Goal: Task Accomplishment & Management: Manage account settings

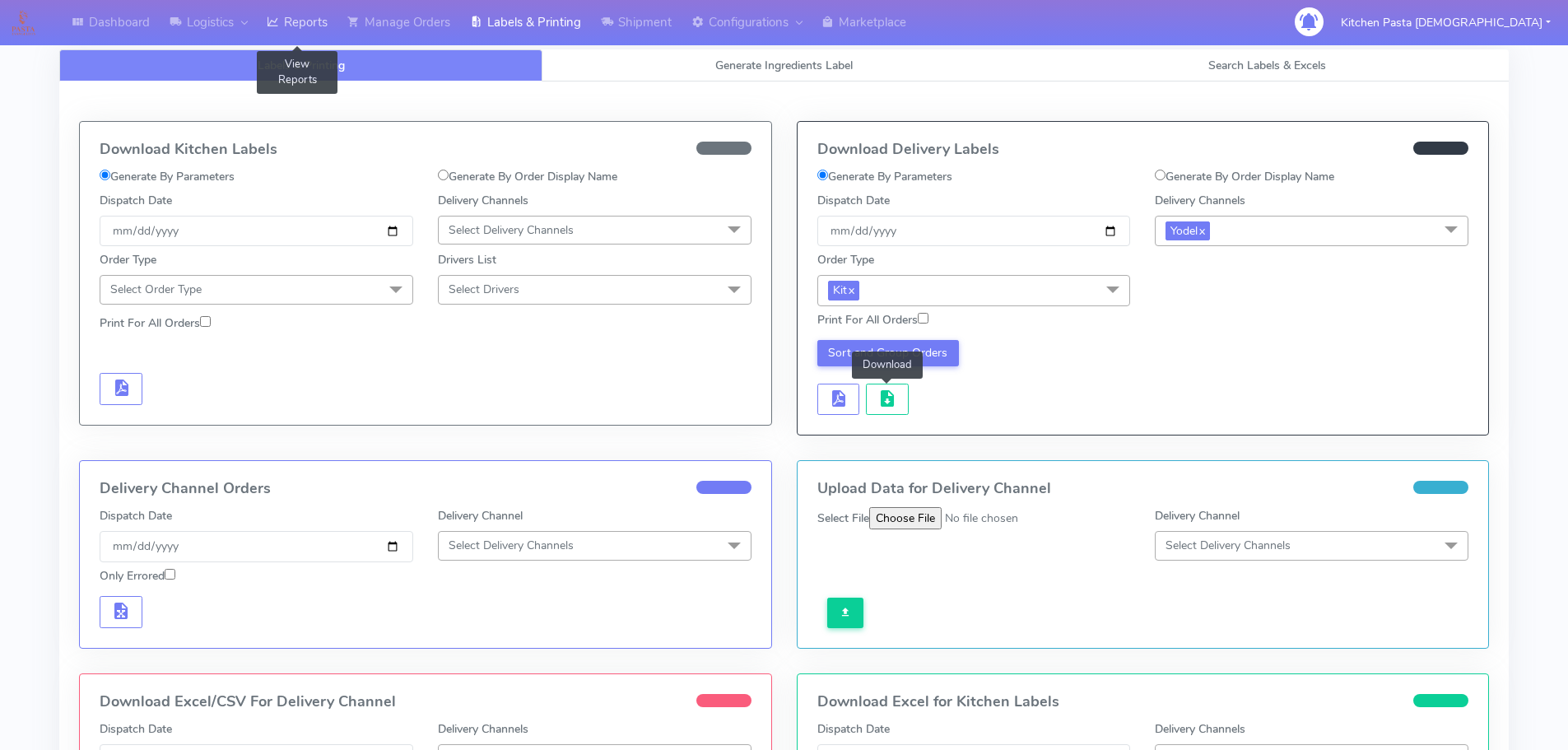
click at [307, 19] on link "Reports" at bounding box center [297, 23] width 81 height 45
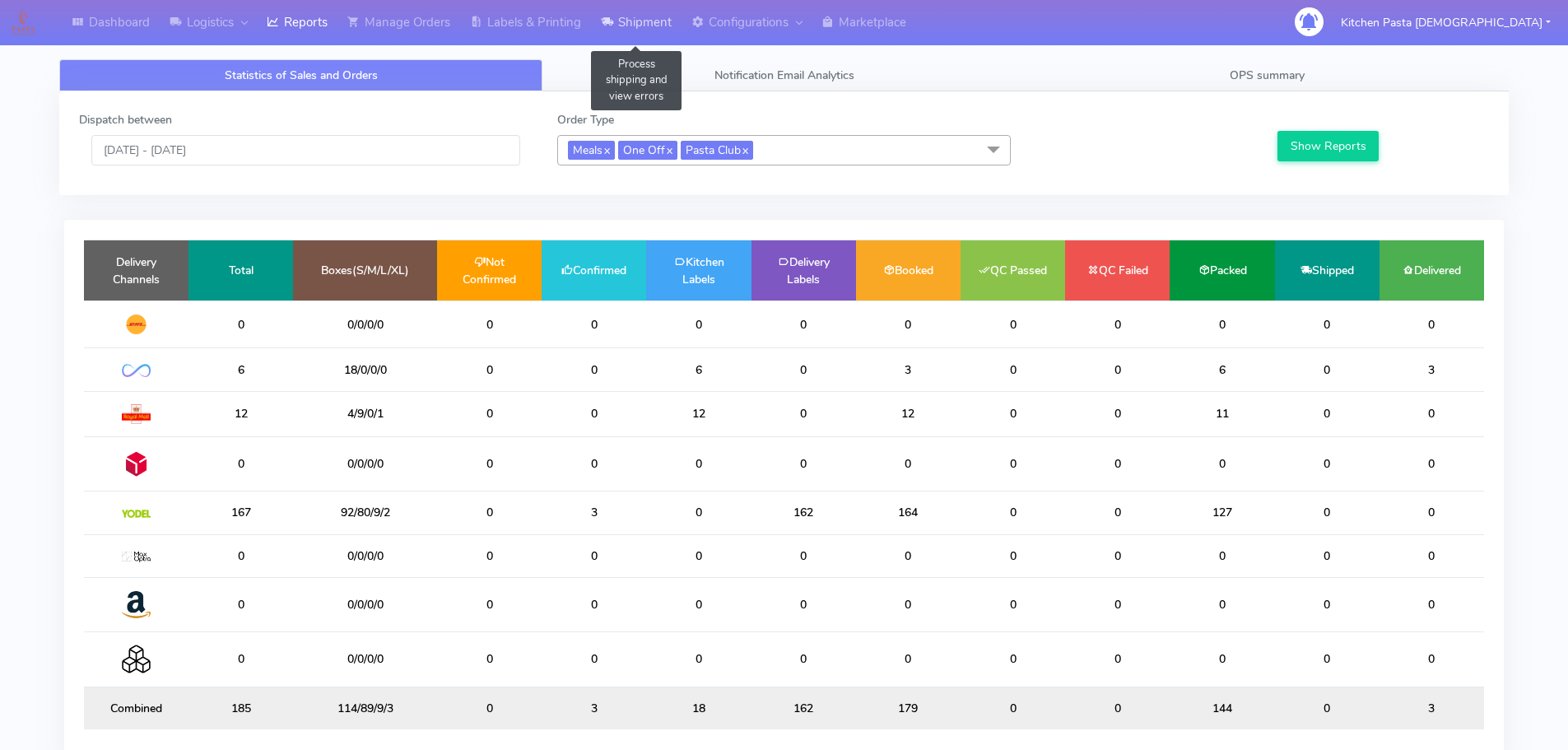
click at [657, 23] on link "Shipment" at bounding box center [636, 23] width 90 height 45
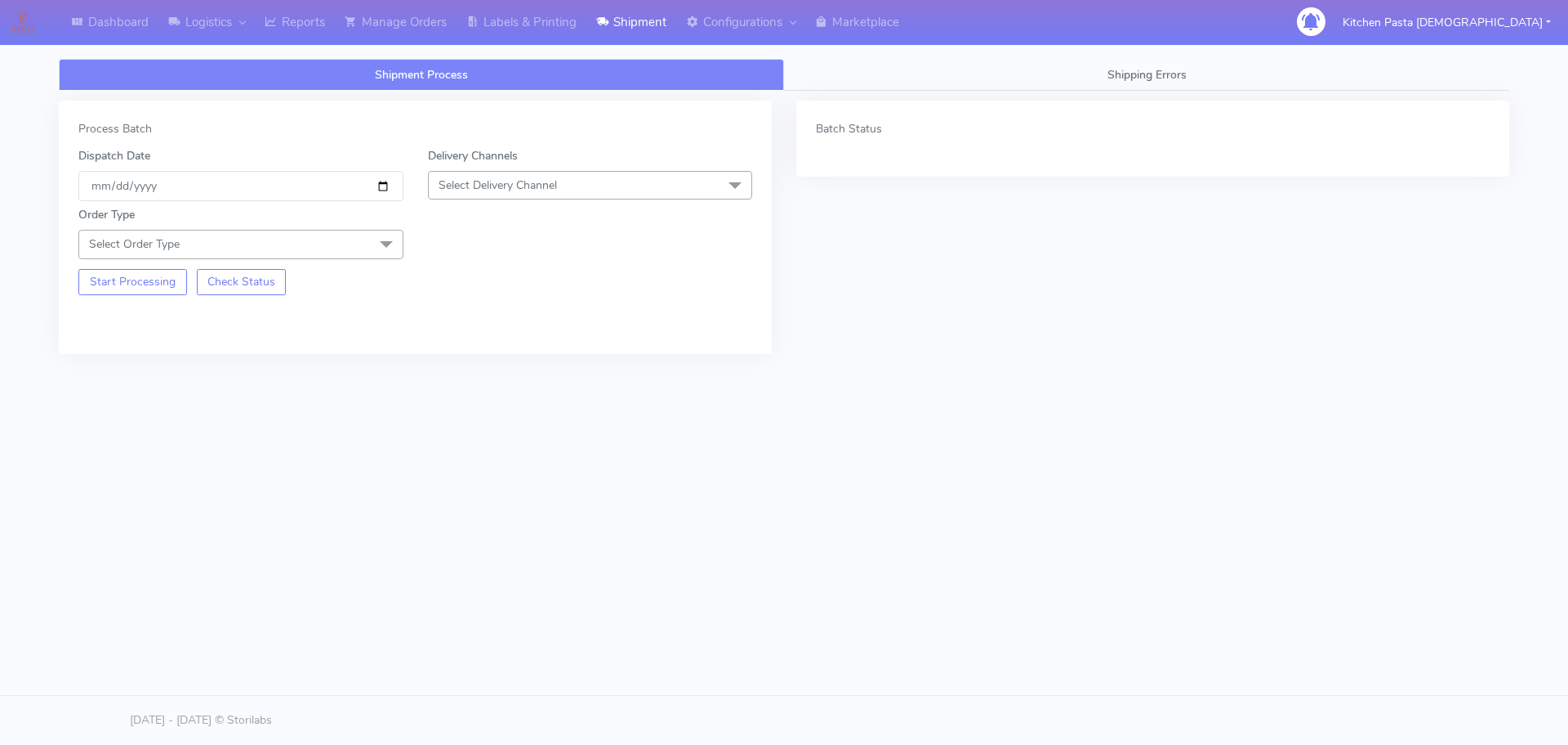
drag, startPoint x: 553, startPoint y: 179, endPoint x: 451, endPoint y: 356, distance: 204.3
click at [553, 179] on span "Select Delivery Channel" at bounding box center [498, 185] width 119 height 16
click at [452, 372] on div "Yodel" at bounding box center [590, 370] width 307 height 18
click at [361, 245] on span "Select Order Type" at bounding box center [241, 244] width 325 height 28
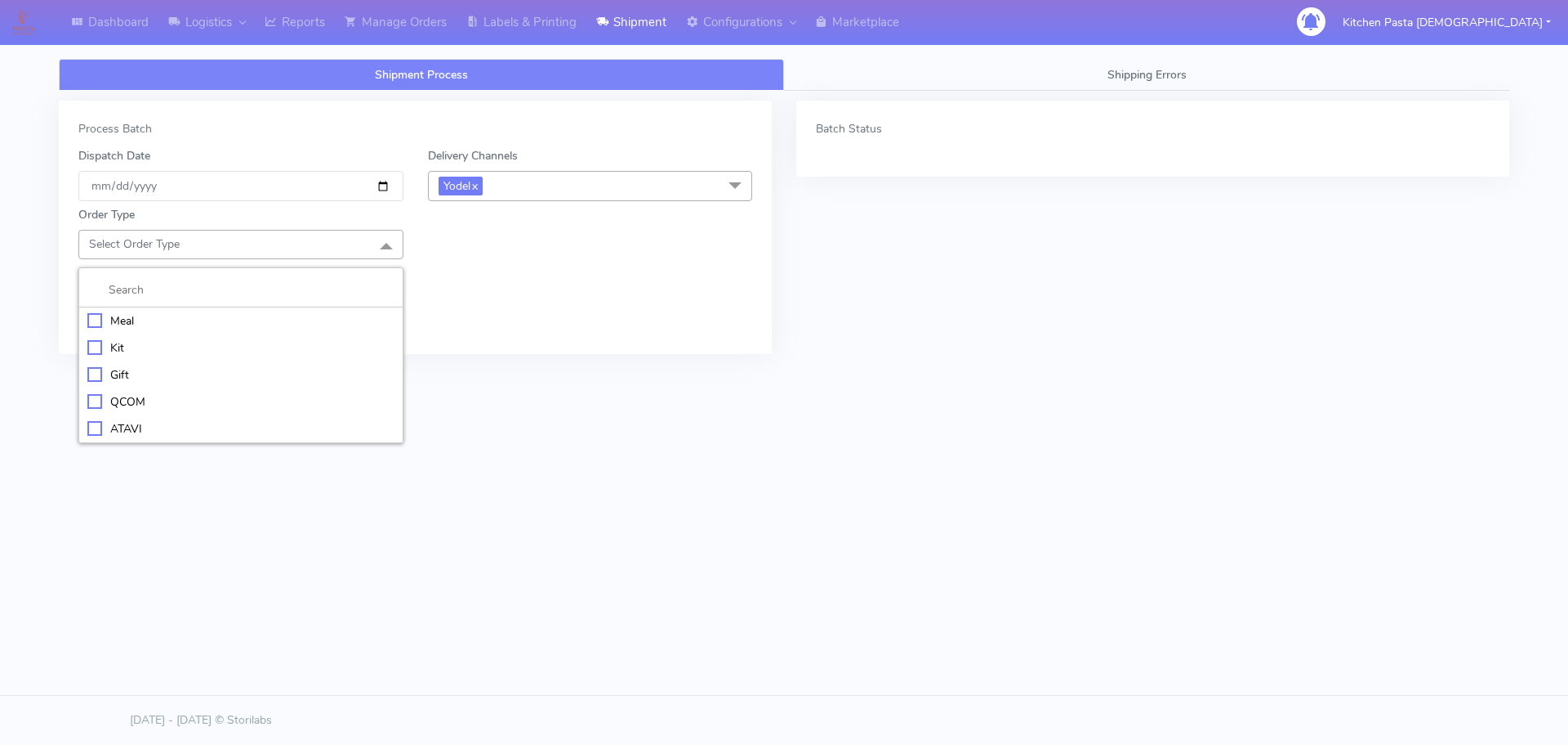
drag, startPoint x: 301, startPoint y: 303, endPoint x: 381, endPoint y: 245, distance: 98.8
click at [302, 303] on li at bounding box center [241, 290] width 324 height 34
click at [200, 317] on div "Meal" at bounding box center [241, 321] width 307 height 18
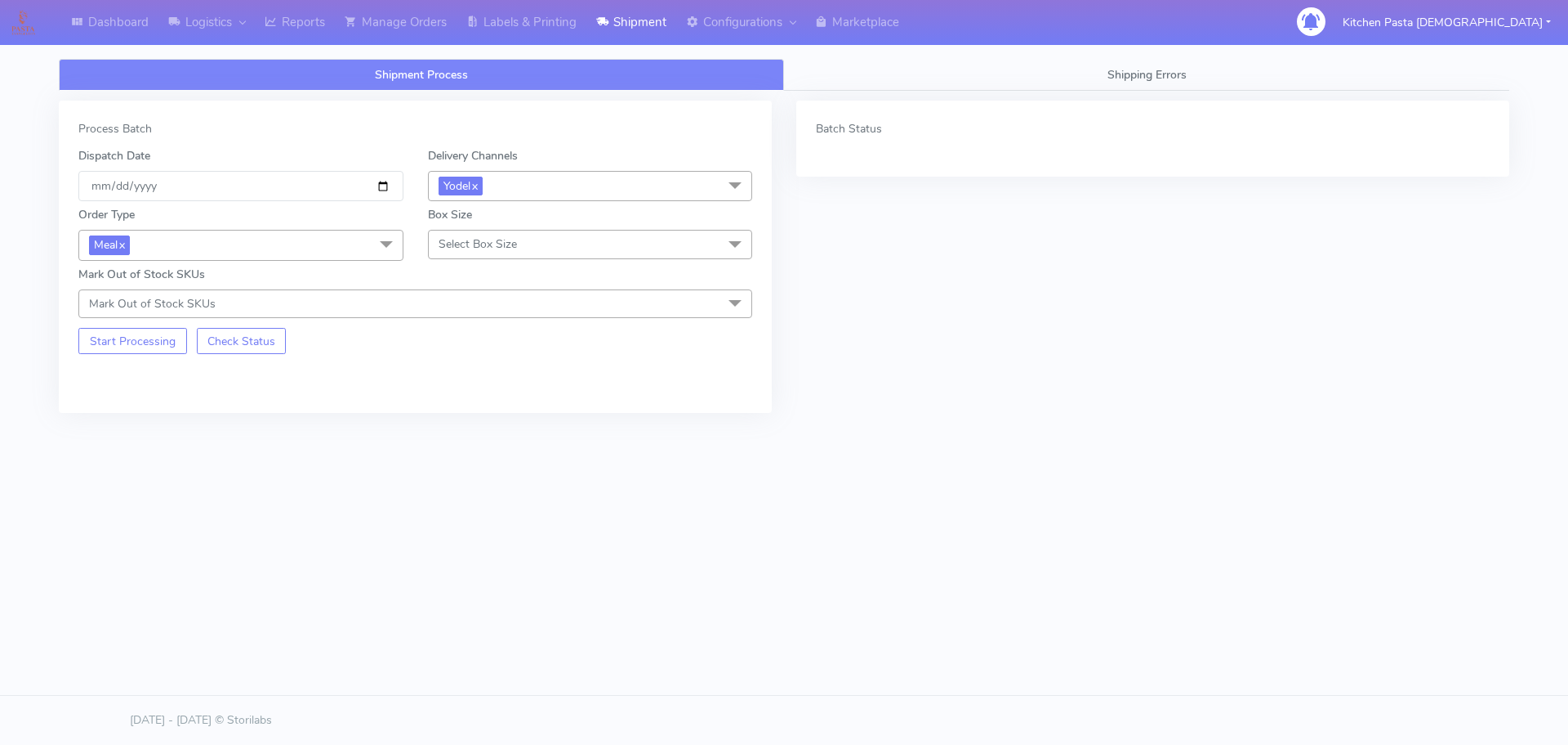
click at [509, 234] on span "Select Box Size" at bounding box center [591, 244] width 325 height 28
click at [483, 366] on div "Medium" at bounding box center [590, 374] width 307 height 18
click at [123, 353] on button "Start Processing" at bounding box center [132, 340] width 108 height 26
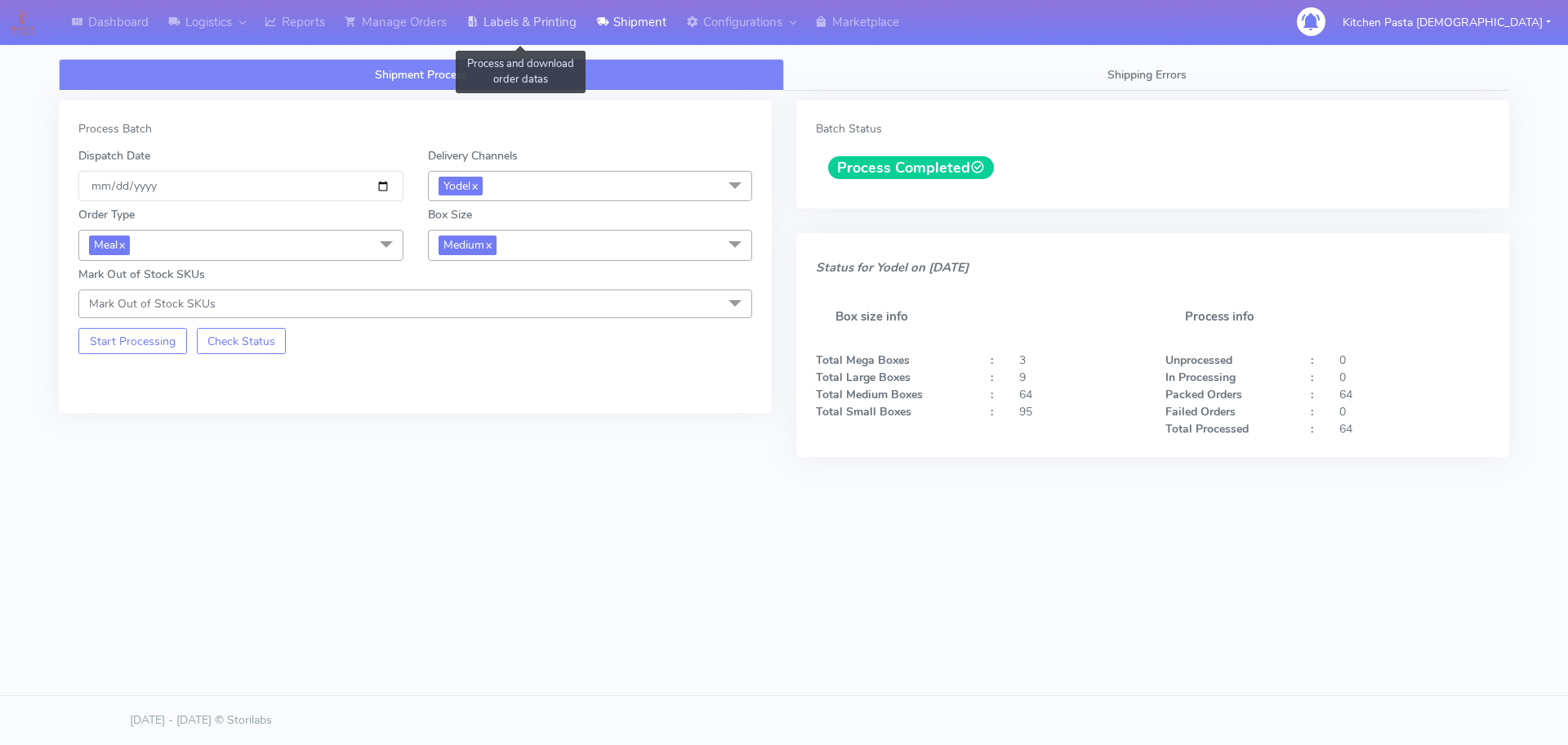
click at [542, 6] on link "Labels & Printing" at bounding box center [521, 22] width 130 height 45
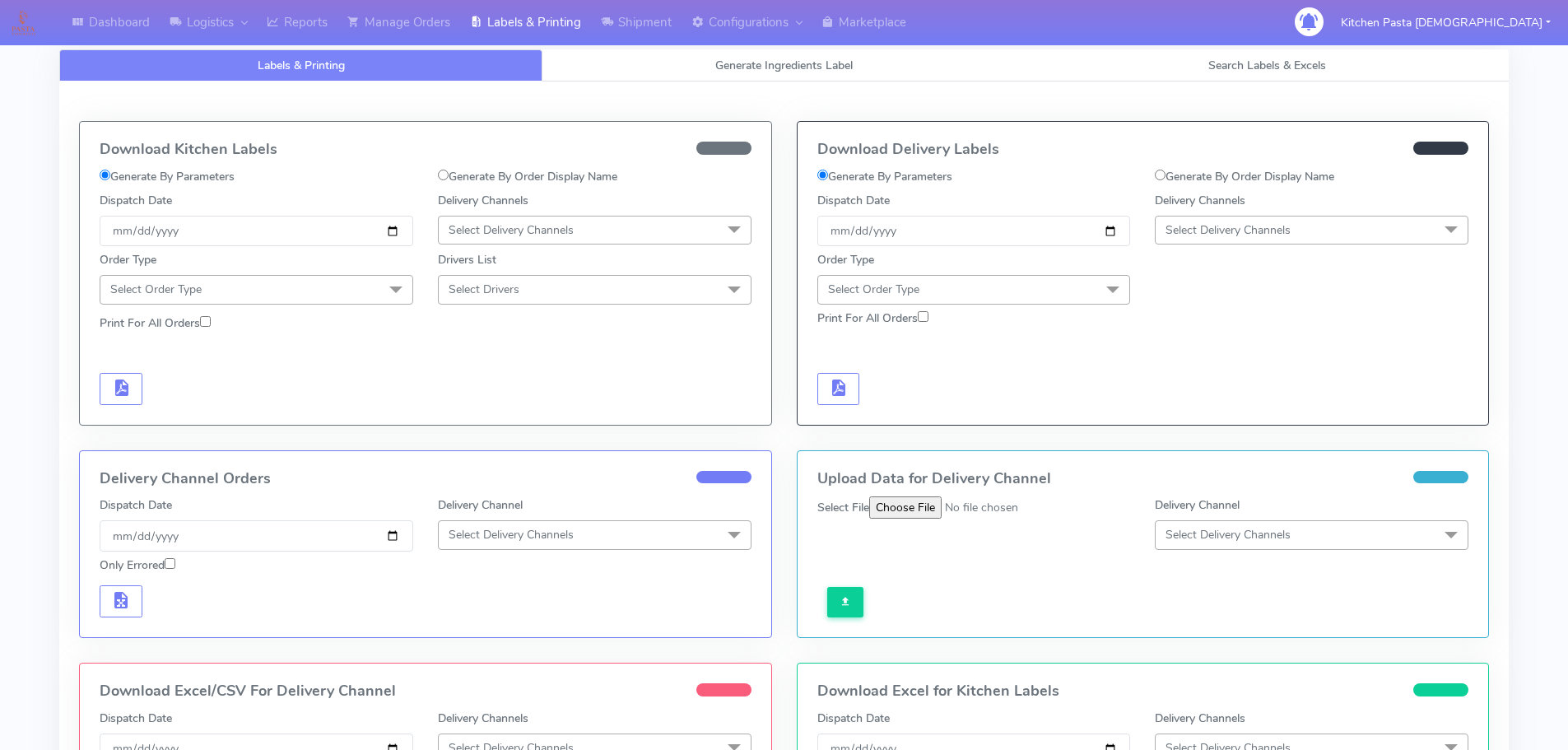
click at [1203, 227] on span "Select Delivery Channels" at bounding box center [1227, 230] width 125 height 16
click at [1184, 425] on li "Yodel" at bounding box center [1312, 415] width 312 height 27
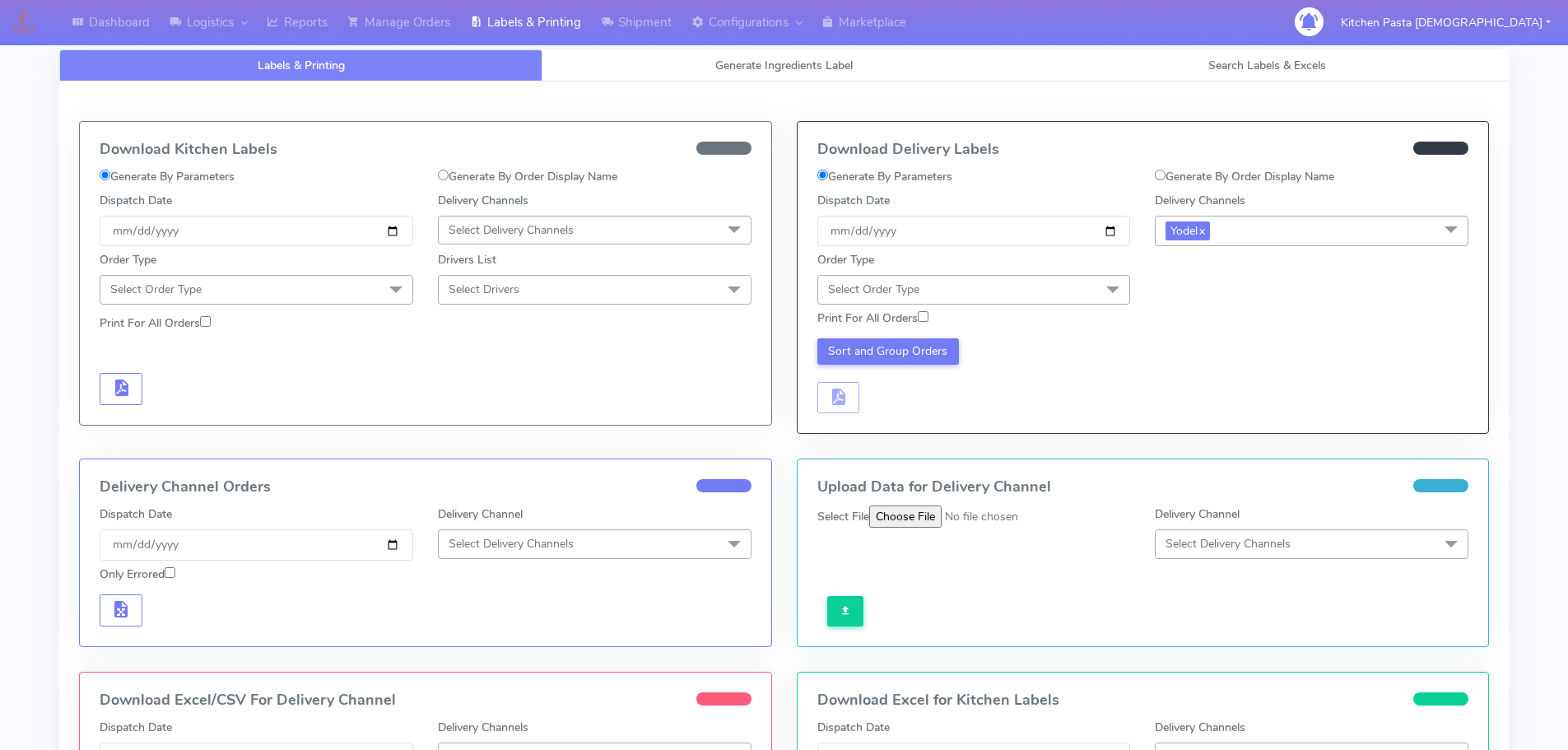
click at [1056, 293] on span "Select Order Type" at bounding box center [973, 289] width 313 height 28
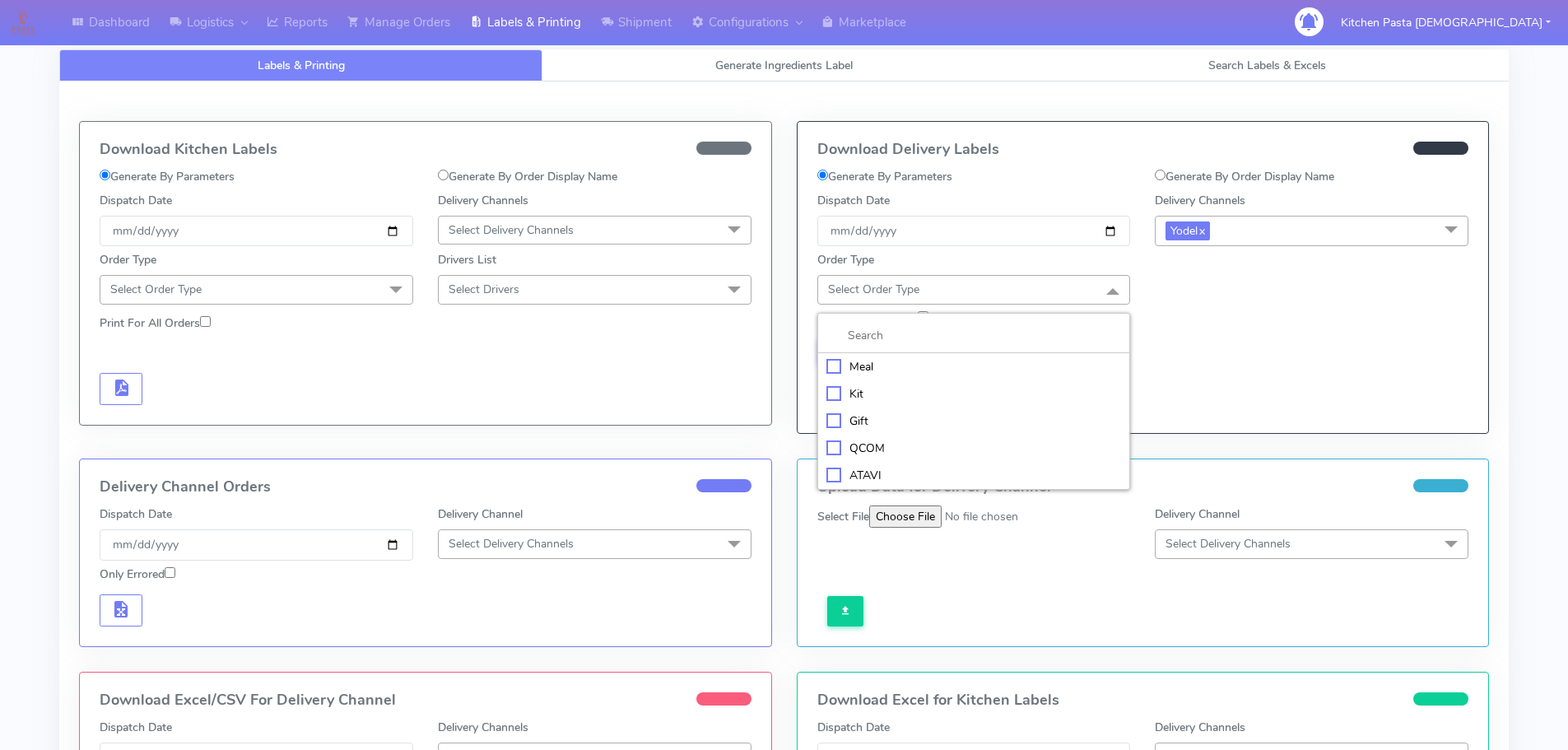
drag, startPoint x: 880, startPoint y: 357, endPoint x: 1065, endPoint y: 341, distance: 185.7
click at [883, 354] on li "Meal" at bounding box center [974, 367] width 312 height 27
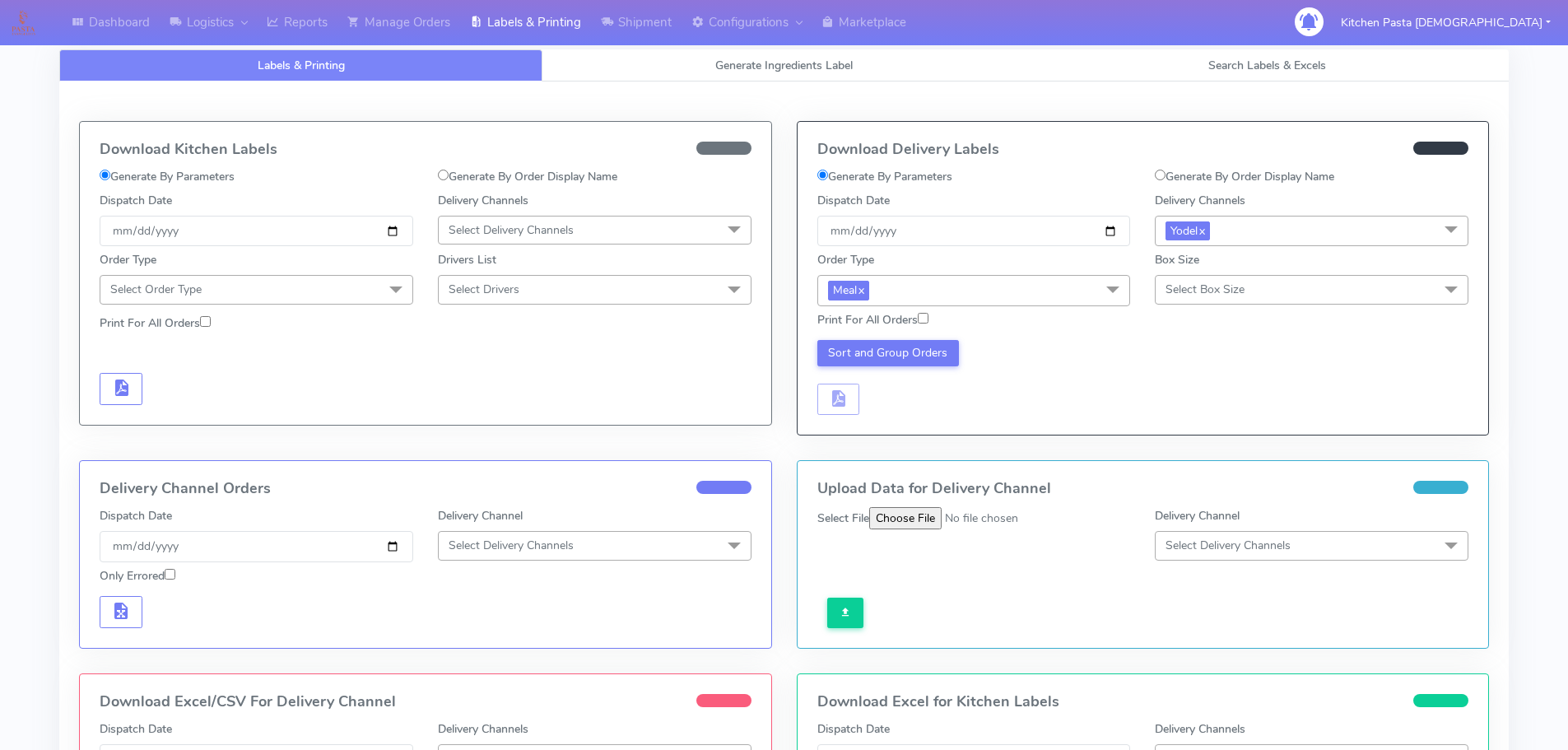
click at [1225, 282] on span "Select Box Size" at bounding box center [1205, 290] width 79 height 16
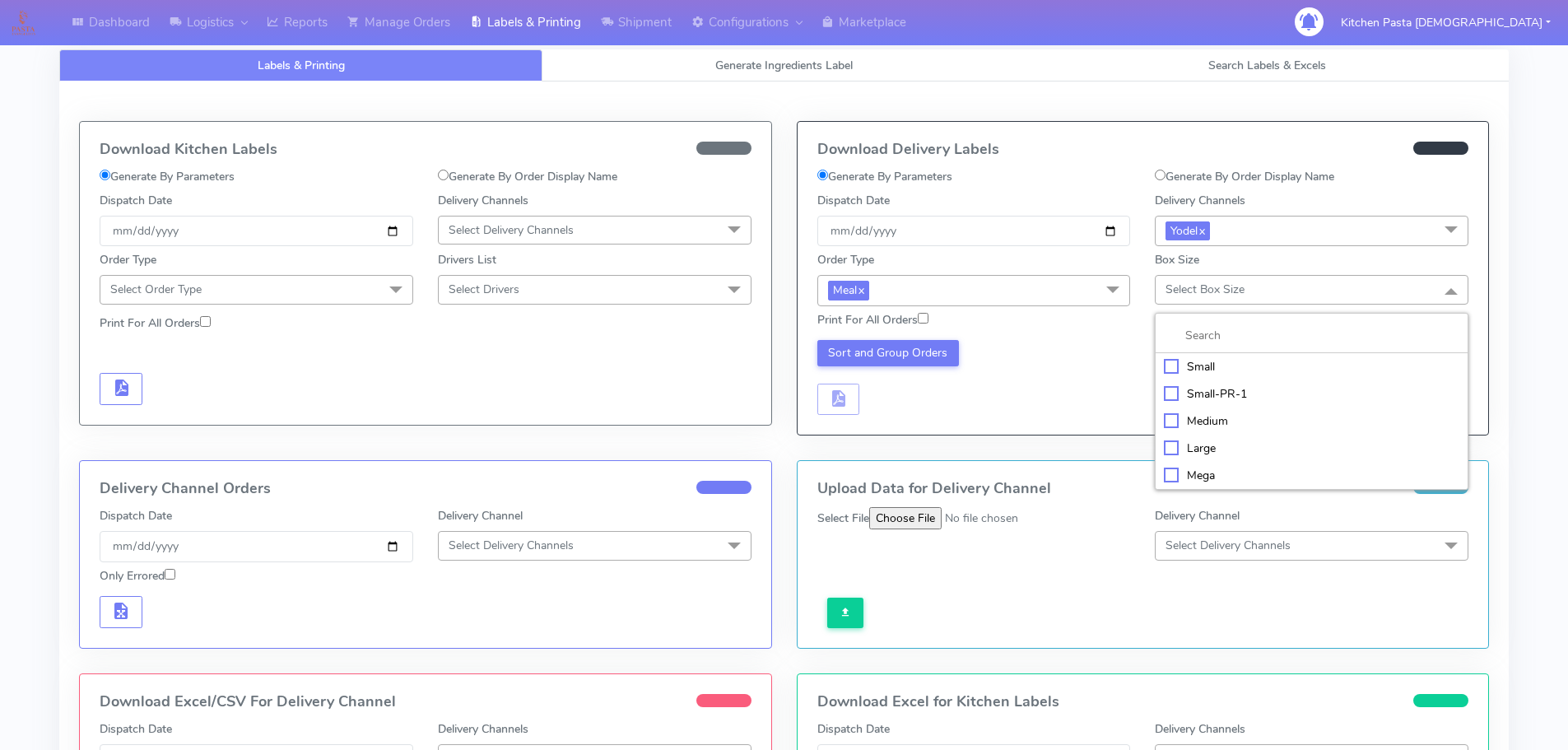
click at [1218, 412] on div "Medium" at bounding box center [1311, 421] width 296 height 18
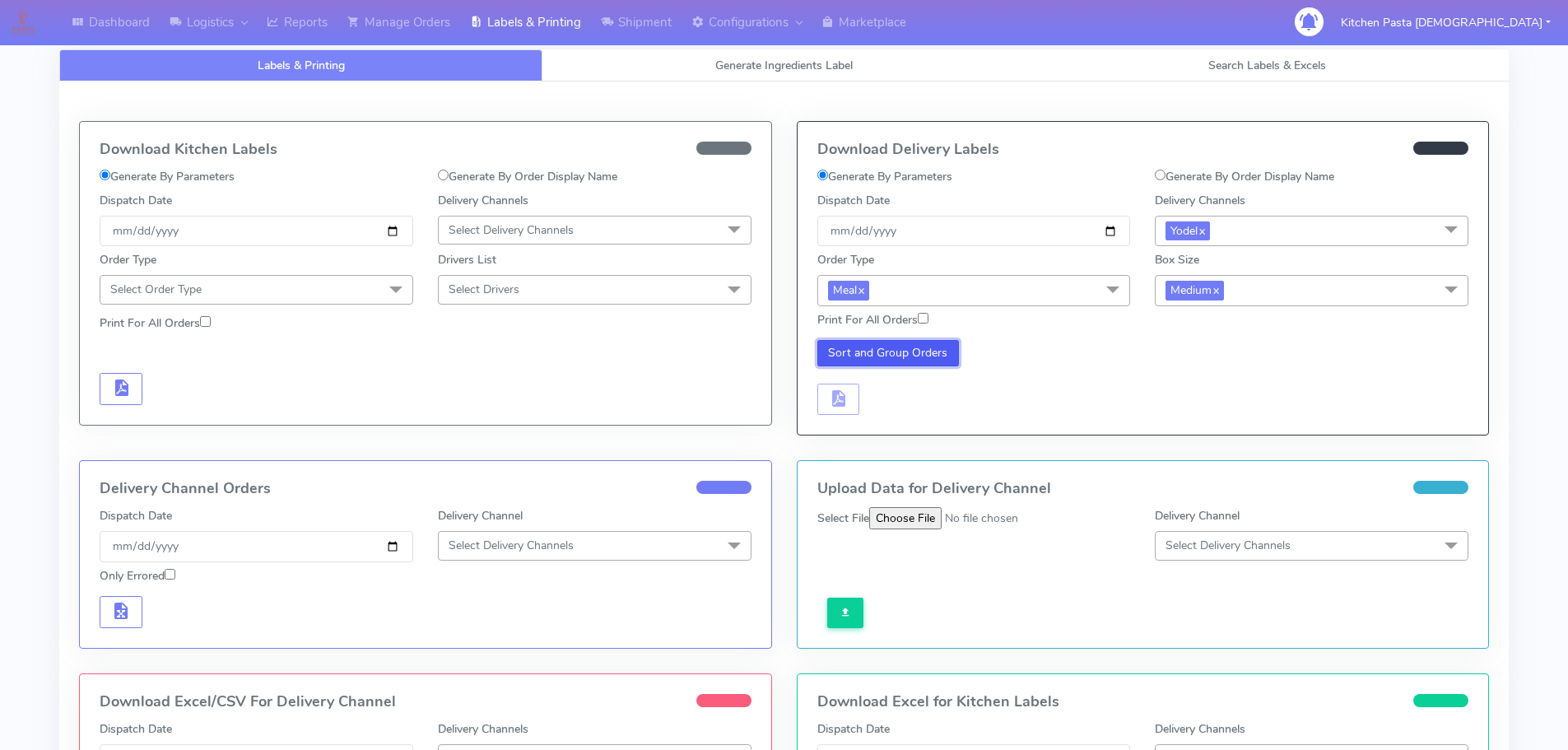
click at [898, 347] on button "Sort and Group Orders" at bounding box center [888, 352] width 142 height 27
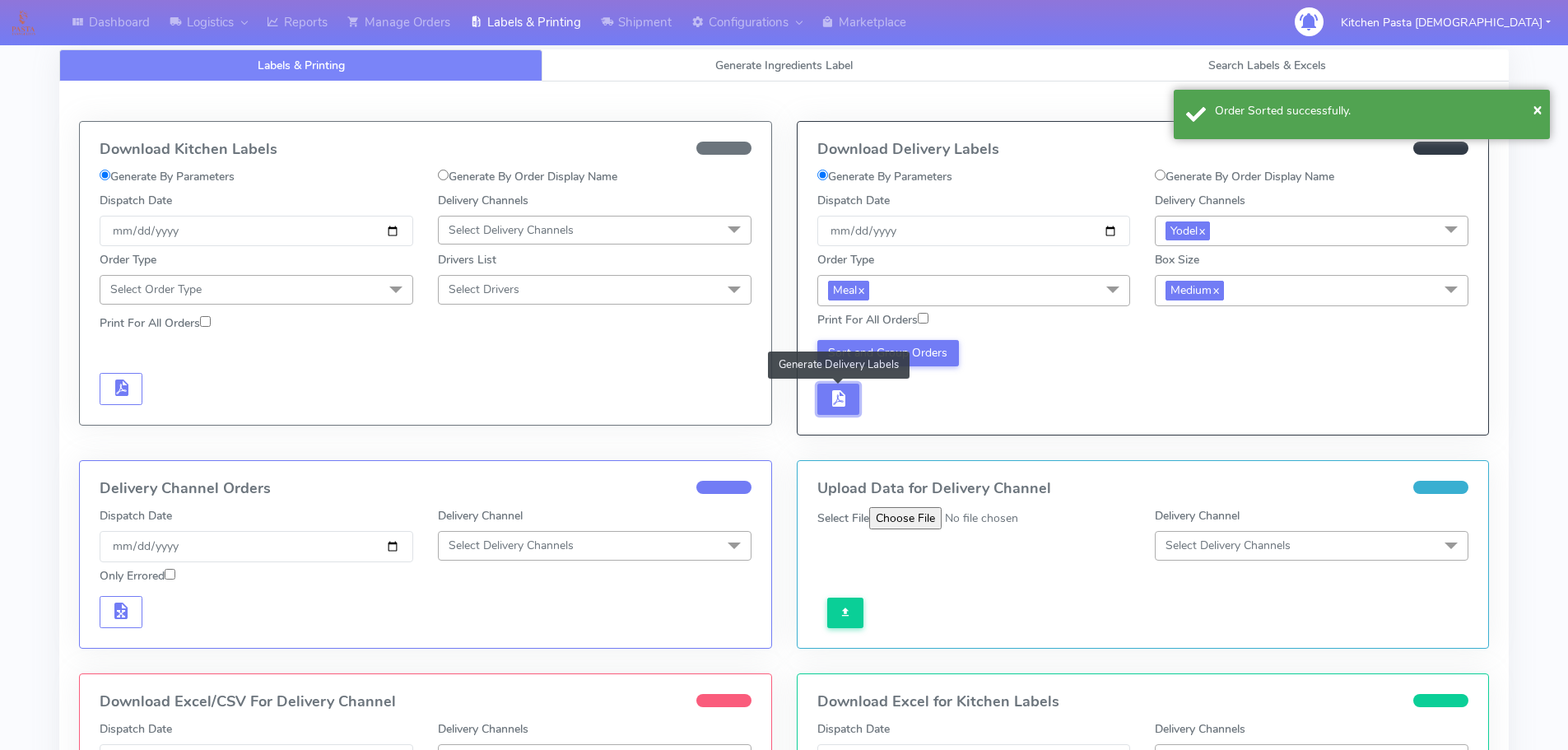
click at [847, 394] on span "button" at bounding box center [838, 402] width 20 height 16
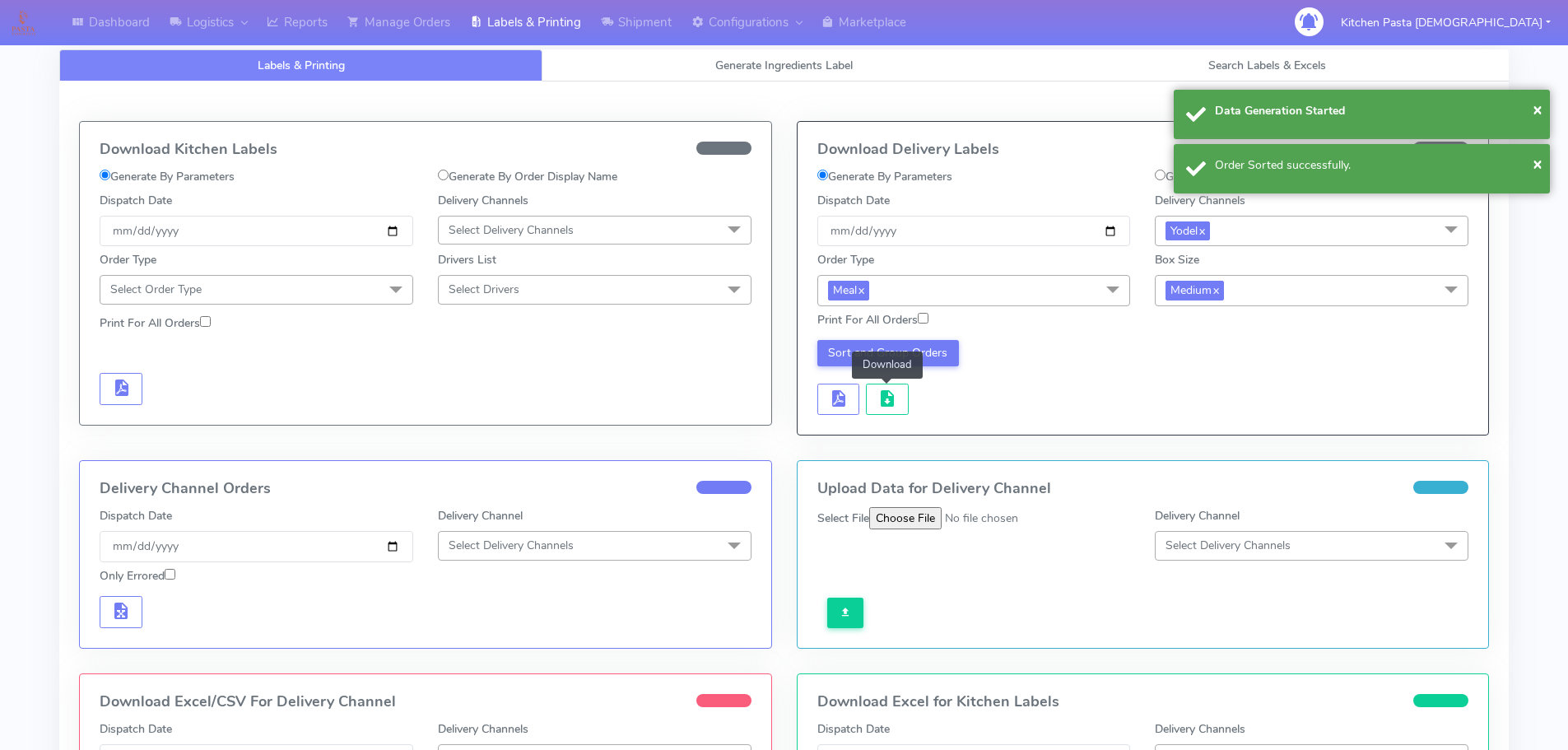
click at [909, 388] on div "Sort and Group Orders Download" at bounding box center [974, 377] width 338 height 76
click at [891, 394] on span "button" at bounding box center [887, 402] width 20 height 16
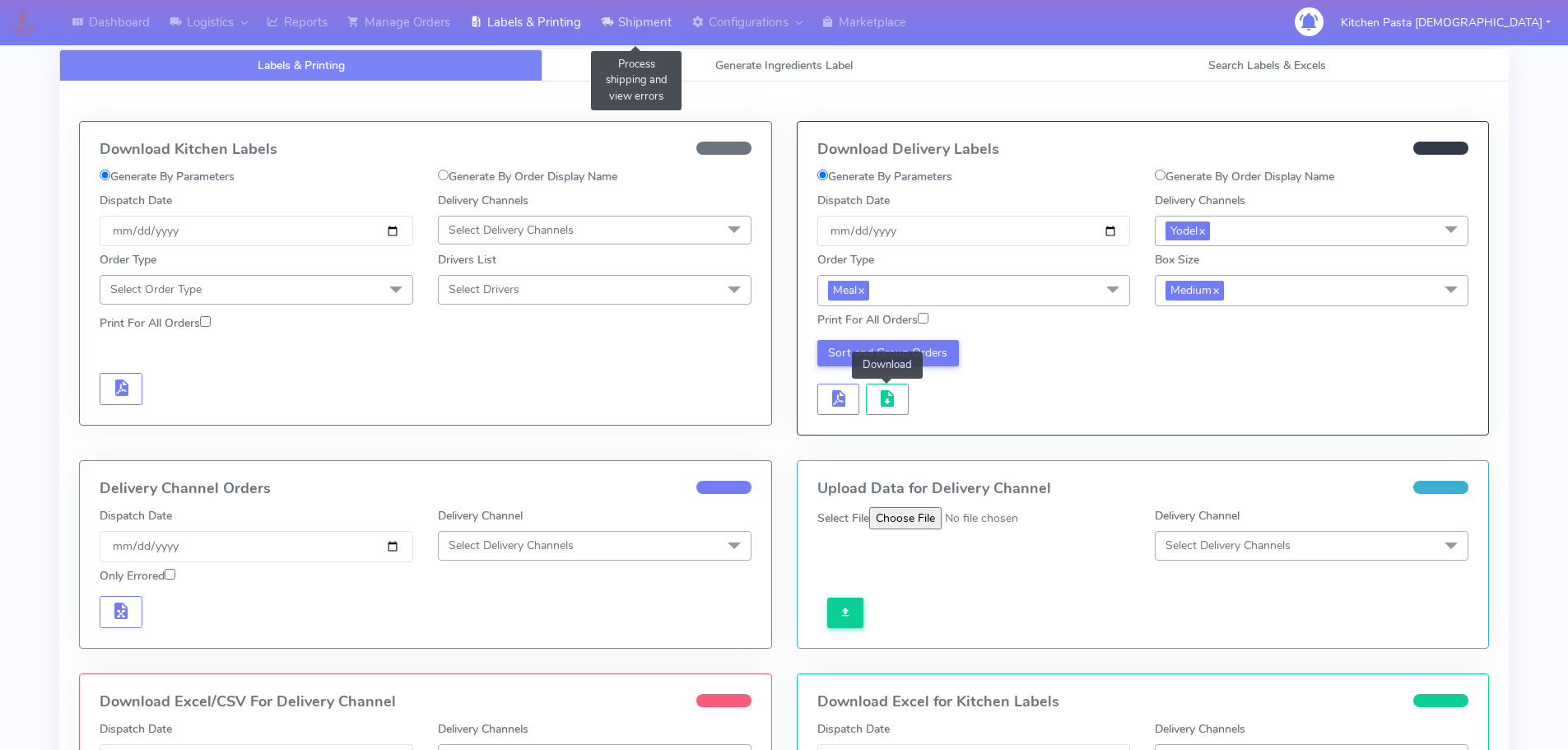
drag, startPoint x: 665, startPoint y: 25, endPoint x: 657, endPoint y: 43, distance: 19.7
click at [665, 25] on link "Shipment" at bounding box center [636, 23] width 90 height 45
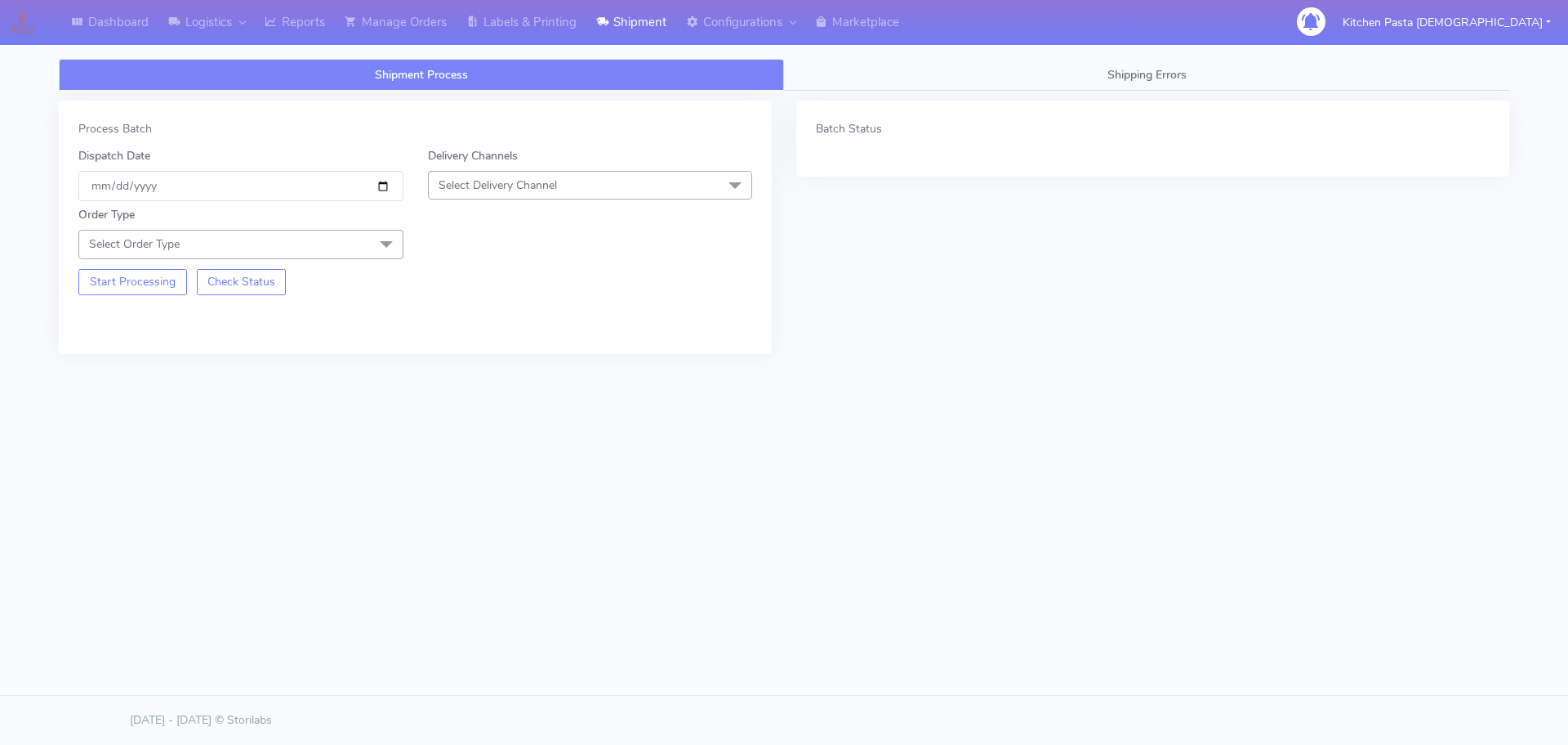
click at [566, 183] on span "Select Delivery Channel" at bounding box center [591, 184] width 325 height 28
click at [476, 367] on div "Yodel" at bounding box center [590, 370] width 307 height 18
click at [370, 243] on span at bounding box center [387, 246] width 33 height 31
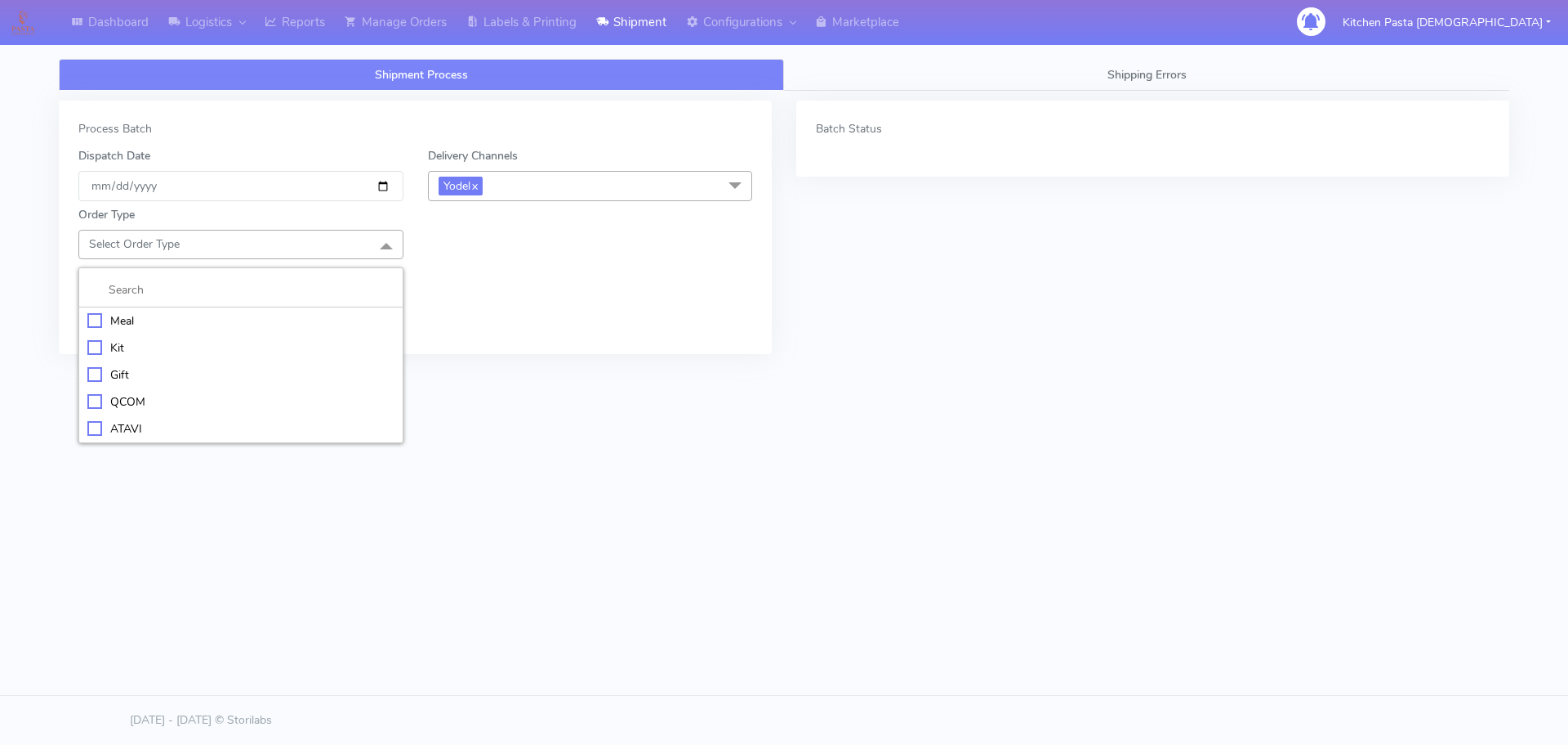
click at [207, 310] on li "Meal" at bounding box center [241, 321] width 324 height 27
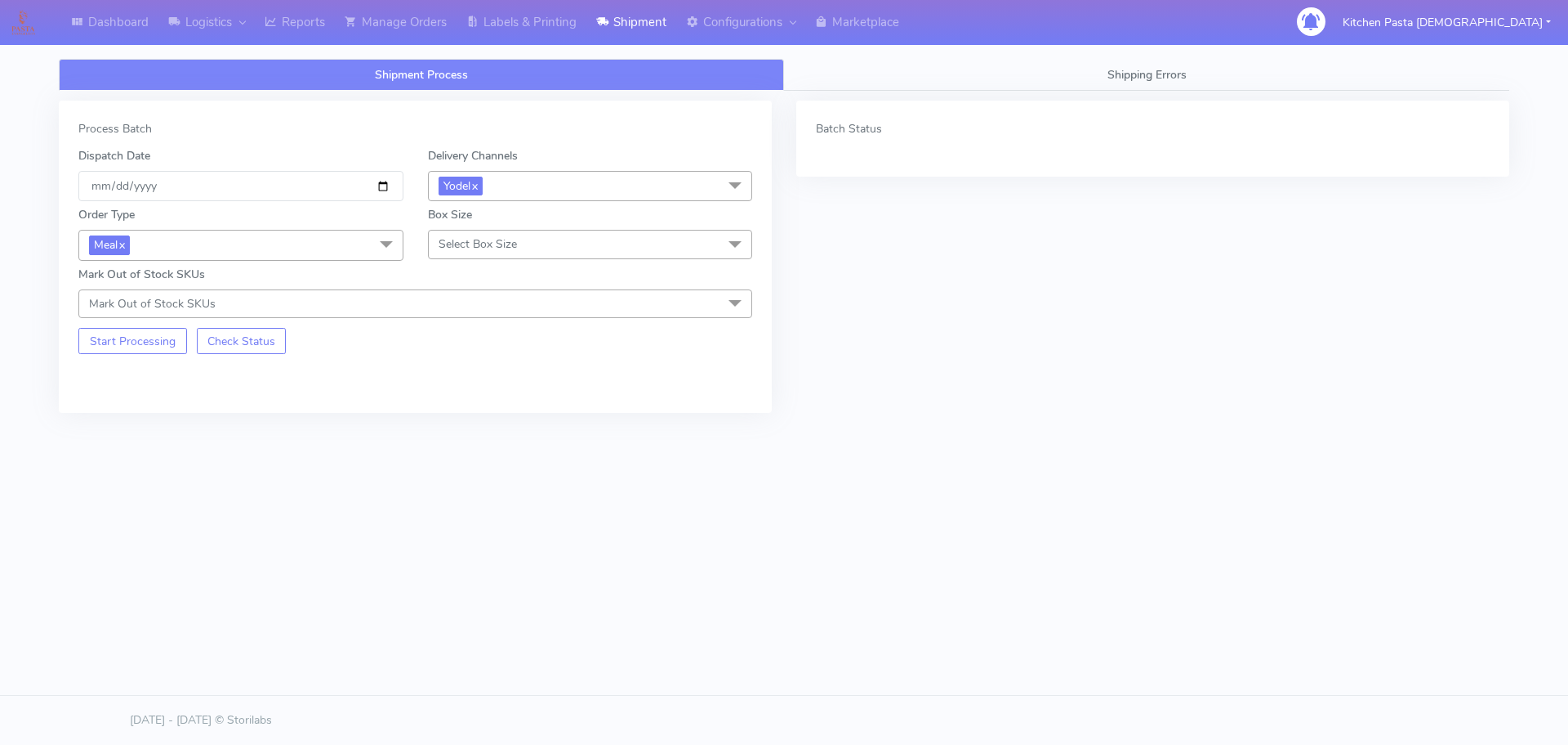
click at [524, 251] on span "Select Box Size" at bounding box center [591, 244] width 325 height 28
click at [475, 316] on div "Small" at bounding box center [590, 321] width 307 height 18
click at [157, 335] on button "Start Processing" at bounding box center [132, 340] width 108 height 26
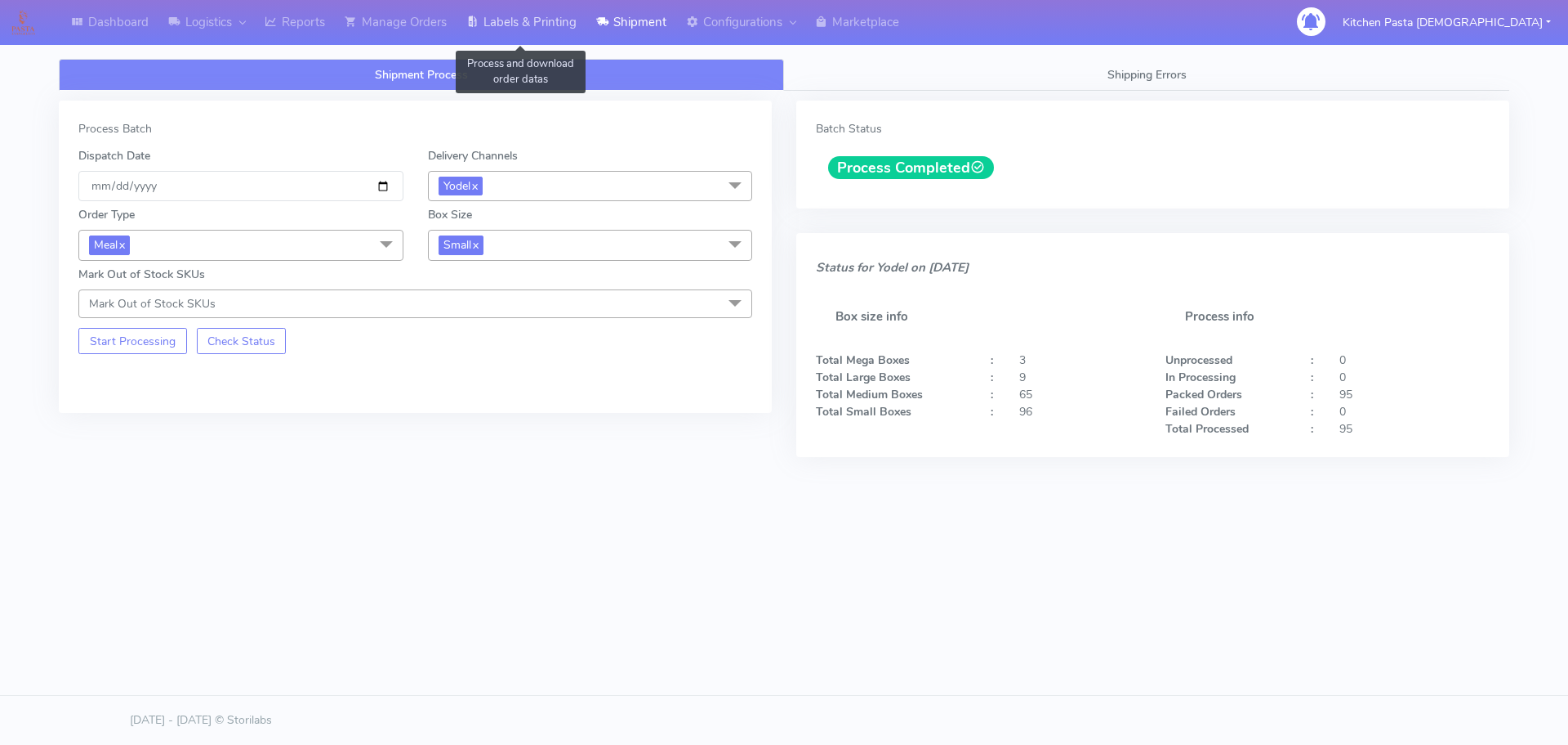
click at [520, 11] on link "Labels & Printing" at bounding box center [521, 22] width 130 height 45
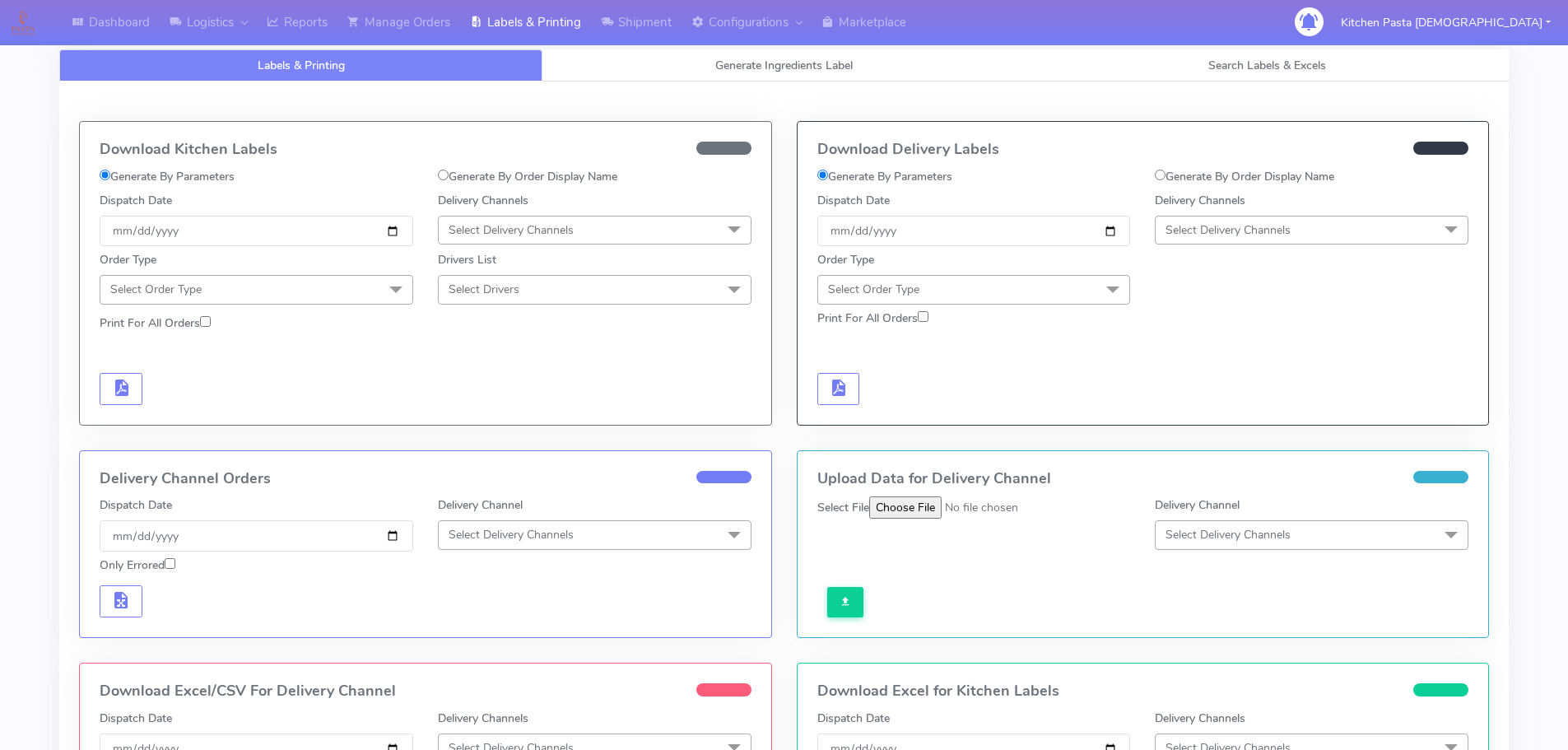
click at [1225, 221] on span "Select Delivery Channels" at bounding box center [1311, 230] width 313 height 28
click at [1208, 407] on div "Yodel" at bounding box center [1311, 415] width 296 height 18
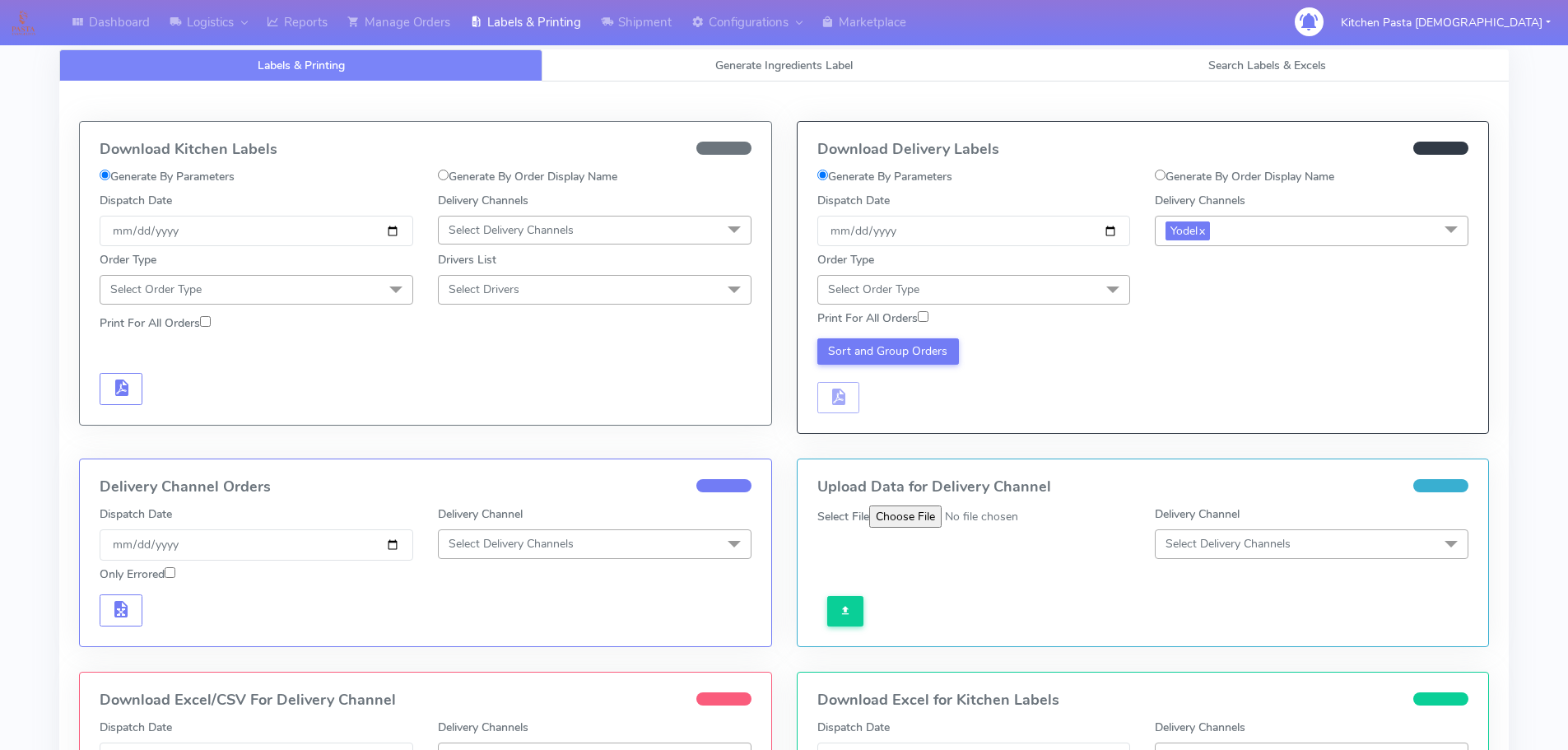
click at [1115, 280] on span at bounding box center [1112, 291] width 33 height 31
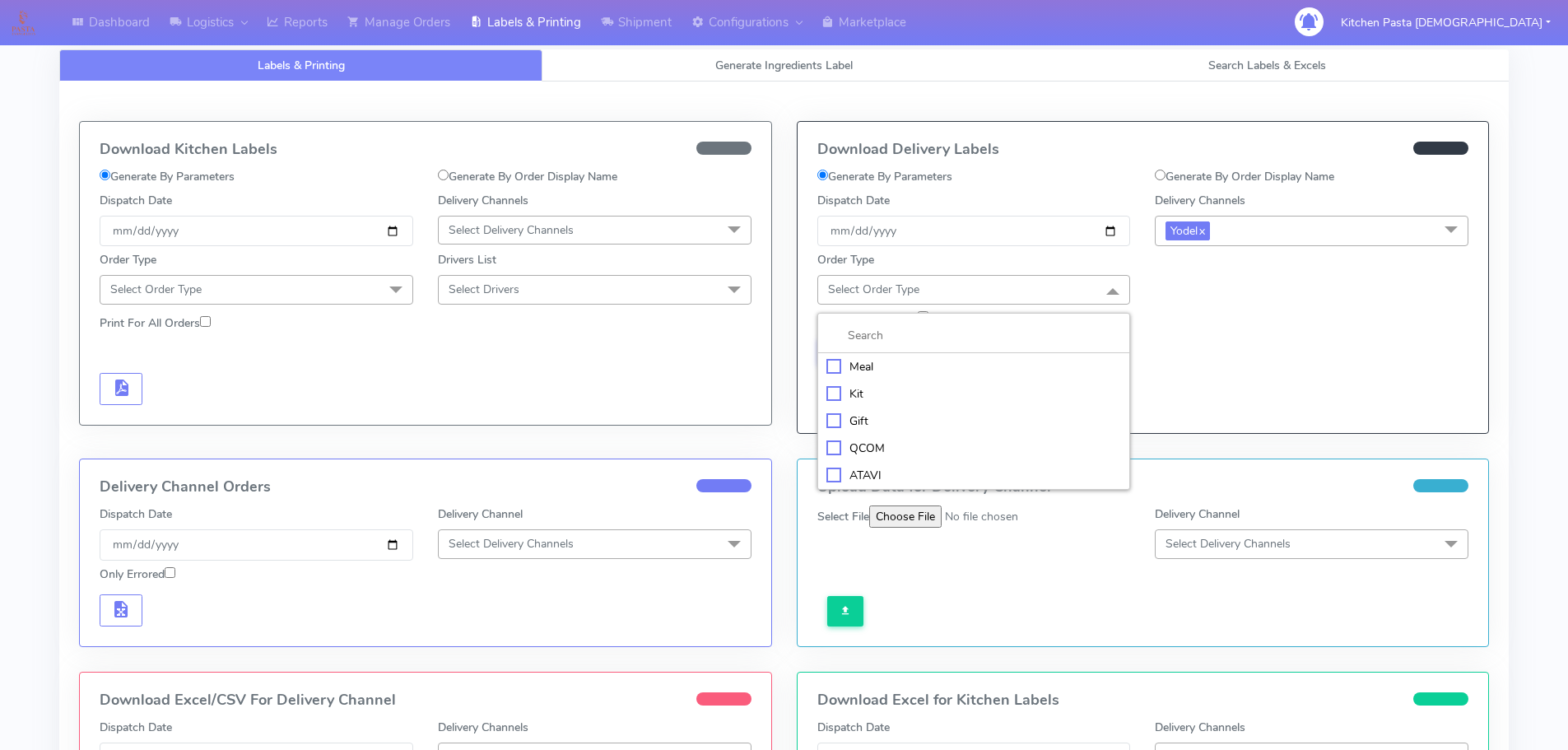
click at [911, 376] on li "Meal" at bounding box center [974, 367] width 312 height 27
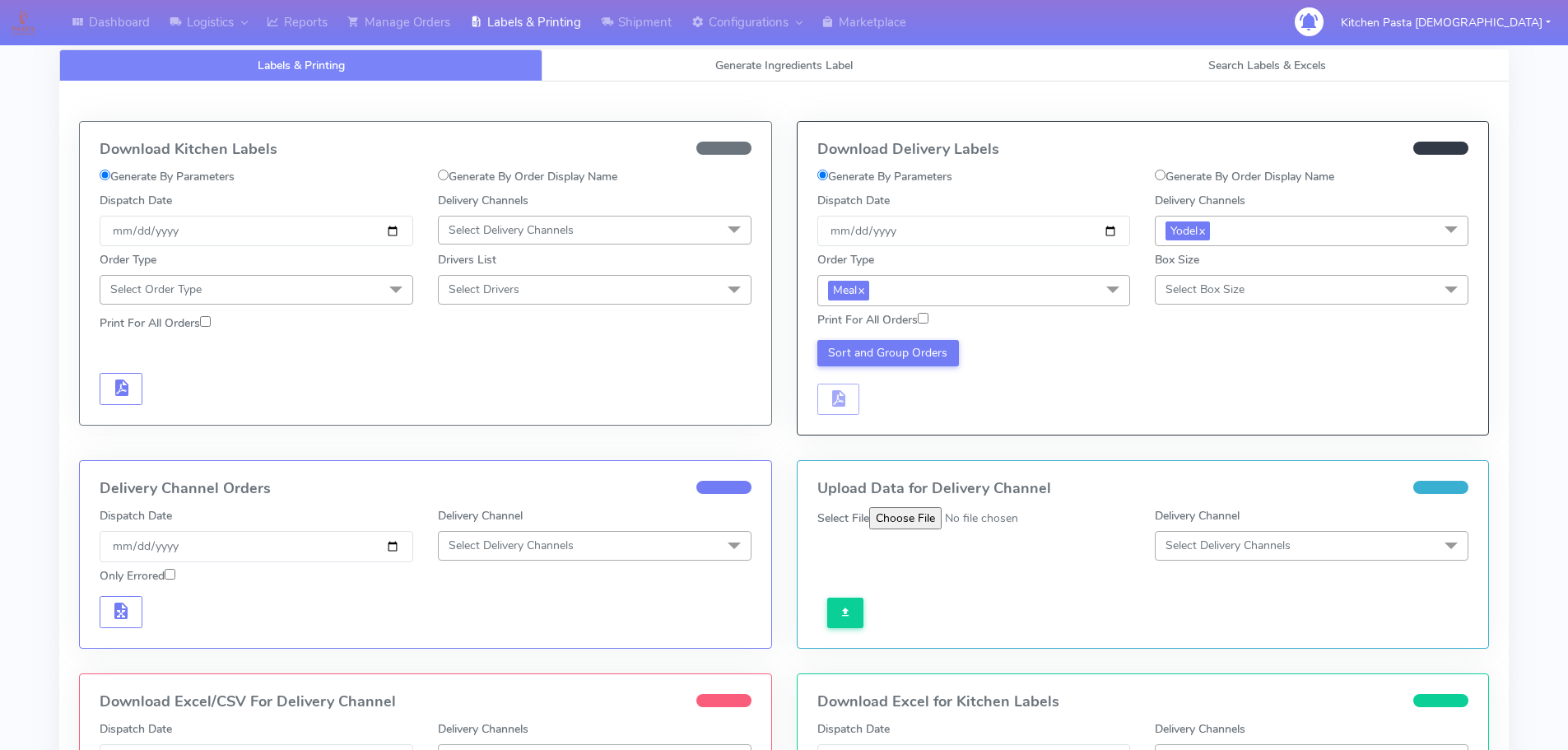
click at [1176, 289] on span "Select Box Size" at bounding box center [1205, 290] width 79 height 16
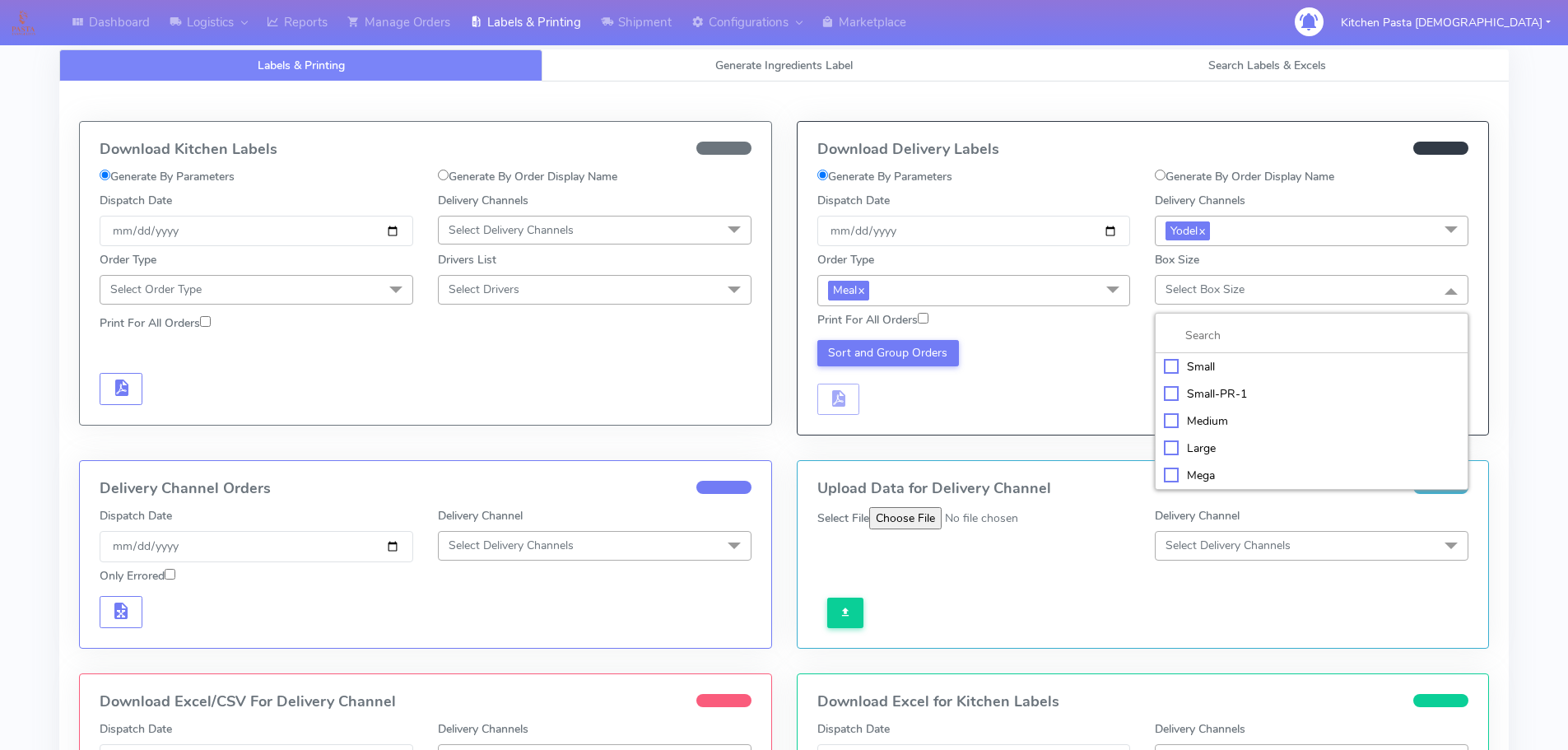
click at [1211, 366] on div "Small" at bounding box center [1311, 367] width 296 height 18
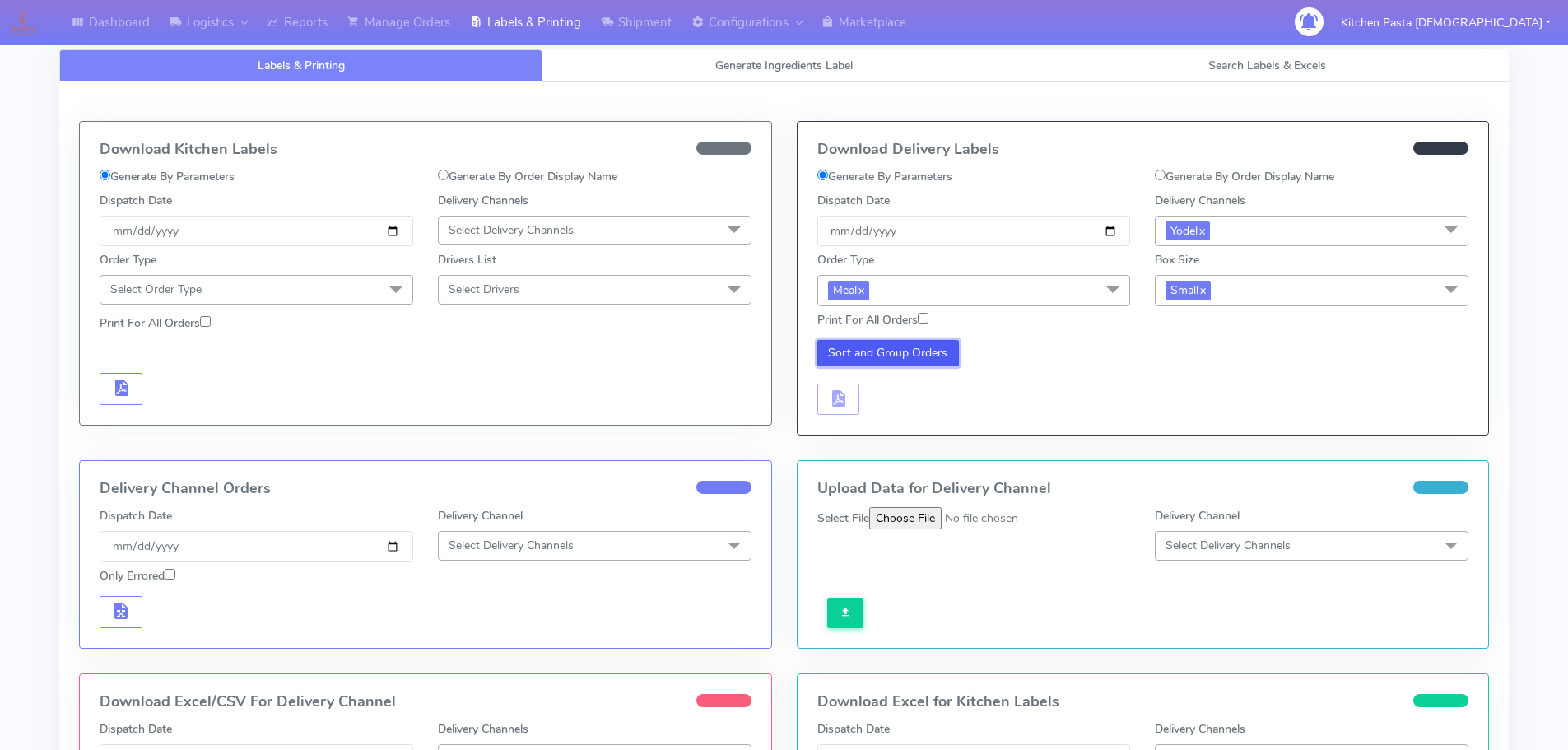
click at [910, 348] on button "Sort and Group Orders" at bounding box center [888, 352] width 142 height 27
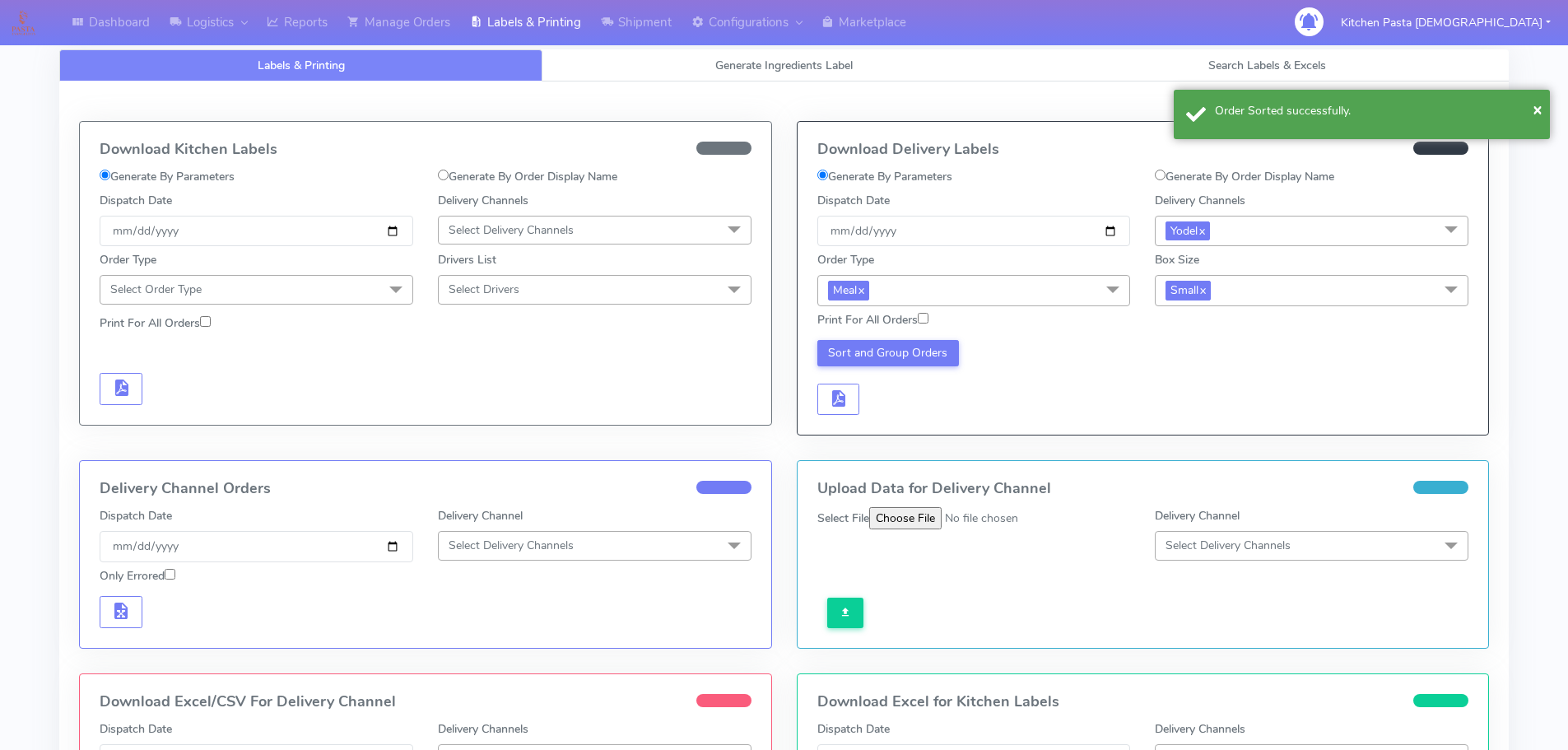
click at [841, 382] on div "Sort and Group Orders" at bounding box center [974, 377] width 338 height 76
click at [841, 400] on span "button" at bounding box center [838, 402] width 20 height 16
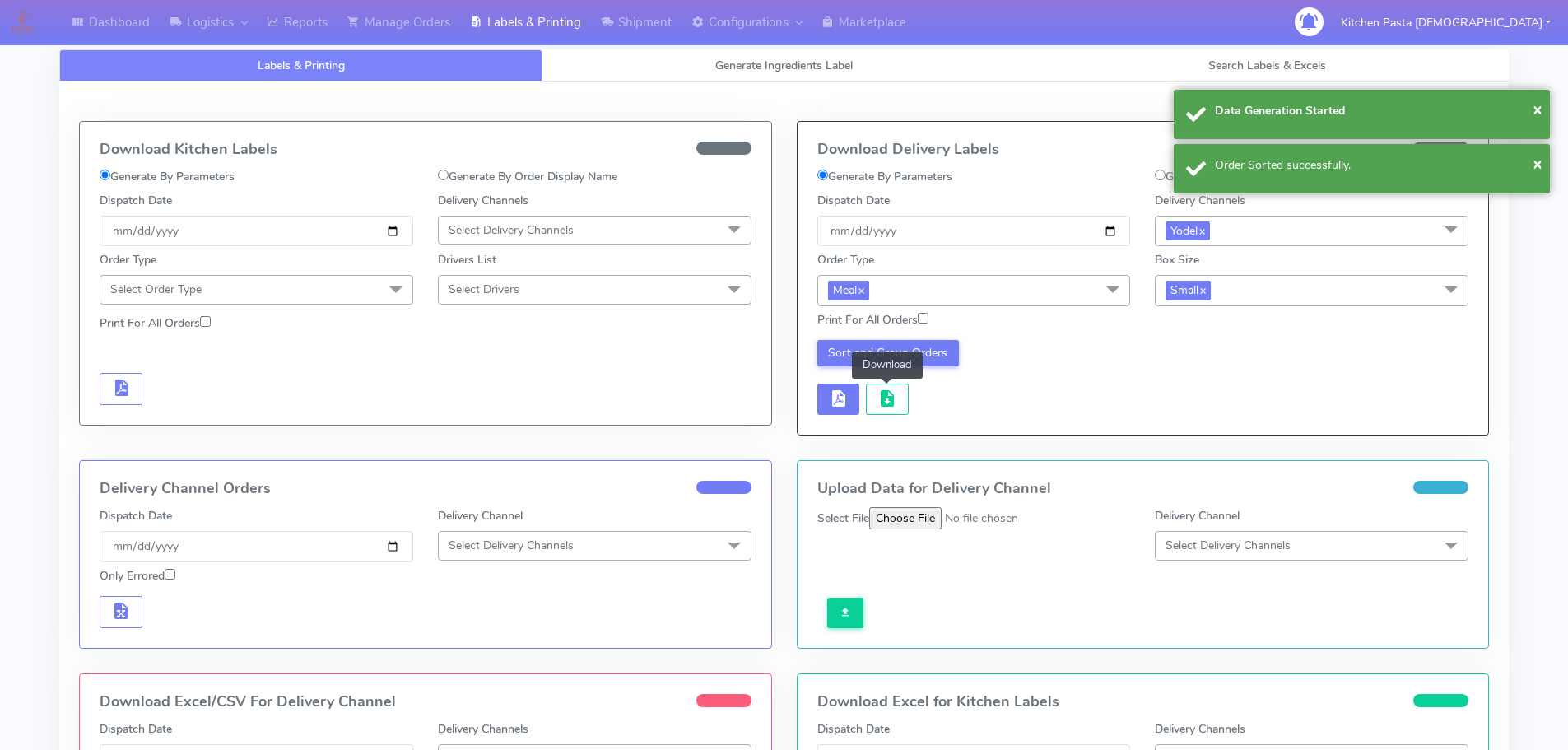
click at [883, 401] on span "button" at bounding box center [887, 402] width 20 height 16
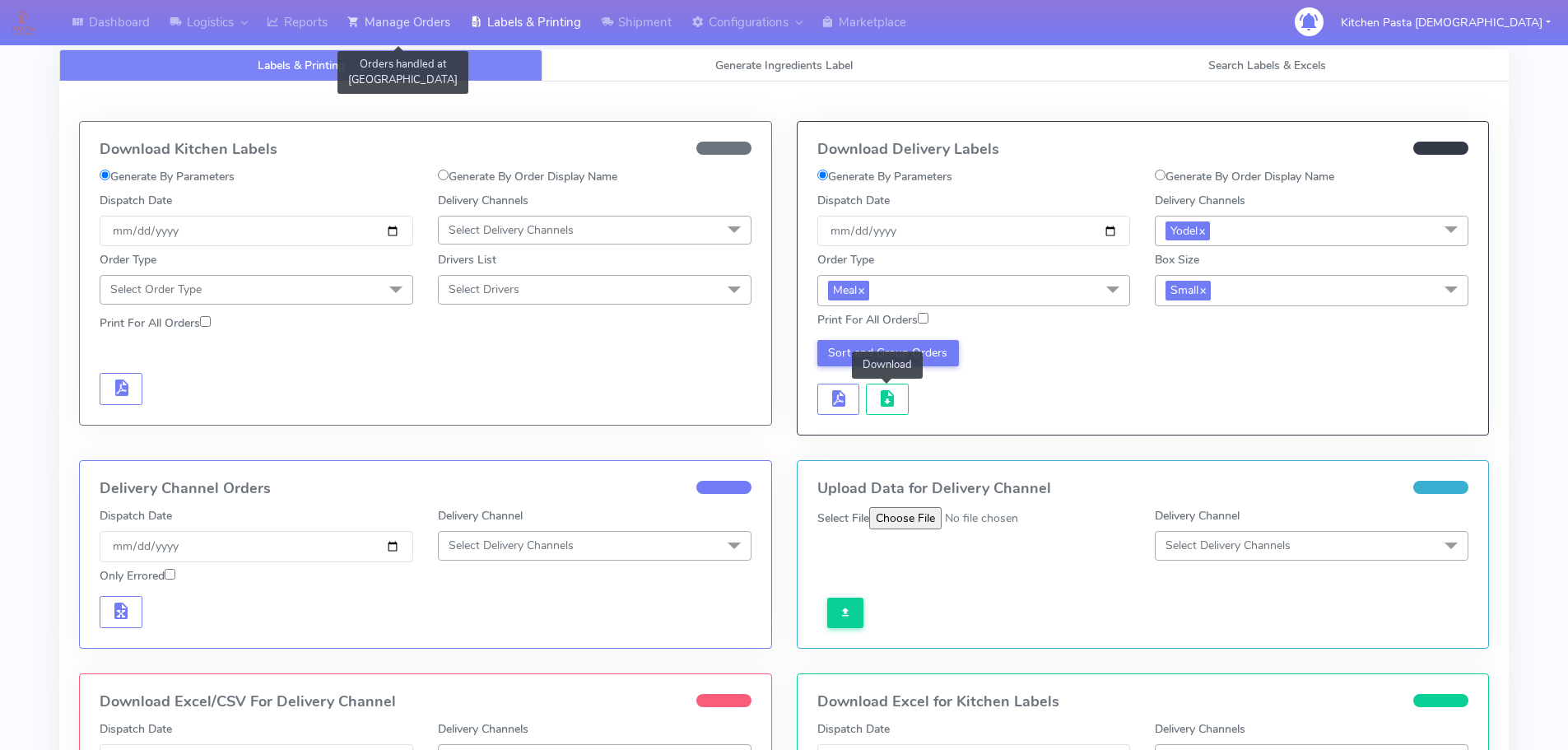
drag, startPoint x: 378, startPoint y: 20, endPoint x: 398, endPoint y: 20, distance: 20.0
click at [378, 20] on link "Manage Orders" at bounding box center [399, 23] width 123 height 45
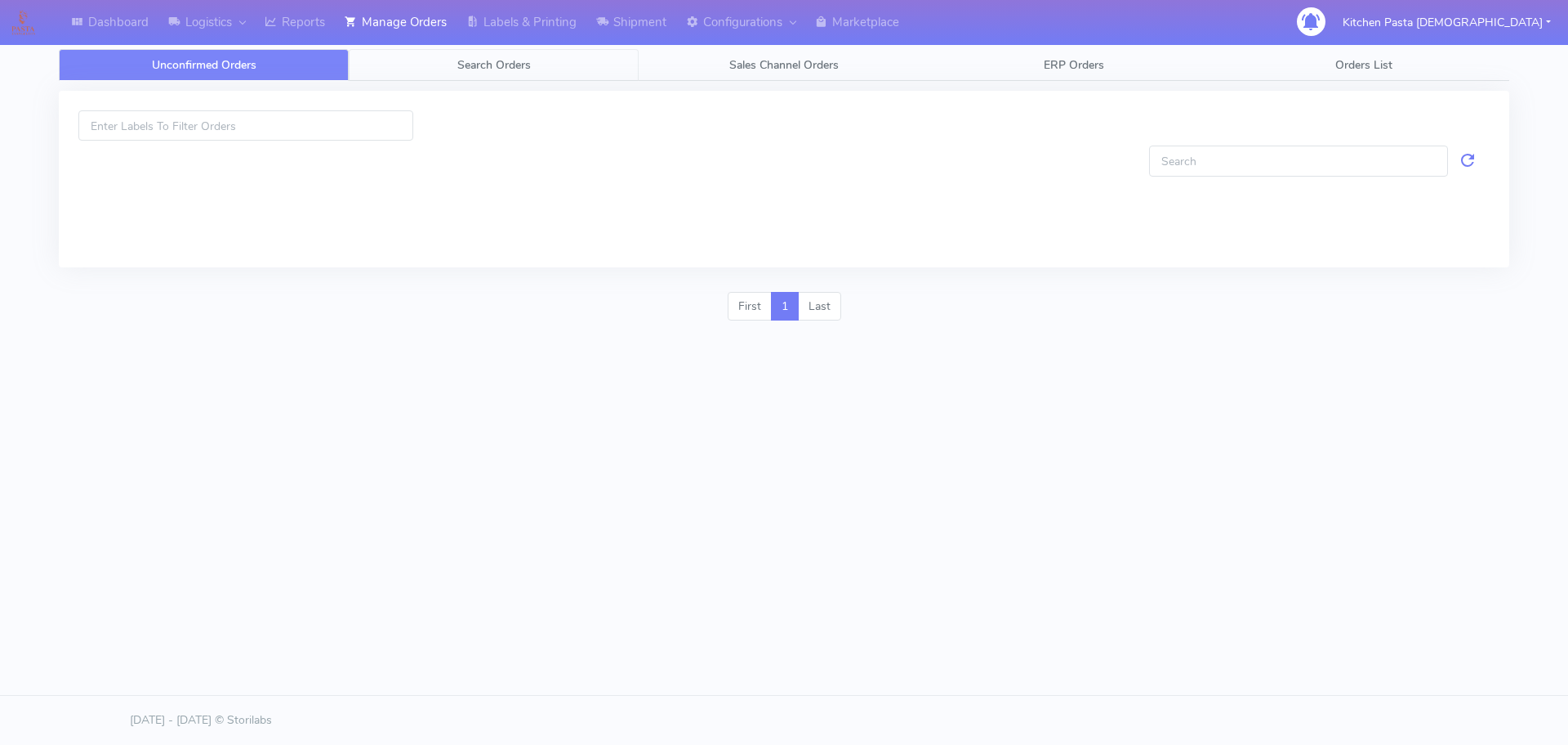
click at [437, 63] on link "Search Orders" at bounding box center [494, 64] width 290 height 32
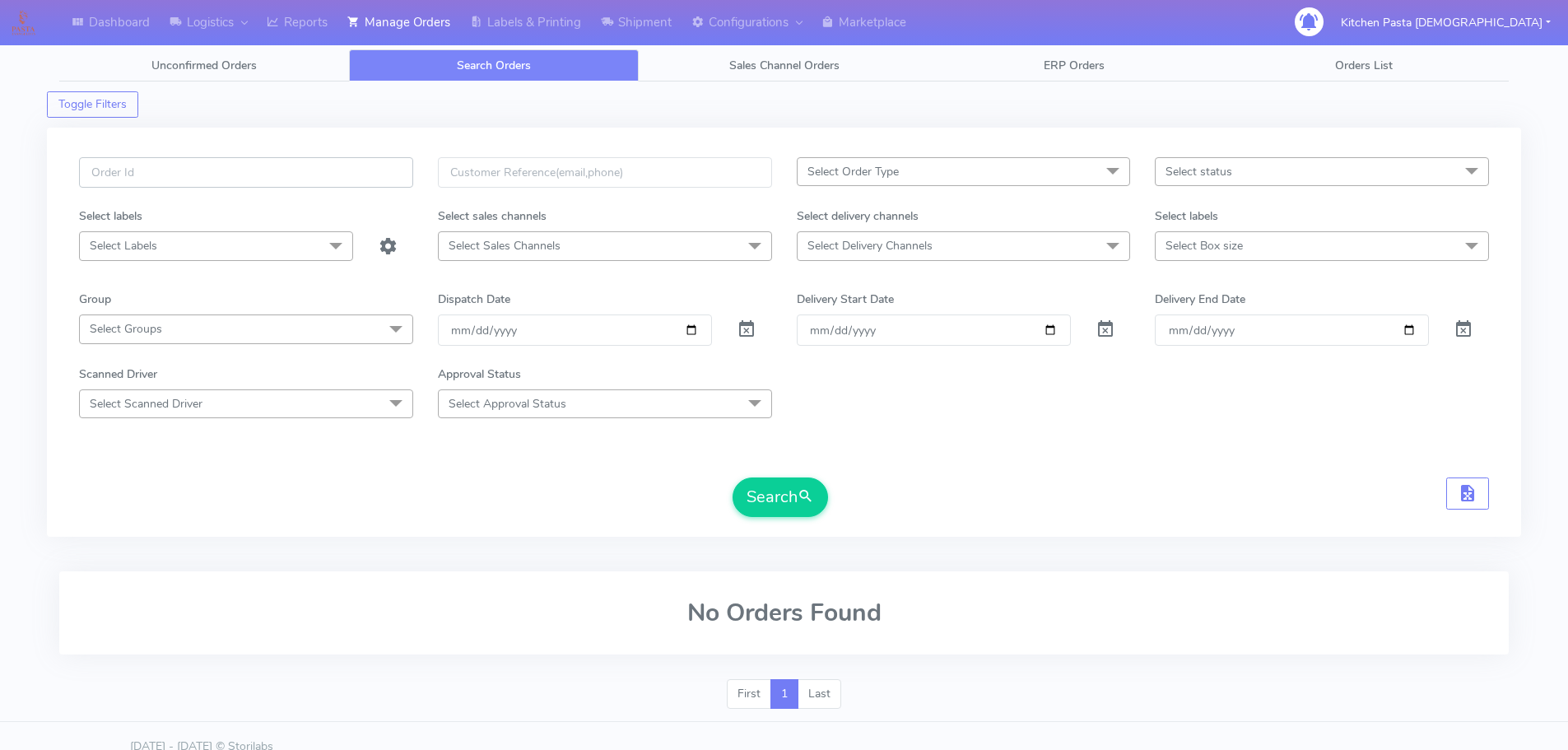
click at [323, 181] on input "text" at bounding box center [245, 172] width 334 height 30
type input "1629245"
click at [732, 477] on button "Search" at bounding box center [780, 497] width 95 height 39
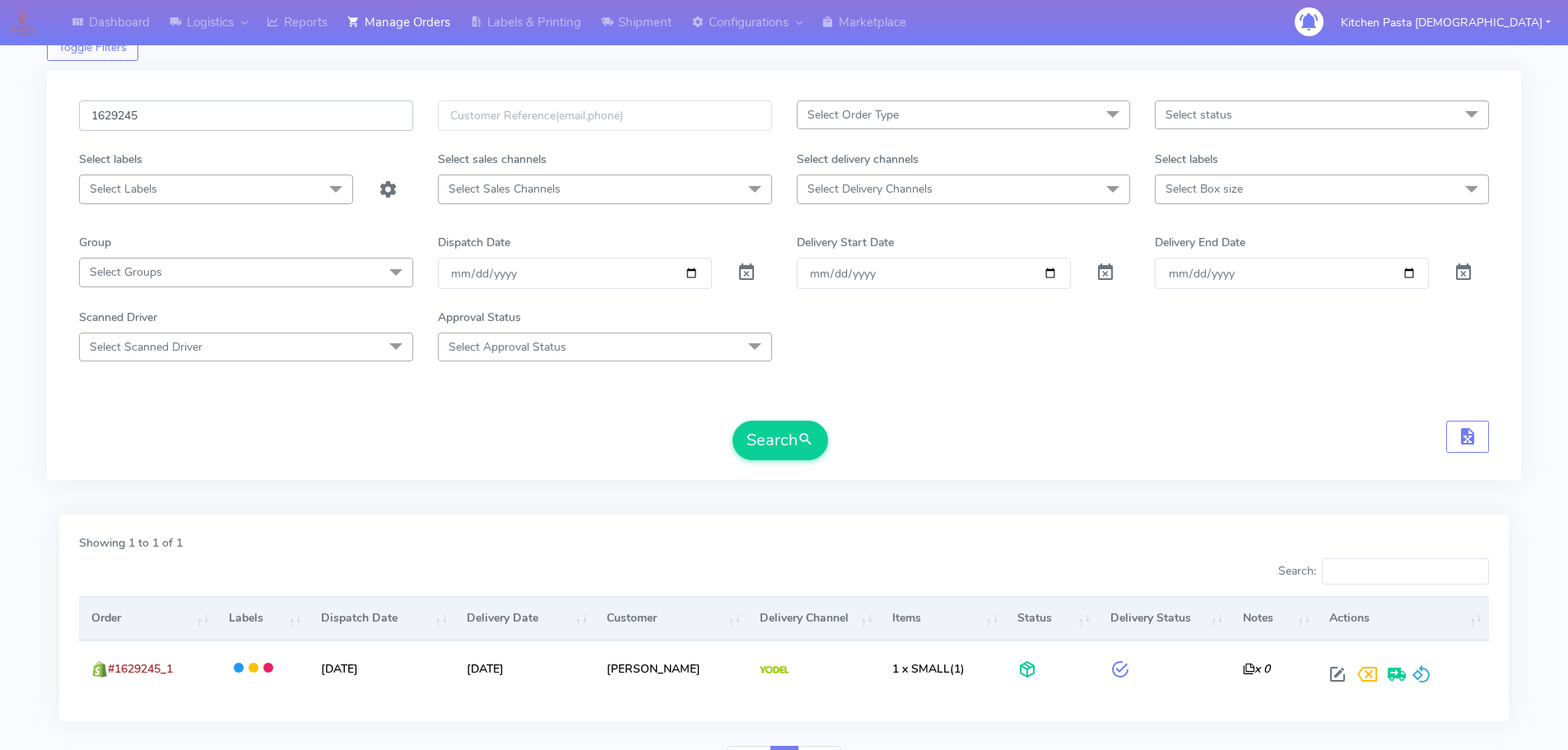
scroll to position [82, 0]
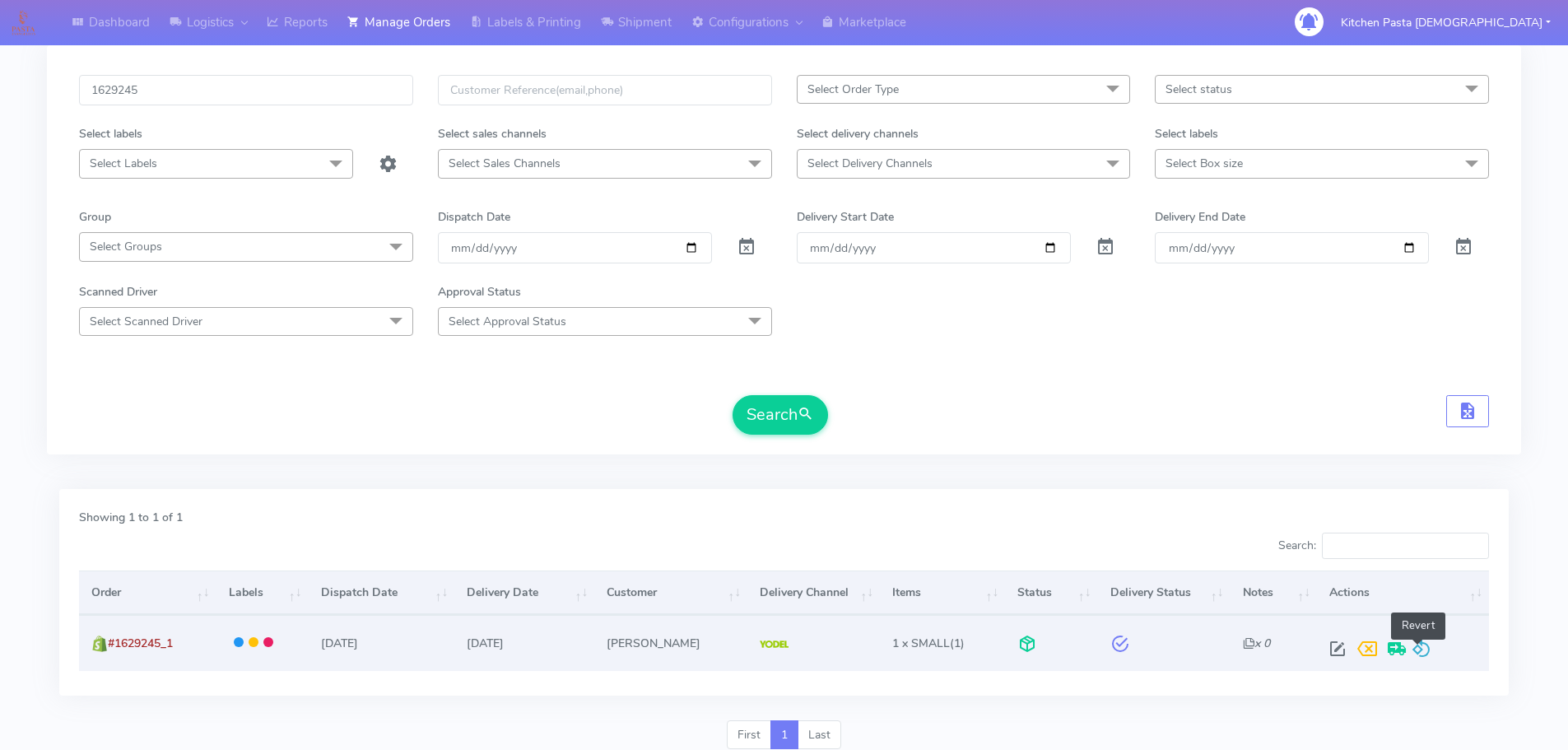
click at [1416, 655] on span at bounding box center [1421, 652] width 20 height 16
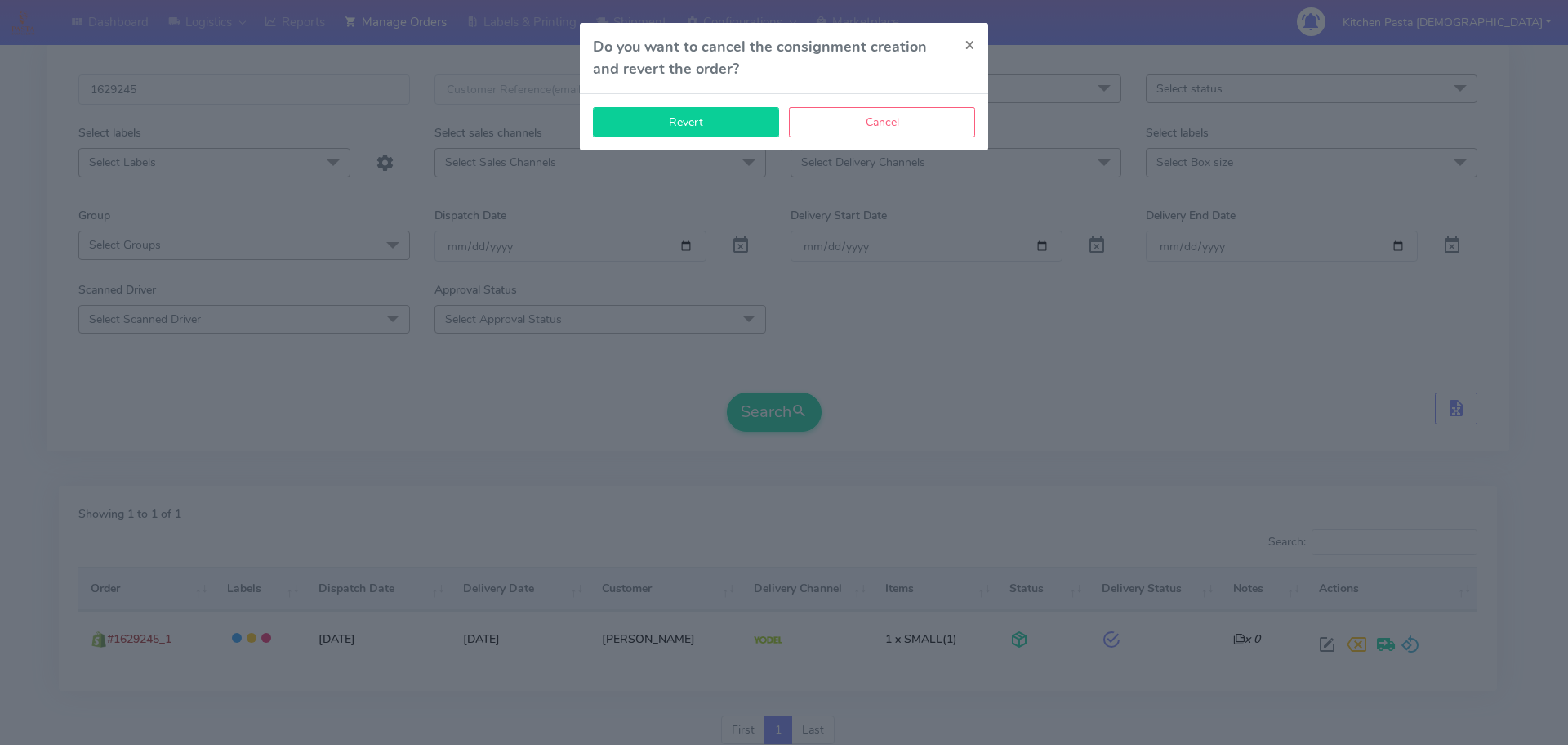
click at [753, 132] on button "Revert" at bounding box center [686, 122] width 186 height 30
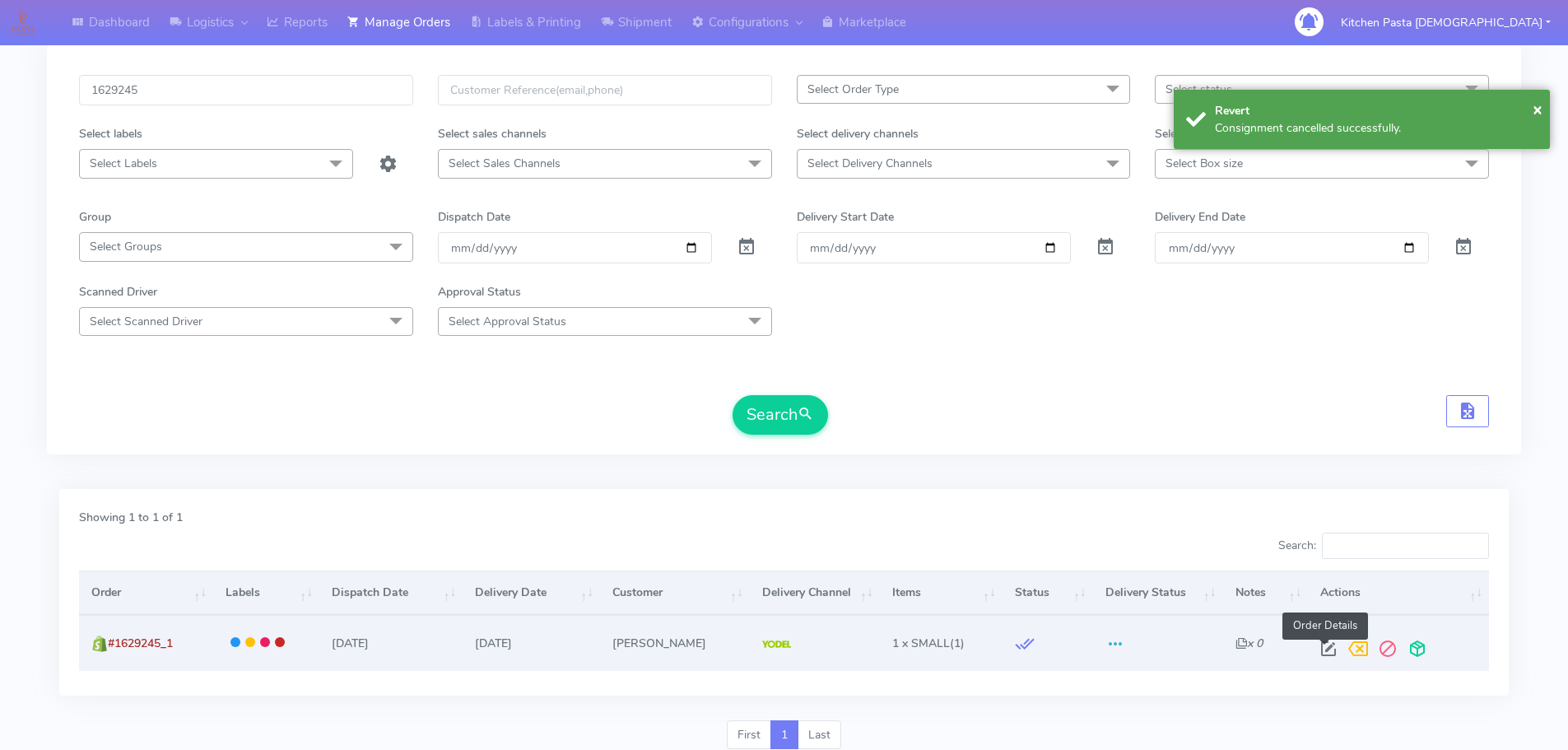
click at [1329, 644] on span at bounding box center [1328, 652] width 29 height 16
select select "5"
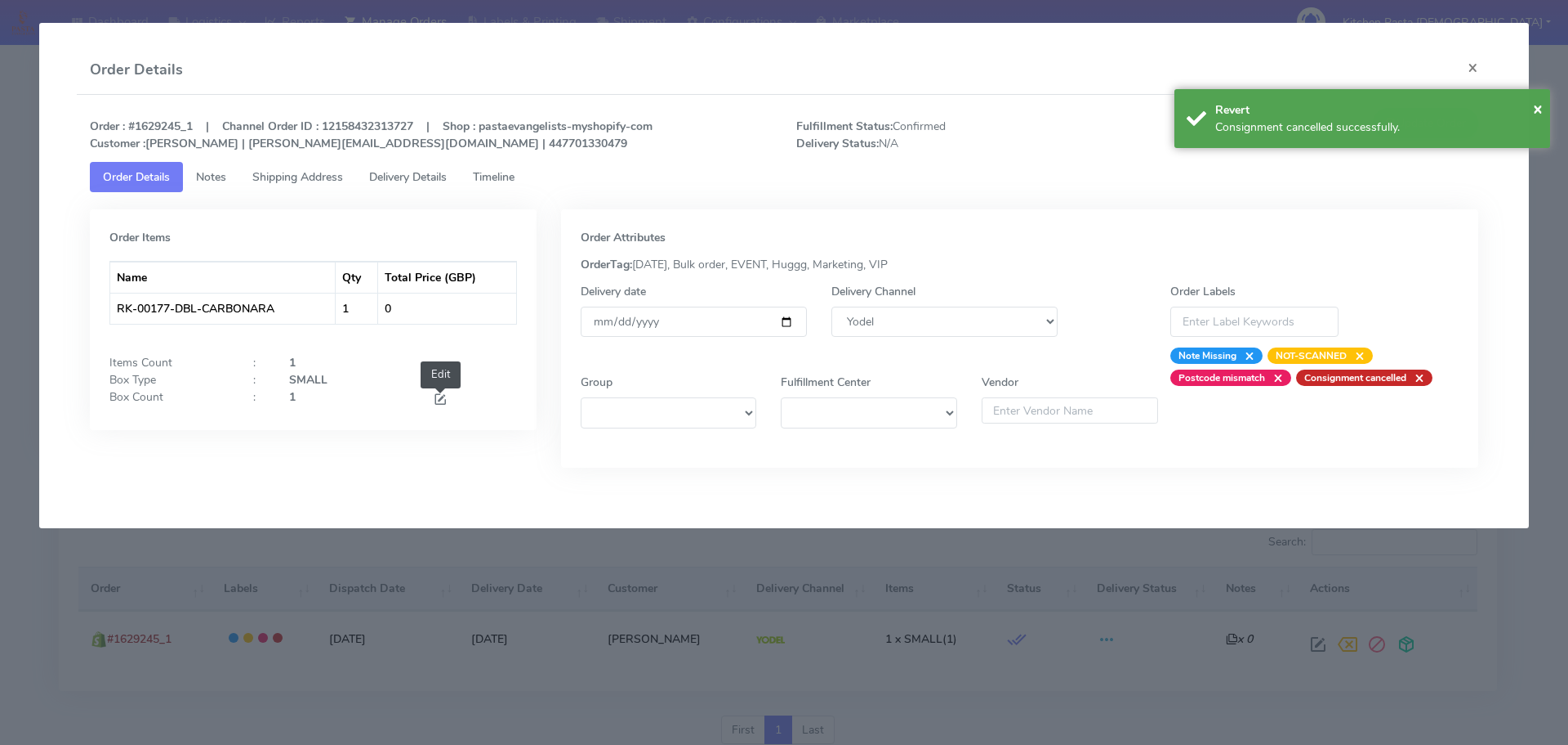
click at [439, 397] on span at bounding box center [440, 401] width 15 height 16
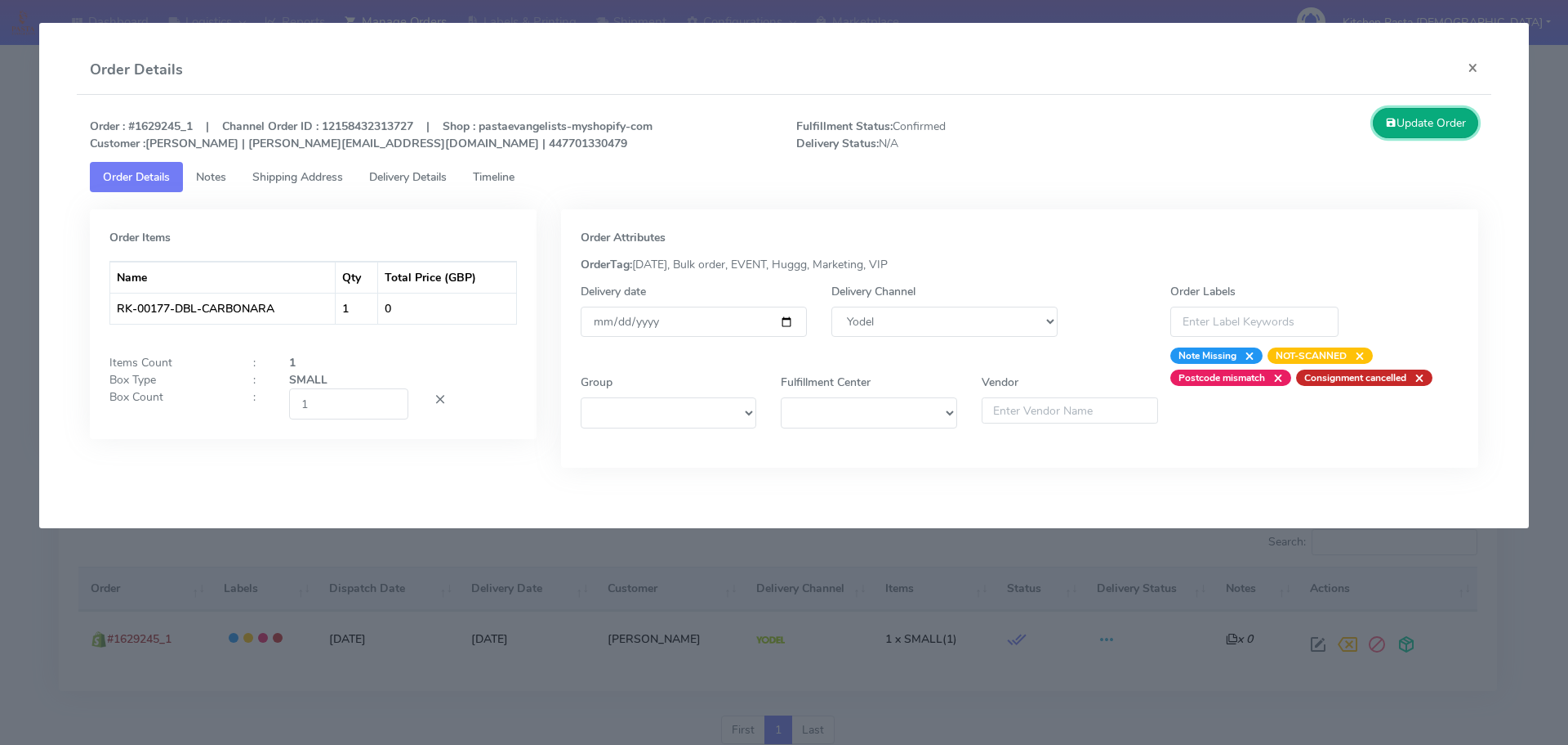
click at [1415, 131] on button "Update Order" at bounding box center [1426, 123] width 106 height 30
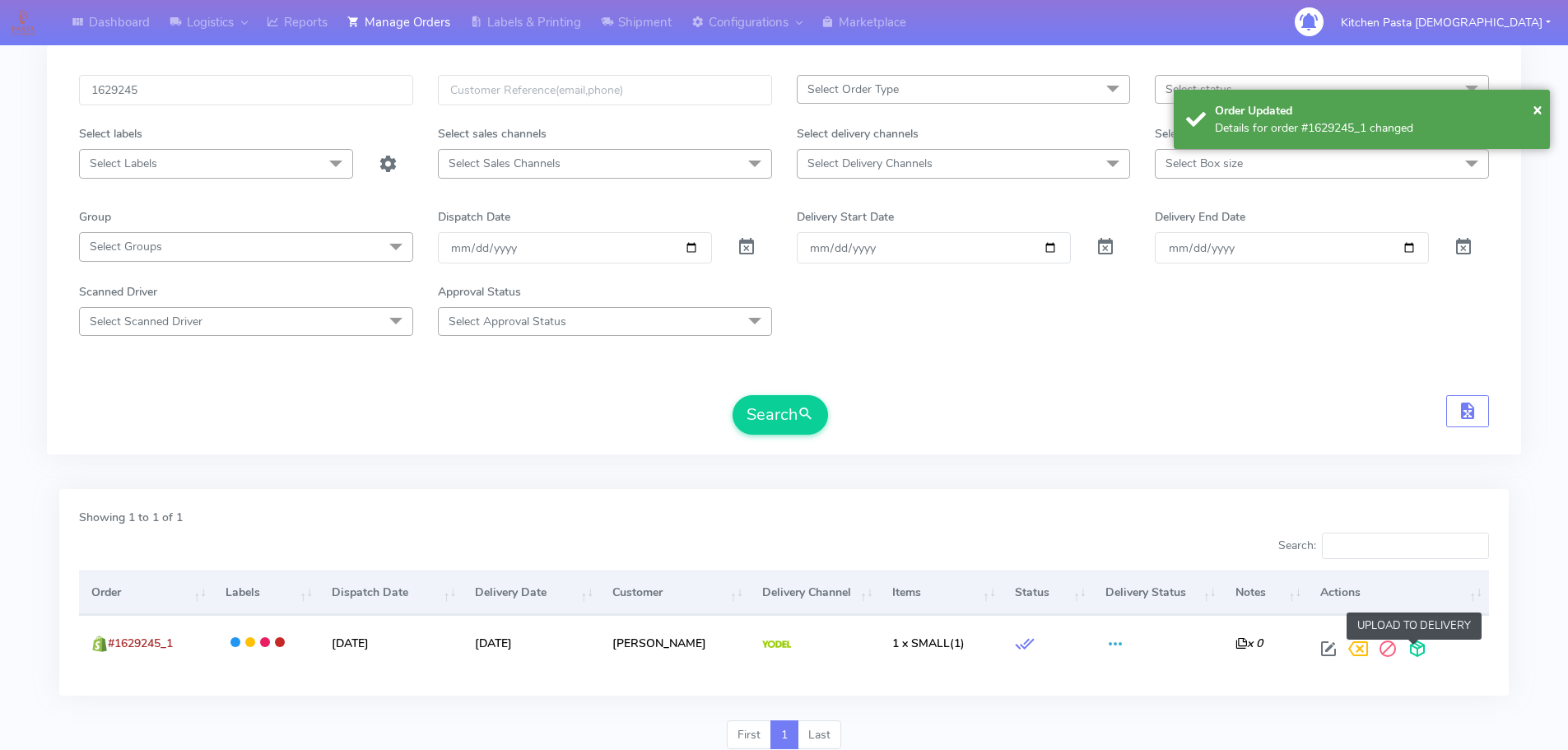
click at [1421, 650] on span at bounding box center [1417, 652] width 29 height 16
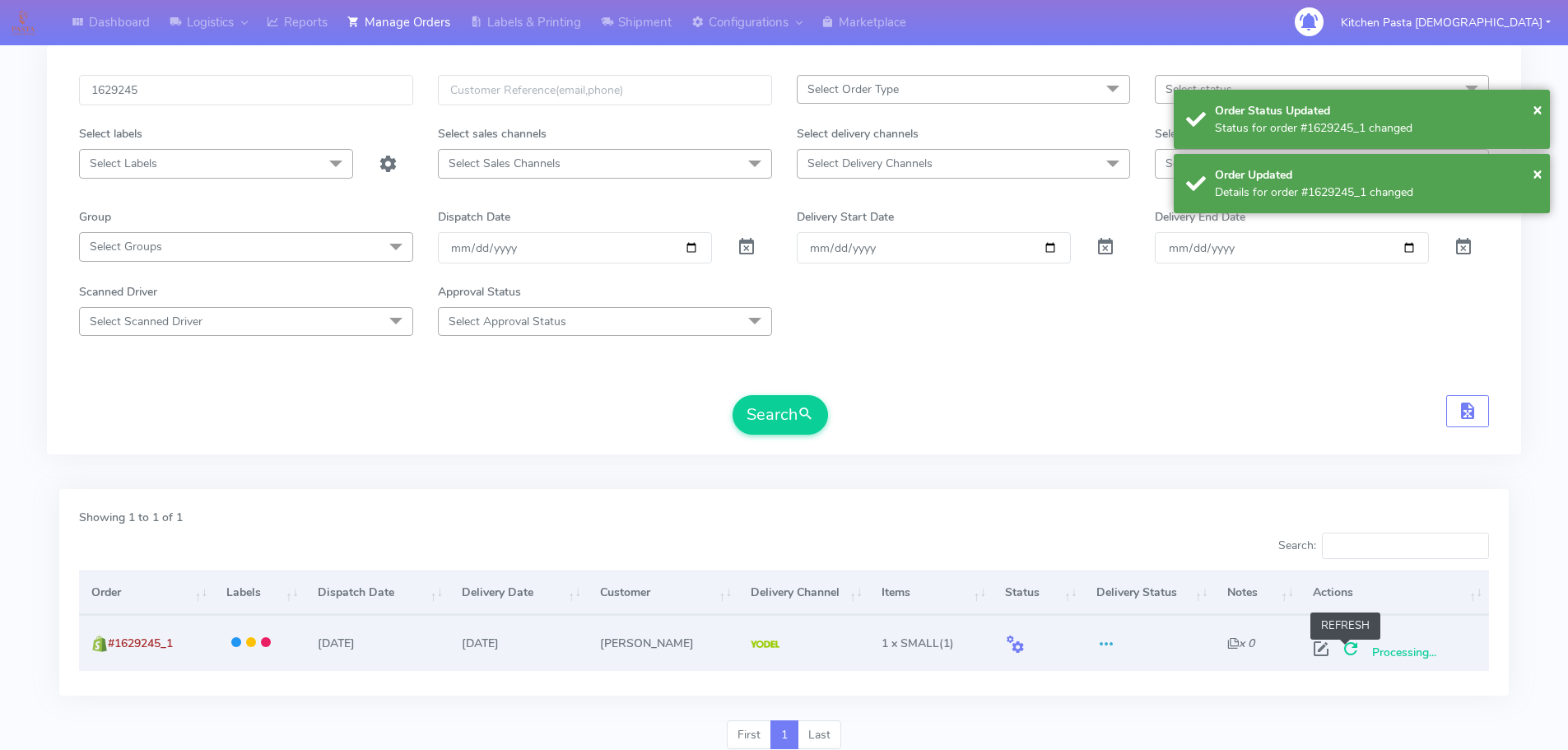
click at [1348, 654] on span at bounding box center [1350, 652] width 29 height 16
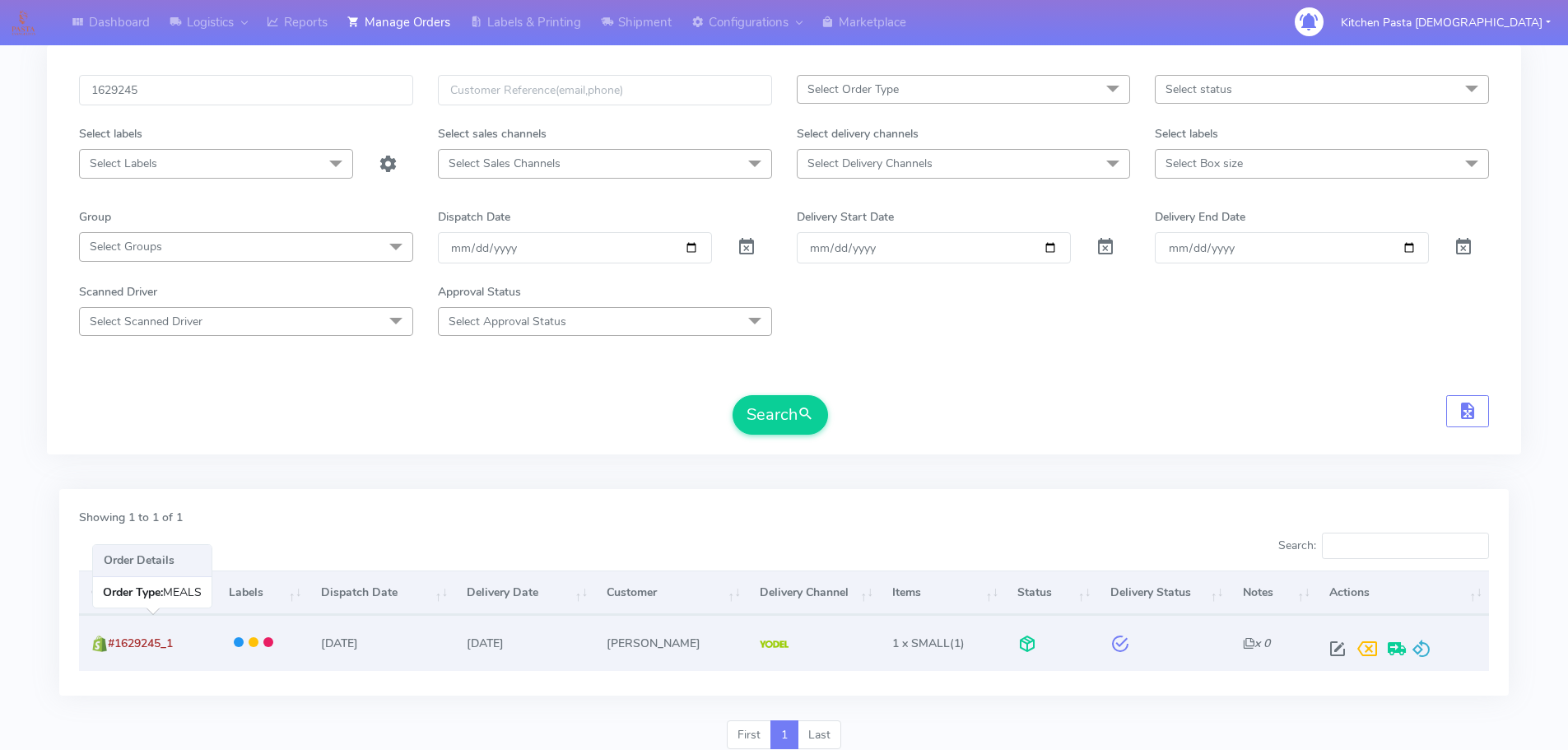
drag, startPoint x: 186, startPoint y: 646, endPoint x: 112, endPoint y: 645, distance: 74.0
click at [112, 645] on td "#1629245_1" at bounding box center [146, 642] width 136 height 55
copy span "#1629245_1"
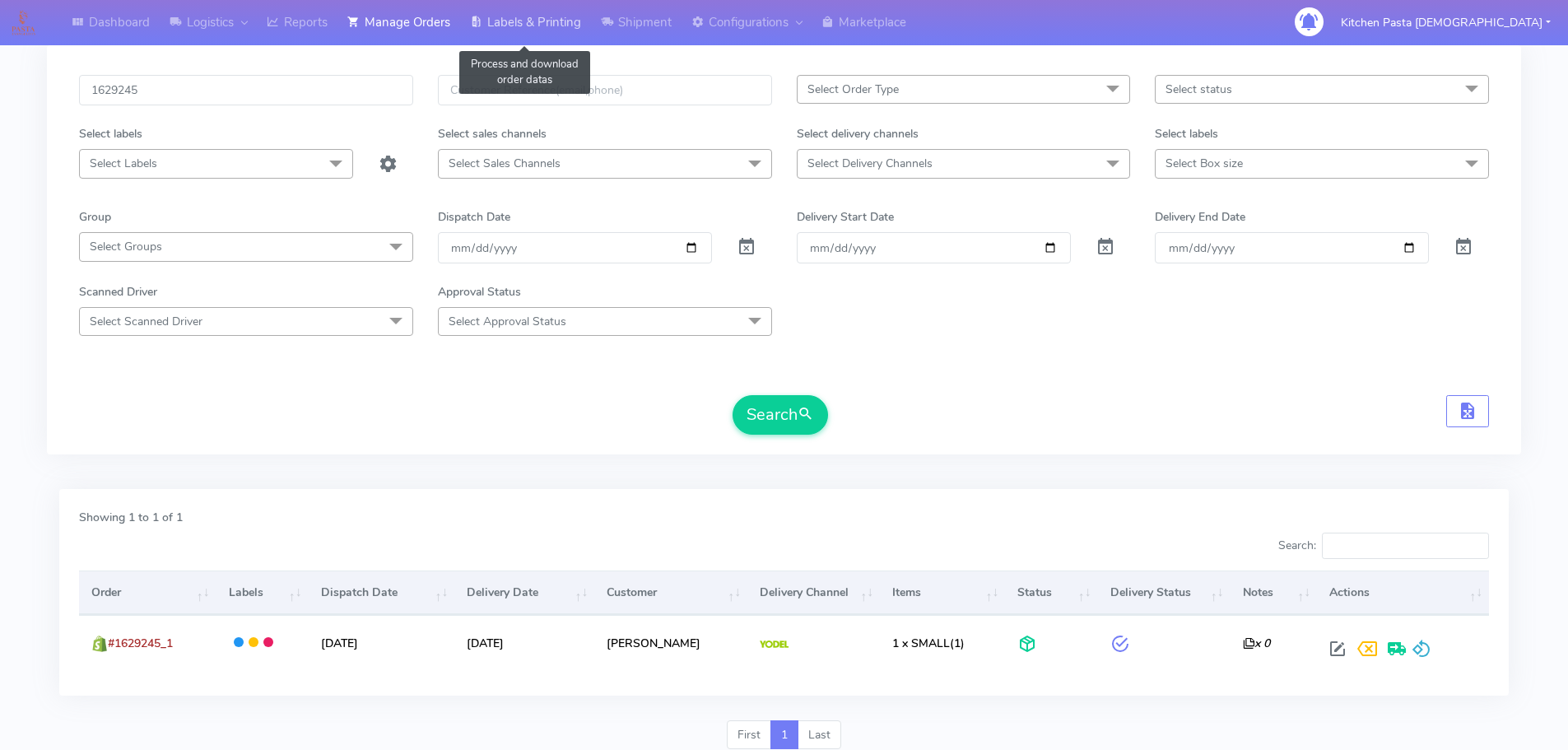
click at [522, 11] on link "Labels & Printing" at bounding box center [525, 23] width 131 height 45
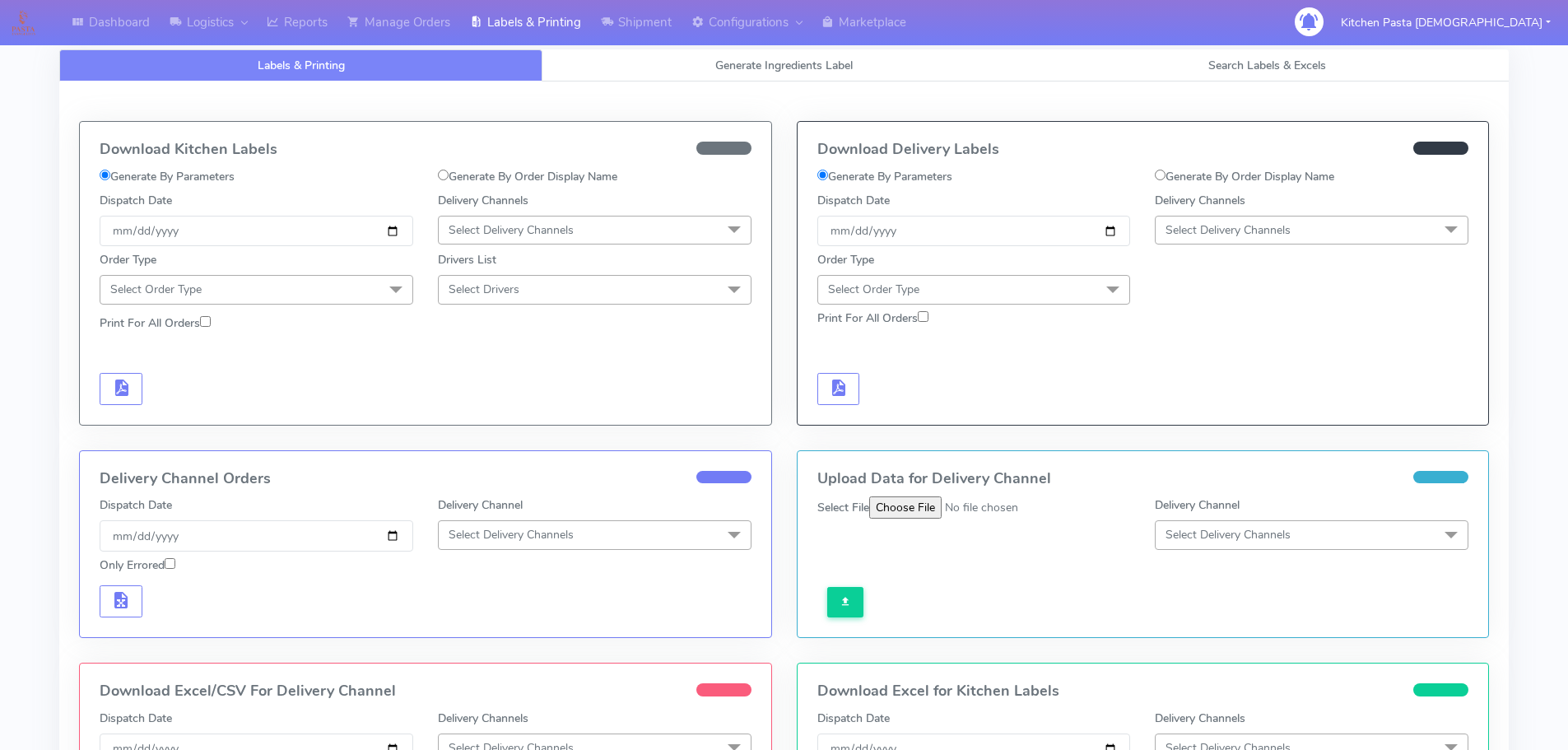
click at [1299, 177] on label "Generate By Order Display Name" at bounding box center [1244, 177] width 180 height 18
click at [1165, 177] on input "Generate By Order Display Name" at bounding box center [1160, 175] width 11 height 11
radio input "true"
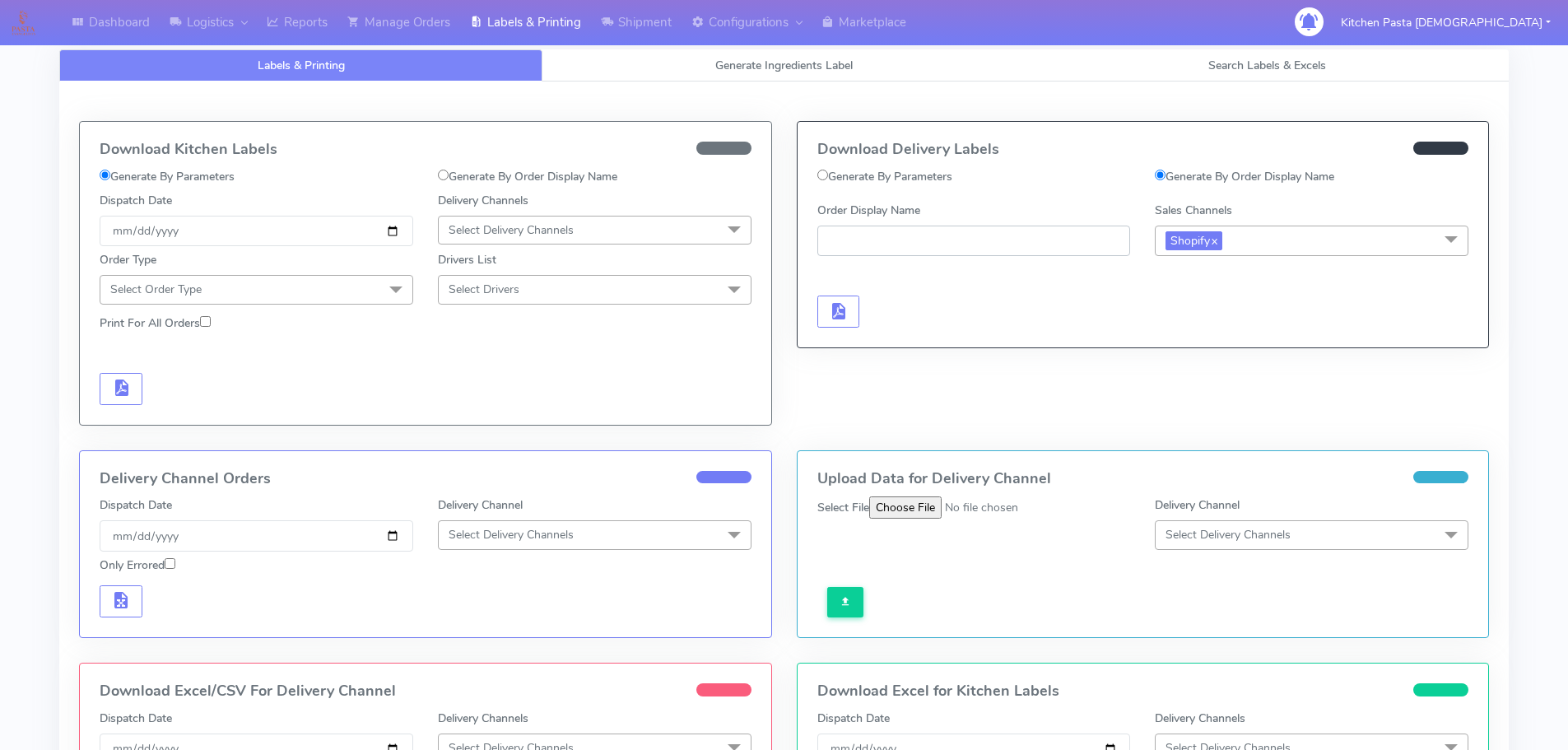
paste input "#1629245_1"
type input "#1629245_1"
click at [854, 298] on button "button" at bounding box center [838, 311] width 43 height 32
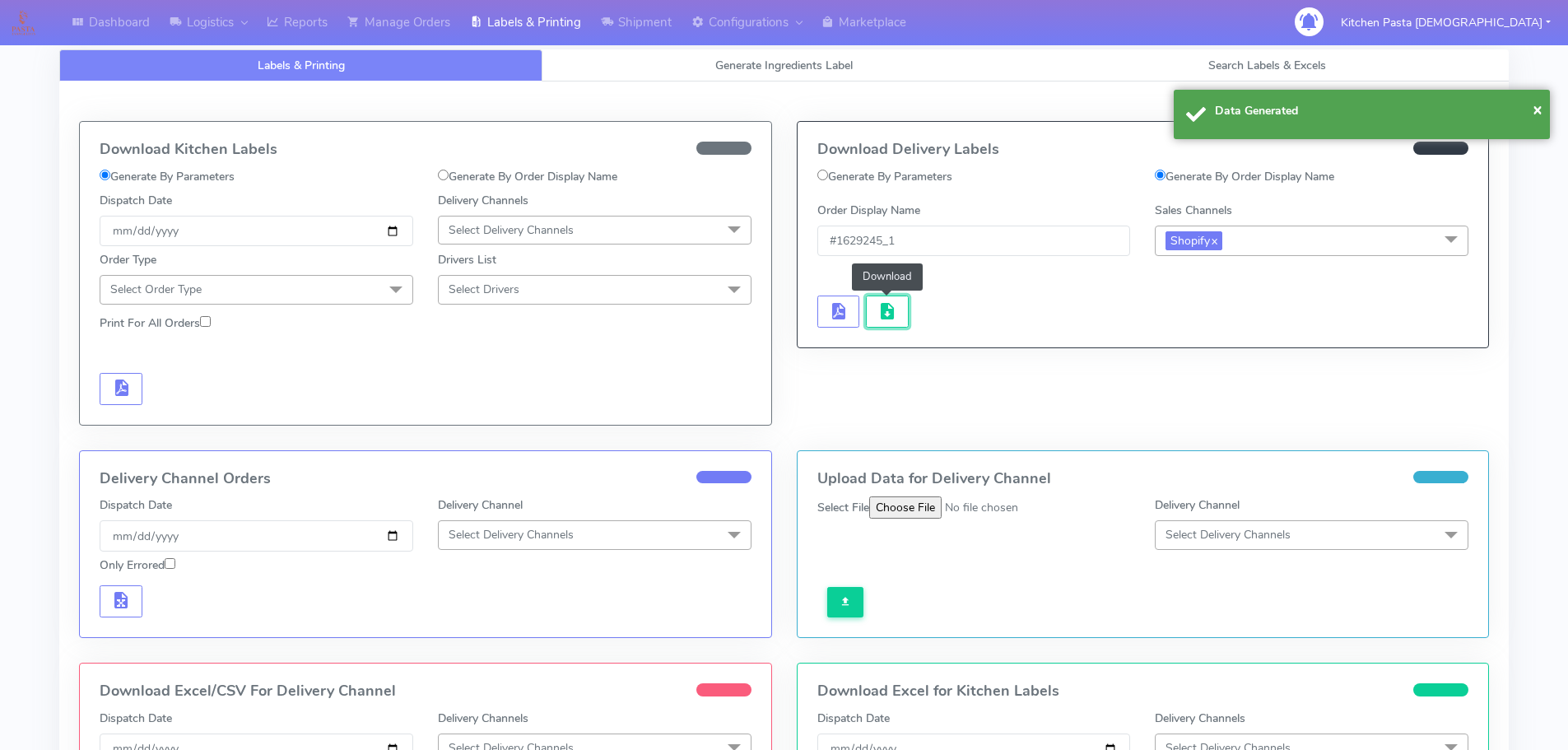
click at [876, 307] on button "button" at bounding box center [888, 311] width 43 height 32
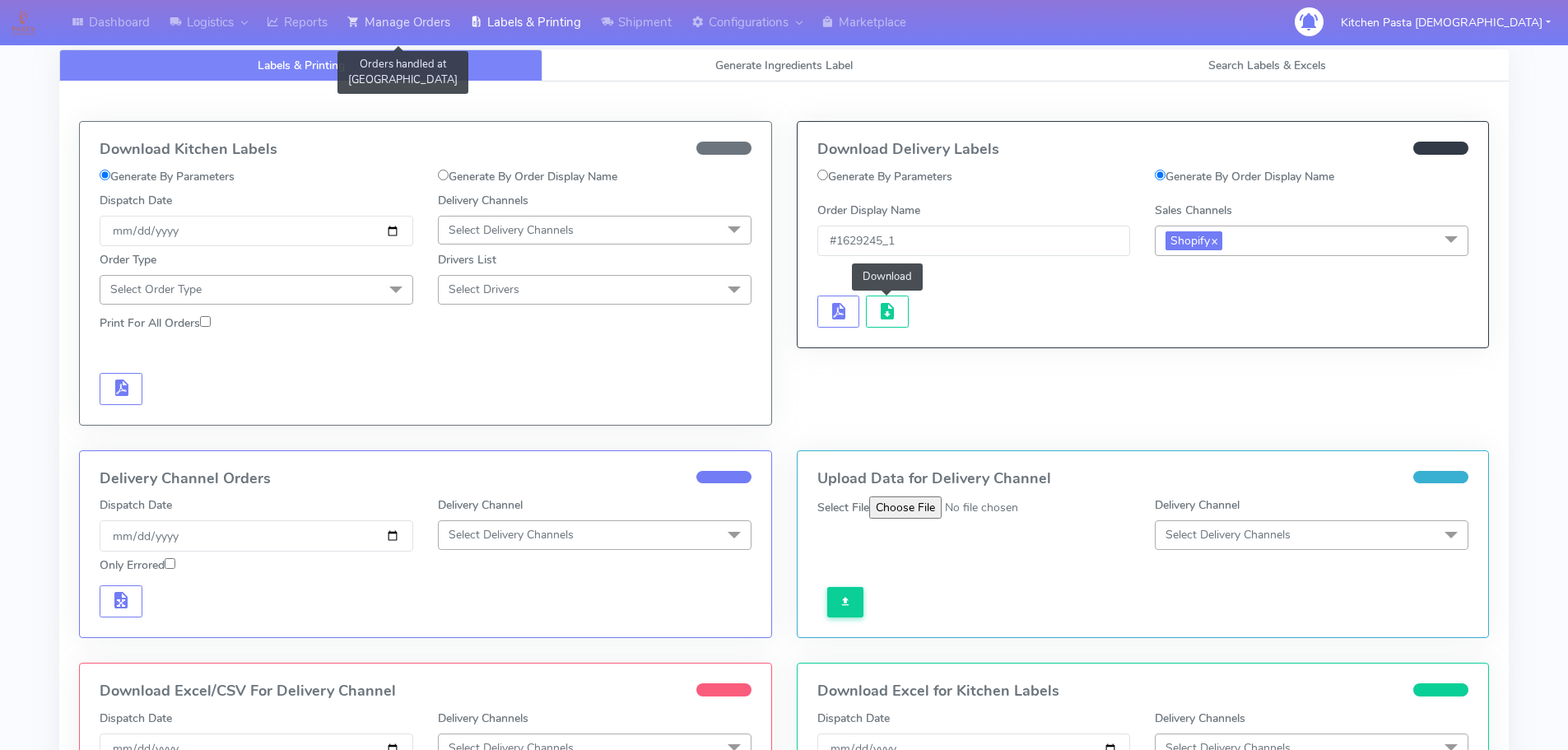
drag, startPoint x: 421, startPoint y: 32, endPoint x: 552, endPoint y: 39, distance: 131.2
click at [421, 32] on link "Manage Orders" at bounding box center [399, 23] width 123 height 45
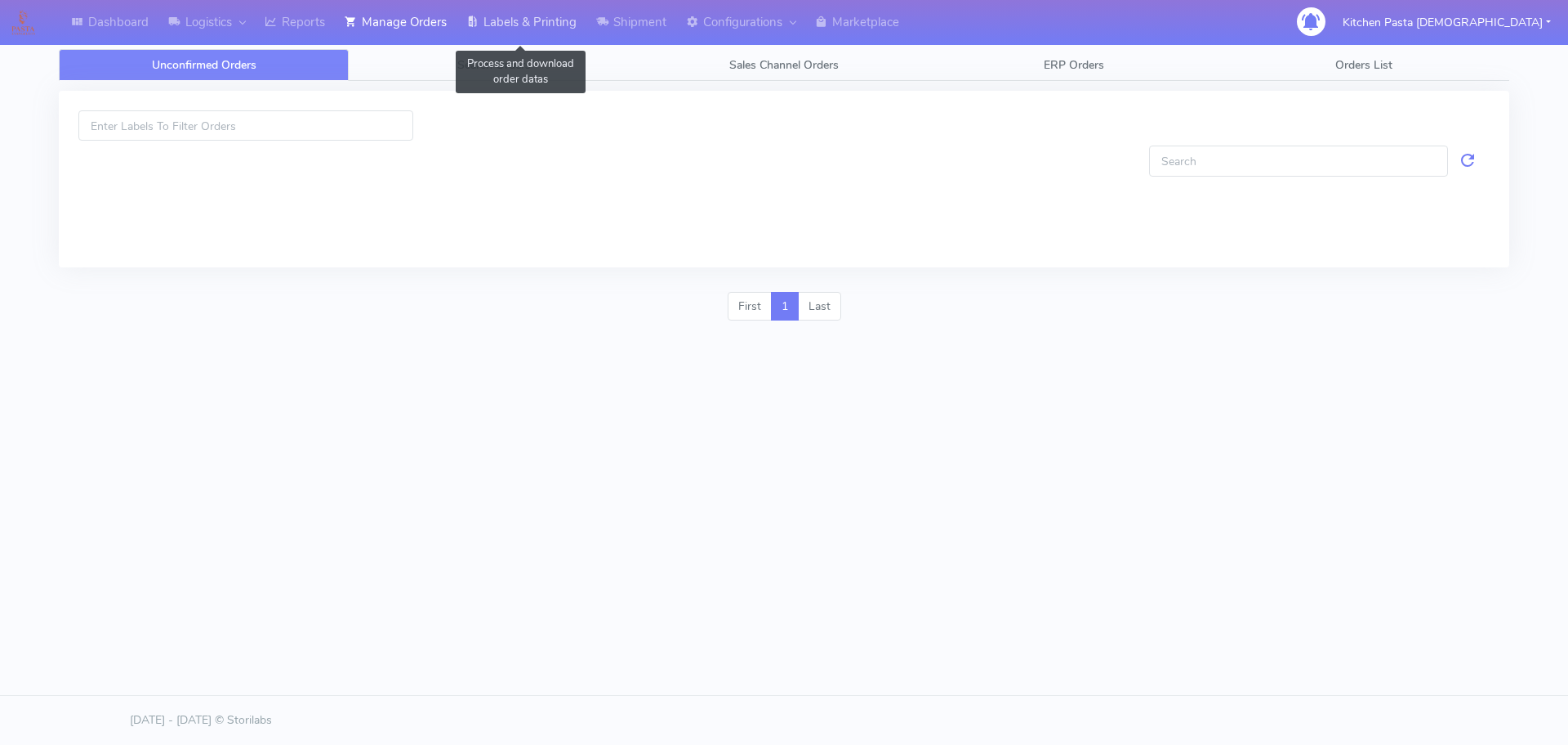
click at [546, 38] on link "Labels & Printing" at bounding box center [521, 22] width 130 height 45
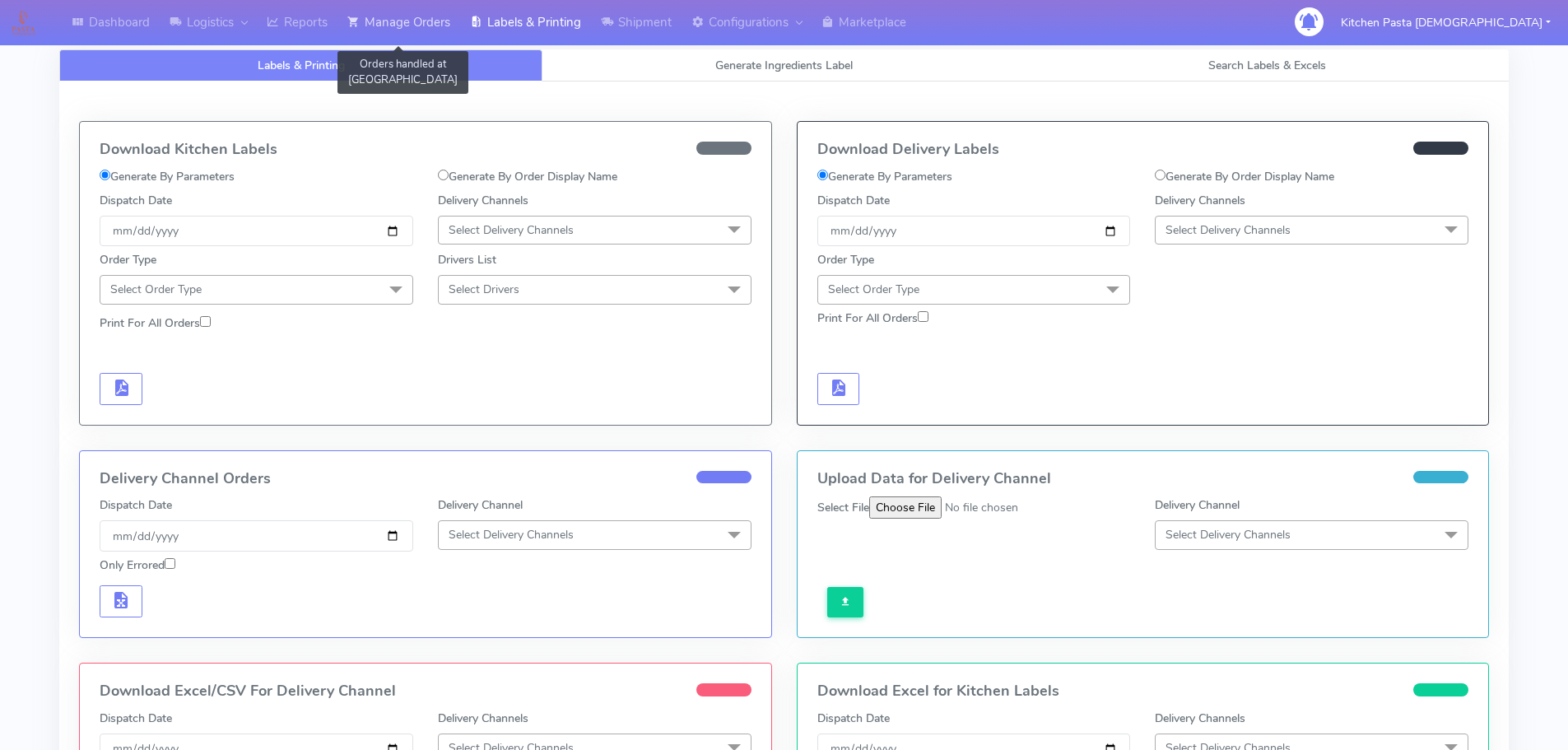
click at [368, 15] on link "Manage Orders" at bounding box center [399, 23] width 123 height 45
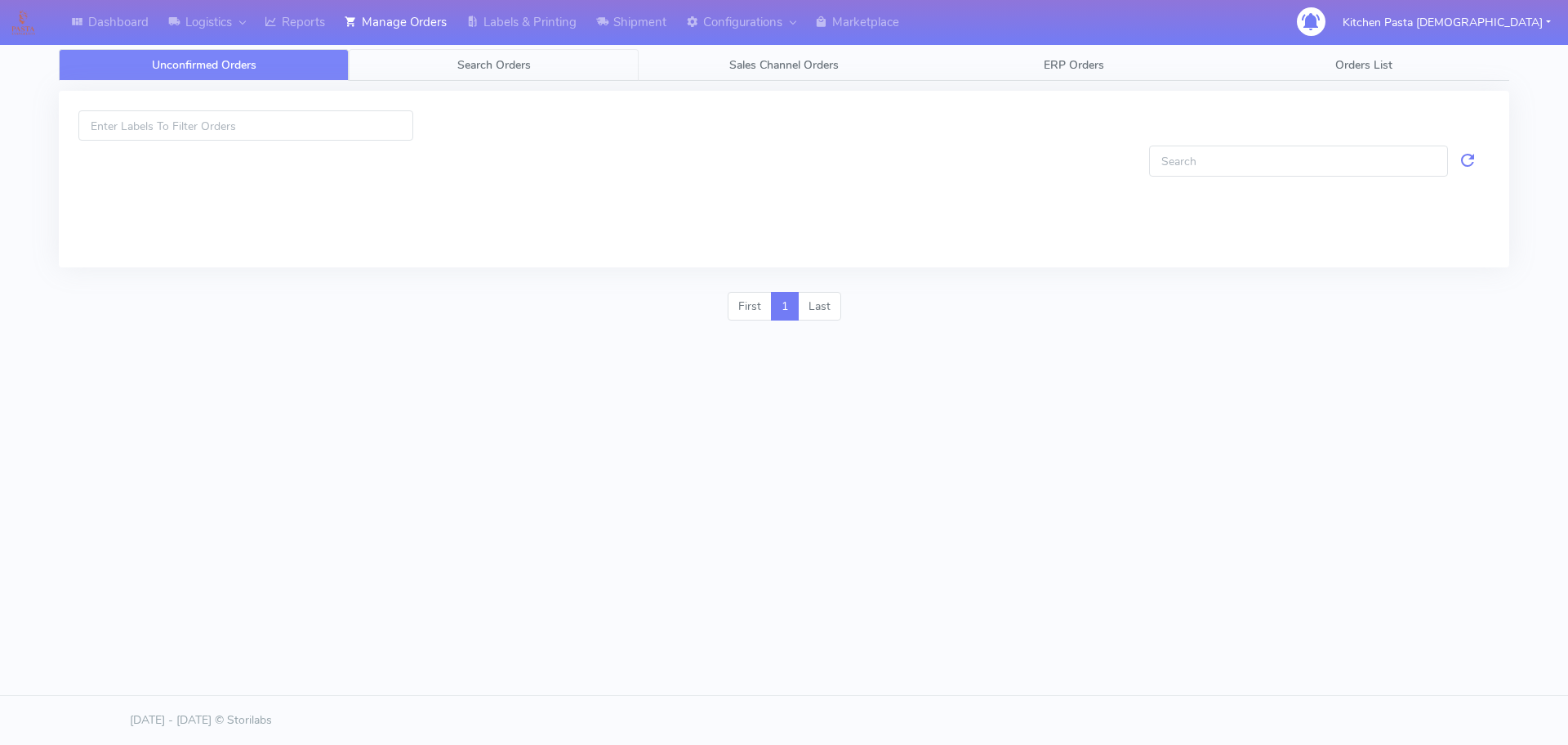
click at [499, 63] on span "Search Orders" at bounding box center [493, 65] width 73 height 16
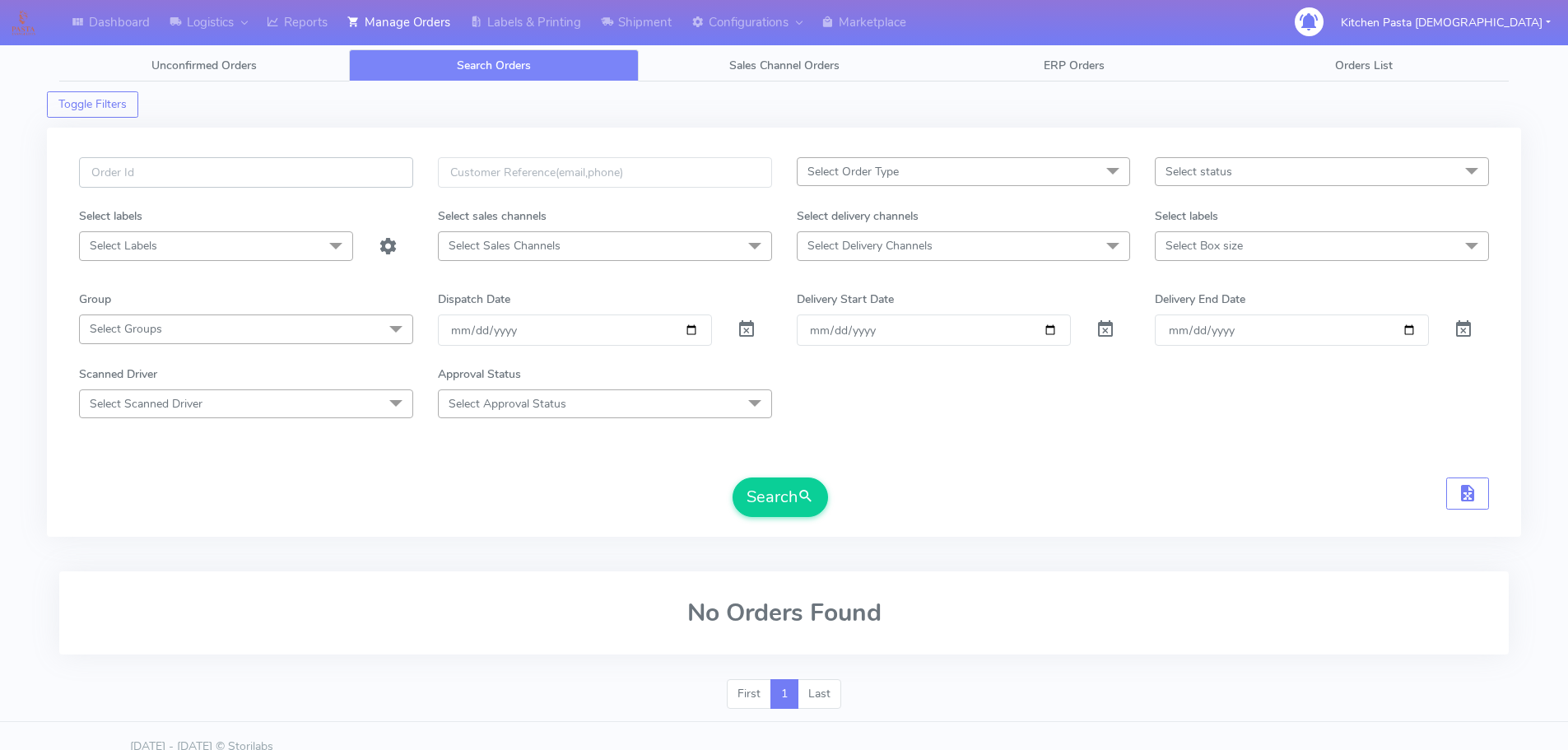
click at [332, 165] on input "text" at bounding box center [245, 172] width 334 height 30
type input "1629247"
click at [732, 477] on button "Search" at bounding box center [780, 497] width 95 height 39
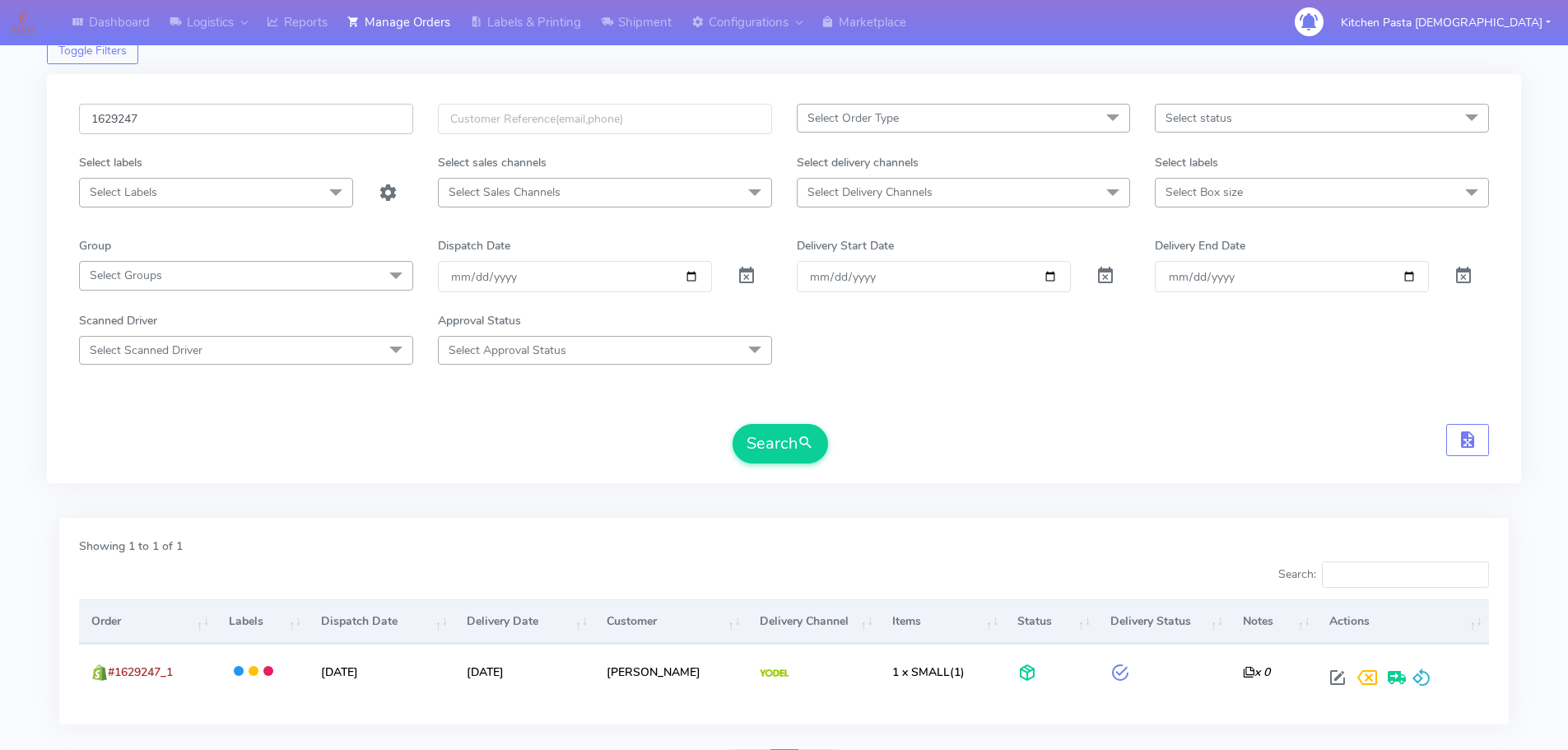
scroll to position [82, 0]
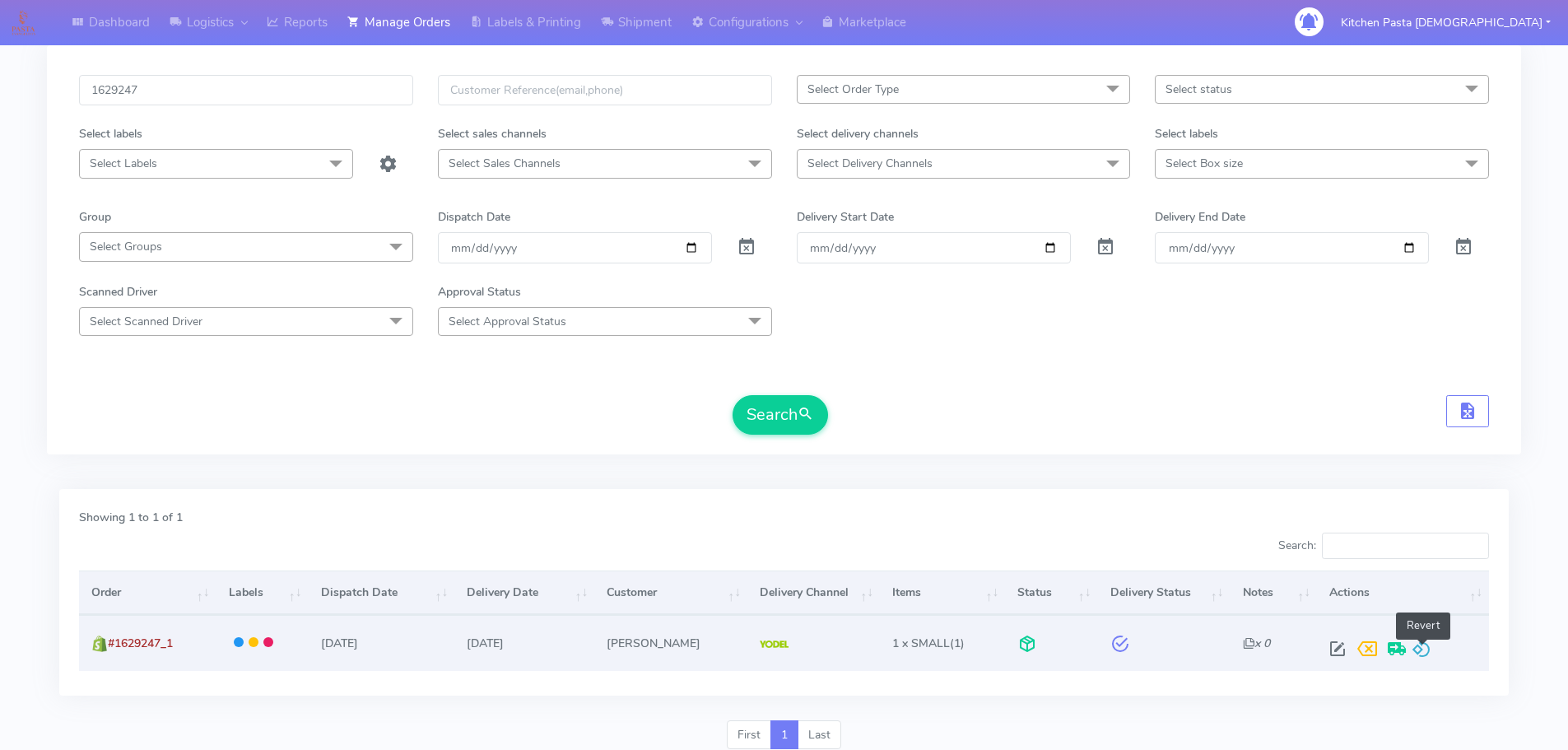
click at [1417, 651] on span at bounding box center [1421, 652] width 20 height 16
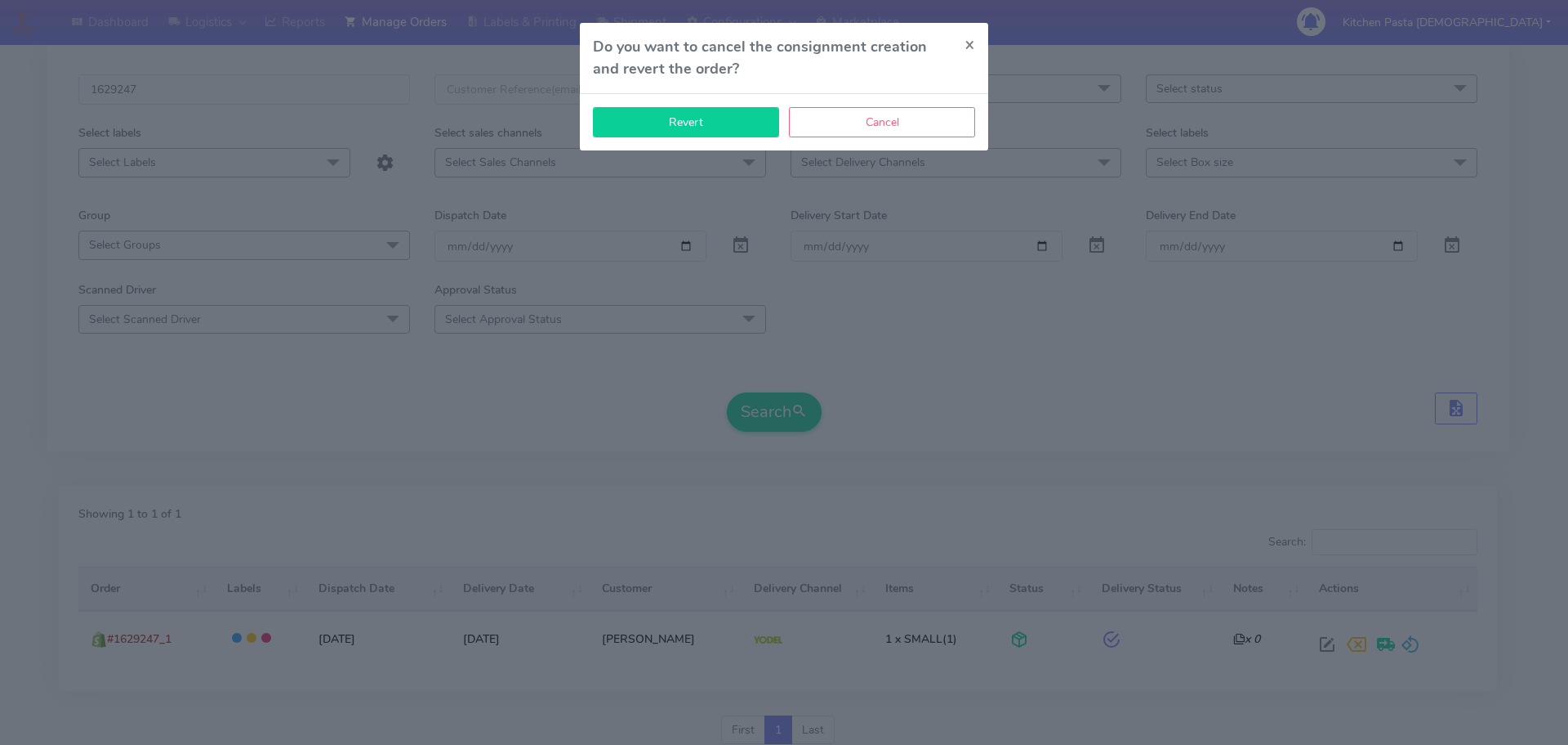
click at [677, 126] on button "Revert" at bounding box center [686, 122] width 186 height 30
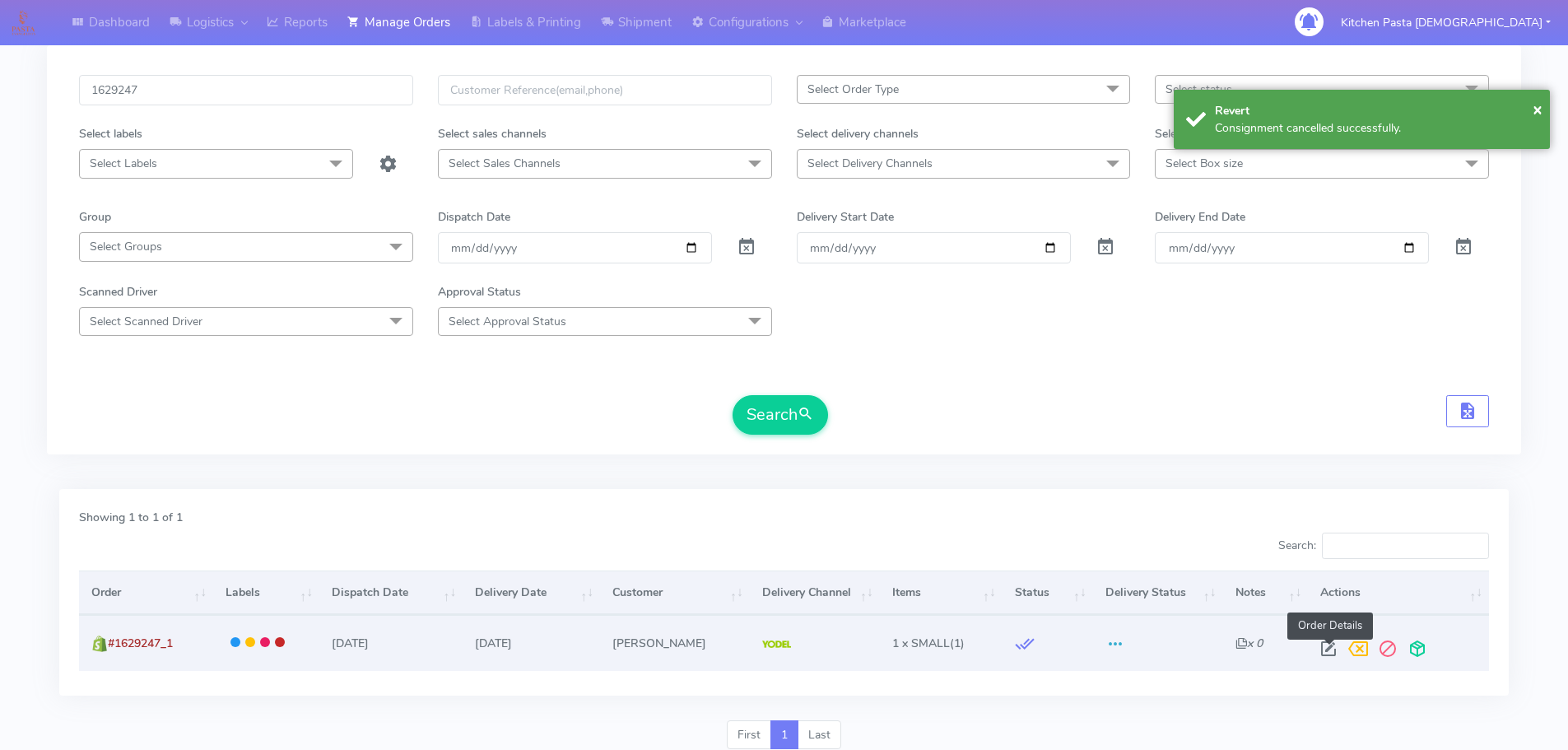
click at [1327, 652] on span at bounding box center [1328, 652] width 29 height 16
select select "5"
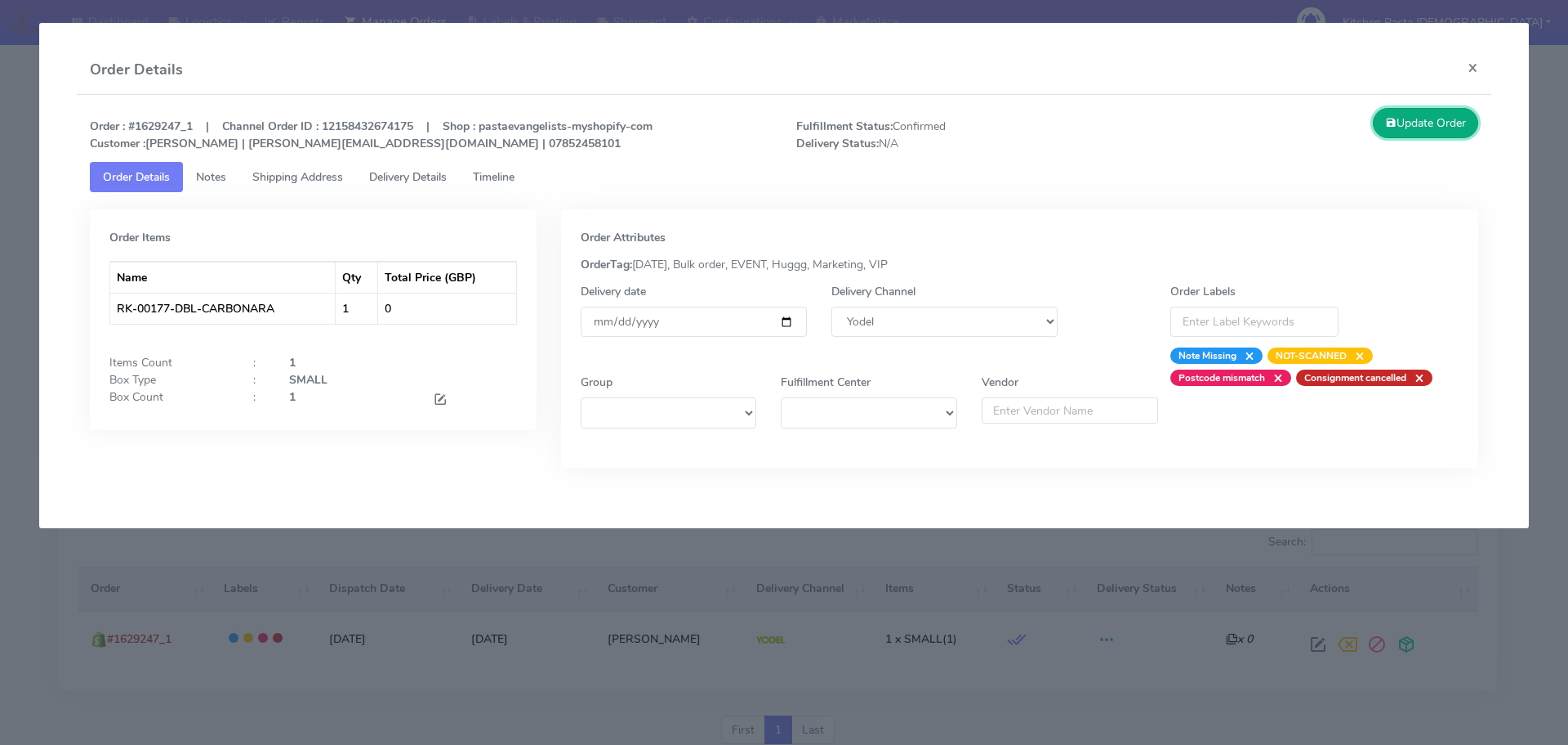
click at [1443, 113] on button "Update Order" at bounding box center [1426, 123] width 106 height 30
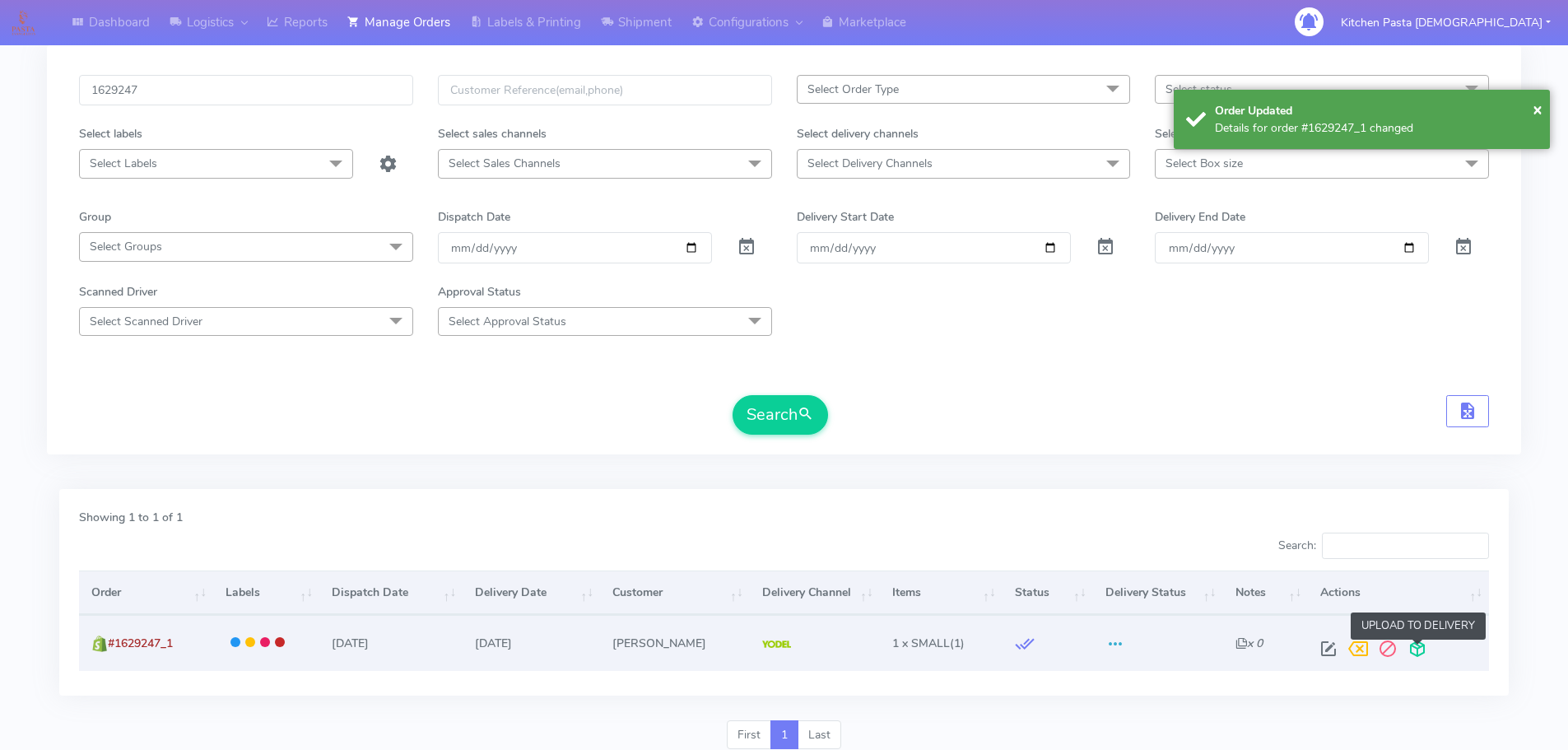
click at [1417, 655] on span at bounding box center [1417, 652] width 29 height 16
click at [1347, 654] on span at bounding box center [1350, 652] width 29 height 16
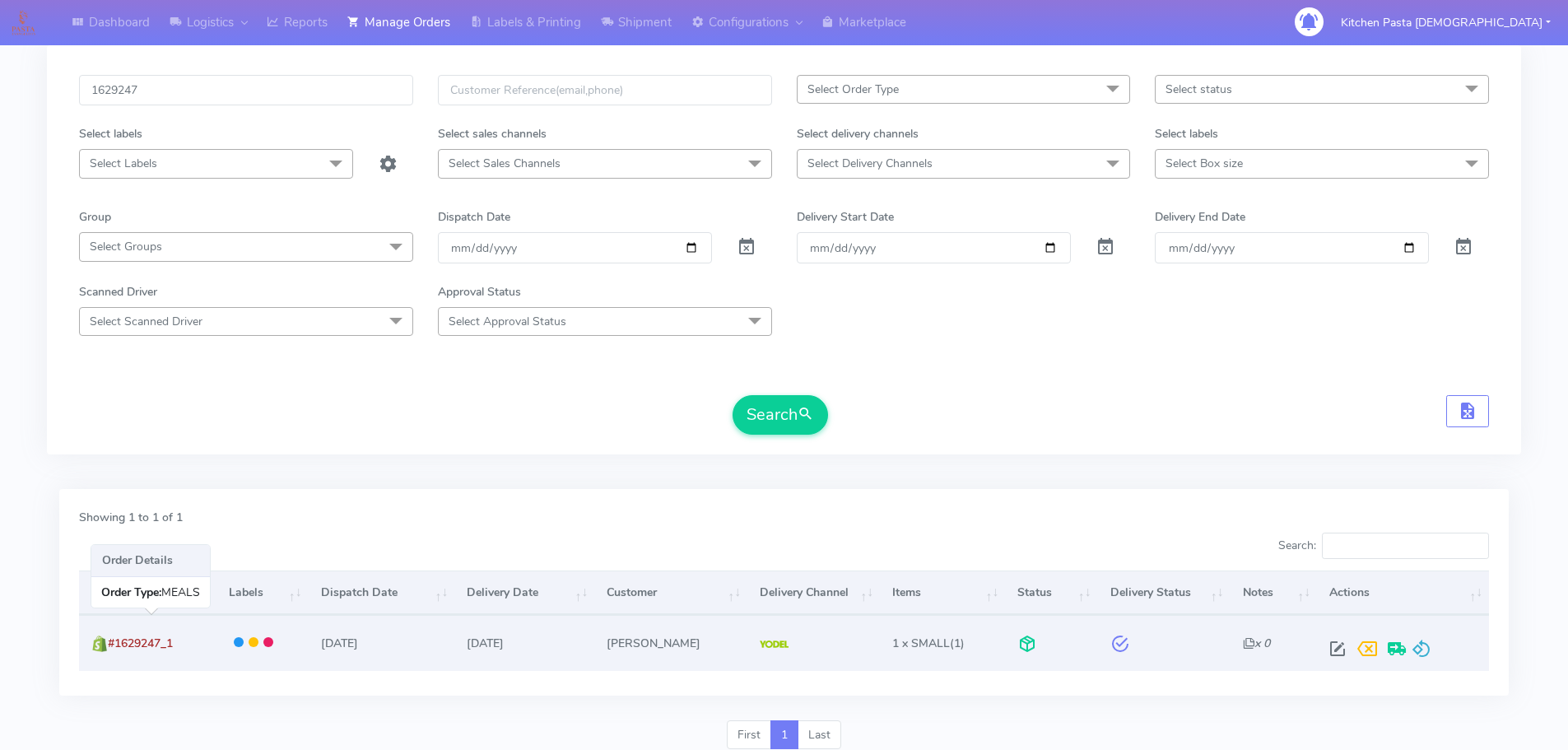
drag, startPoint x: 189, startPoint y: 644, endPoint x: 113, endPoint y: 643, distance: 76.0
click at [113, 643] on td "#1629247_1" at bounding box center [146, 642] width 136 height 55
copy span "#1629247_1"
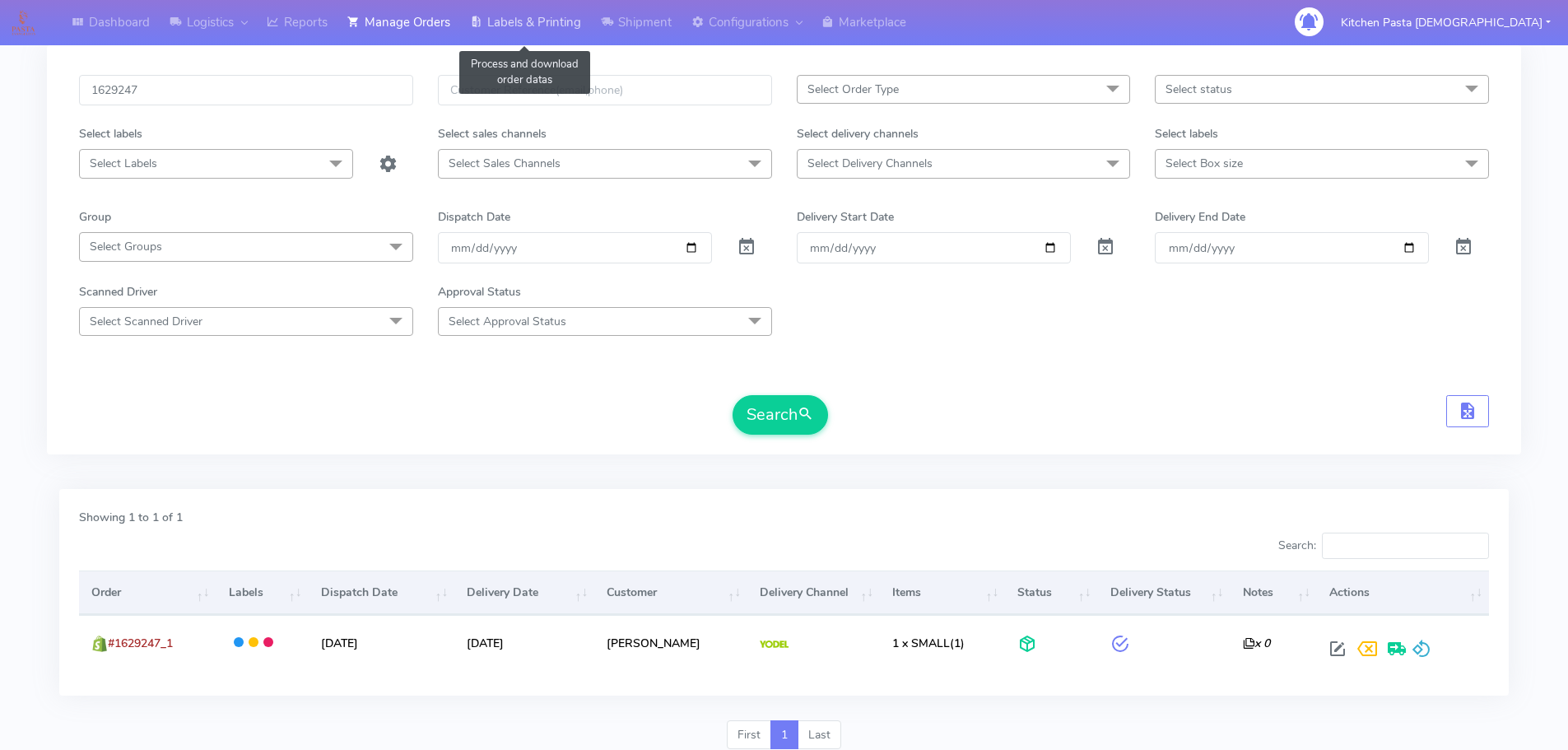
click at [574, 18] on link "Labels & Printing" at bounding box center [525, 23] width 131 height 45
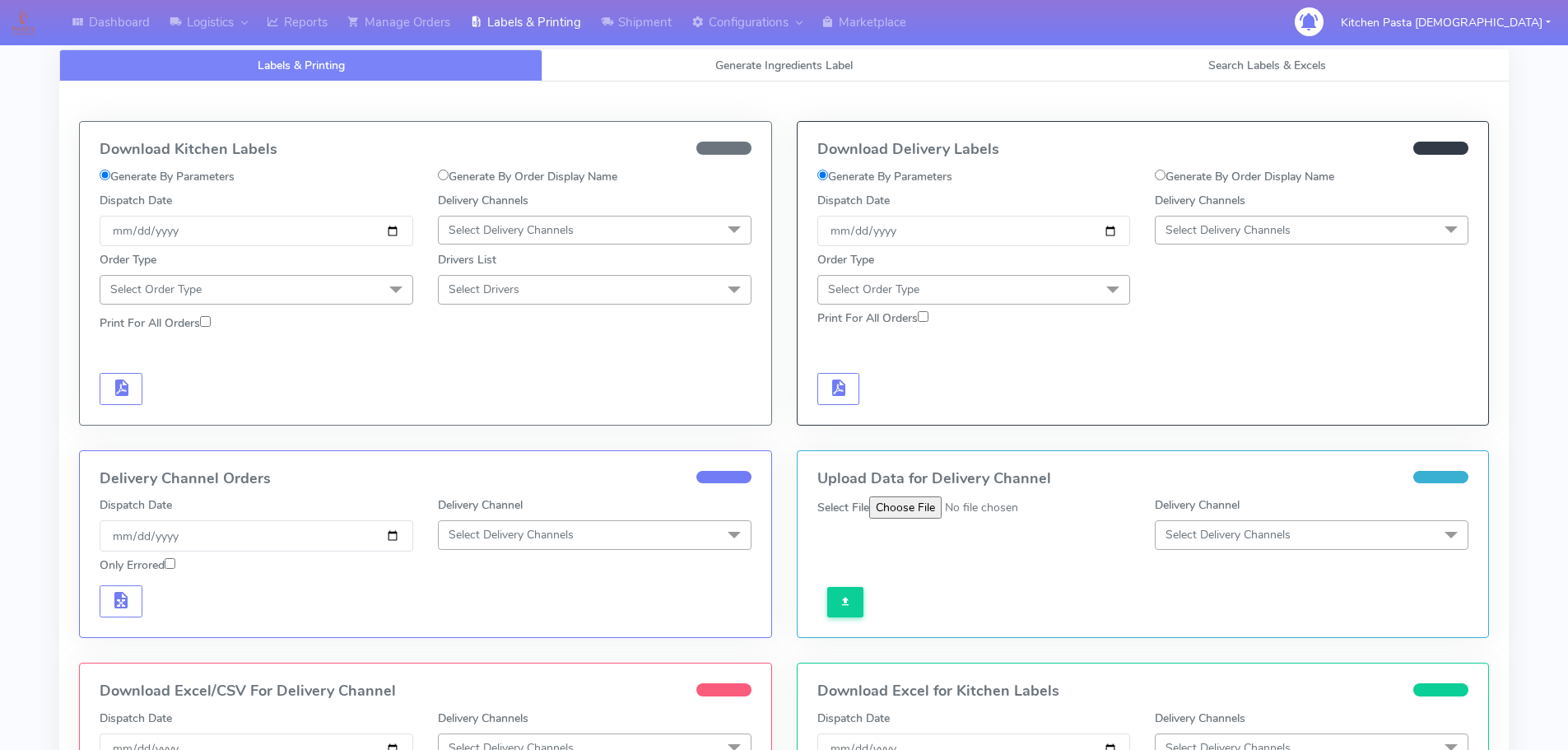
click at [1277, 188] on div "Generate By Order Display Name" at bounding box center [1311, 180] width 338 height 24
click at [1285, 184] on label "Generate By Order Display Name" at bounding box center [1244, 177] width 180 height 18
click at [1165, 181] on input "Generate By Order Display Name" at bounding box center [1160, 175] width 11 height 11
radio input "true"
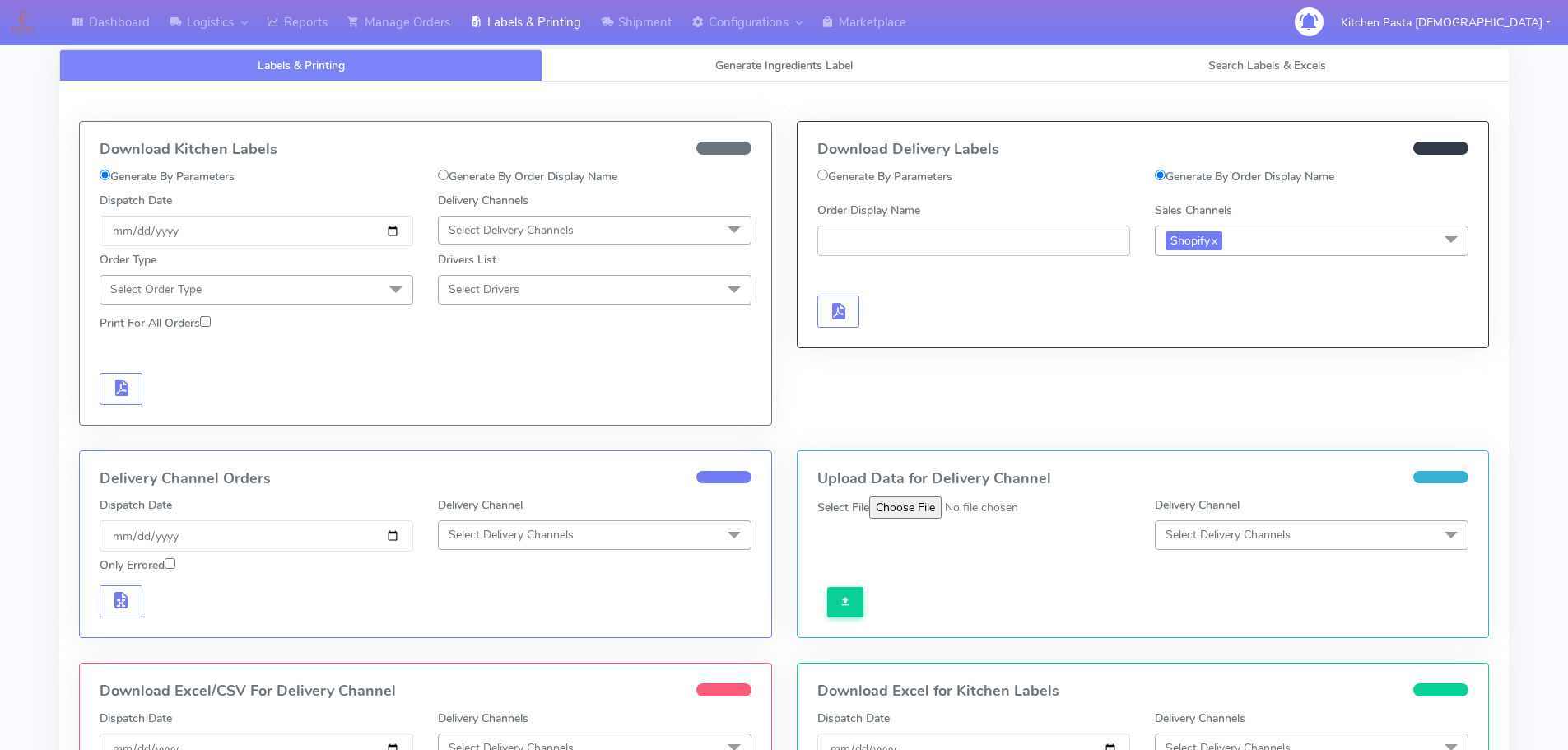
paste input "#1629247_1"
type input "#1629247_1"
click at [847, 328] on button "button" at bounding box center [838, 311] width 43 height 32
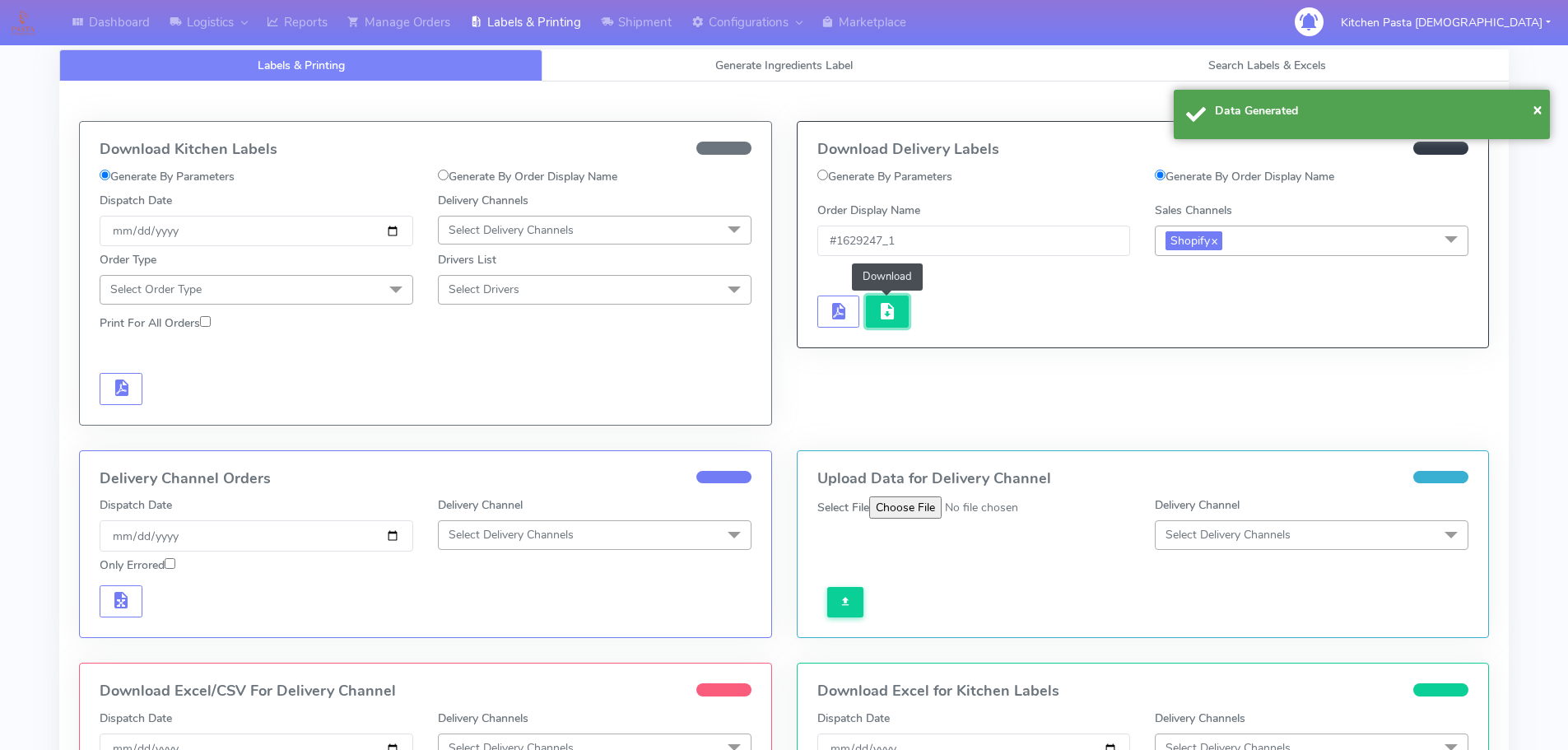
click at [893, 323] on button "button" at bounding box center [888, 311] width 43 height 32
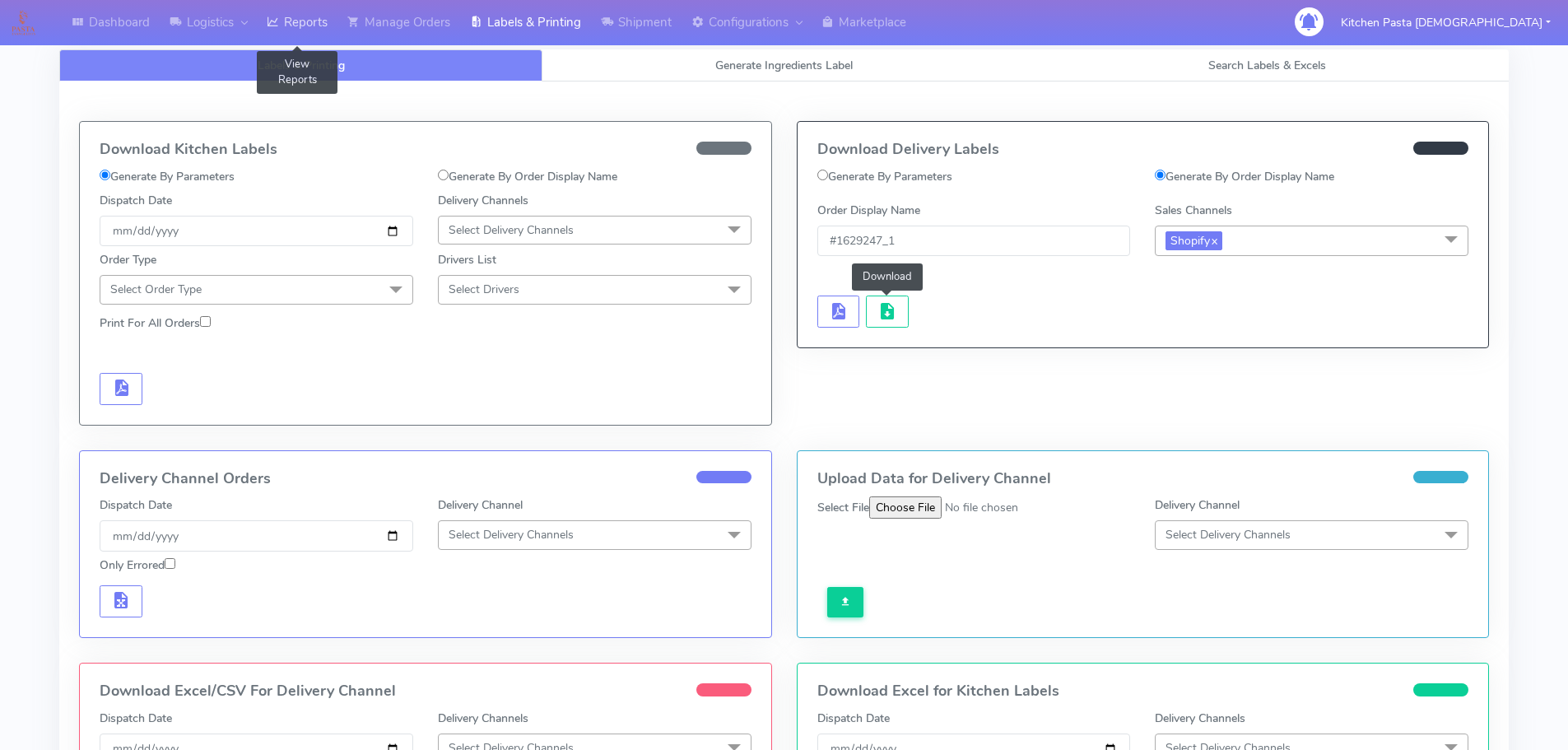
click at [269, 25] on link "Reports" at bounding box center [297, 23] width 81 height 45
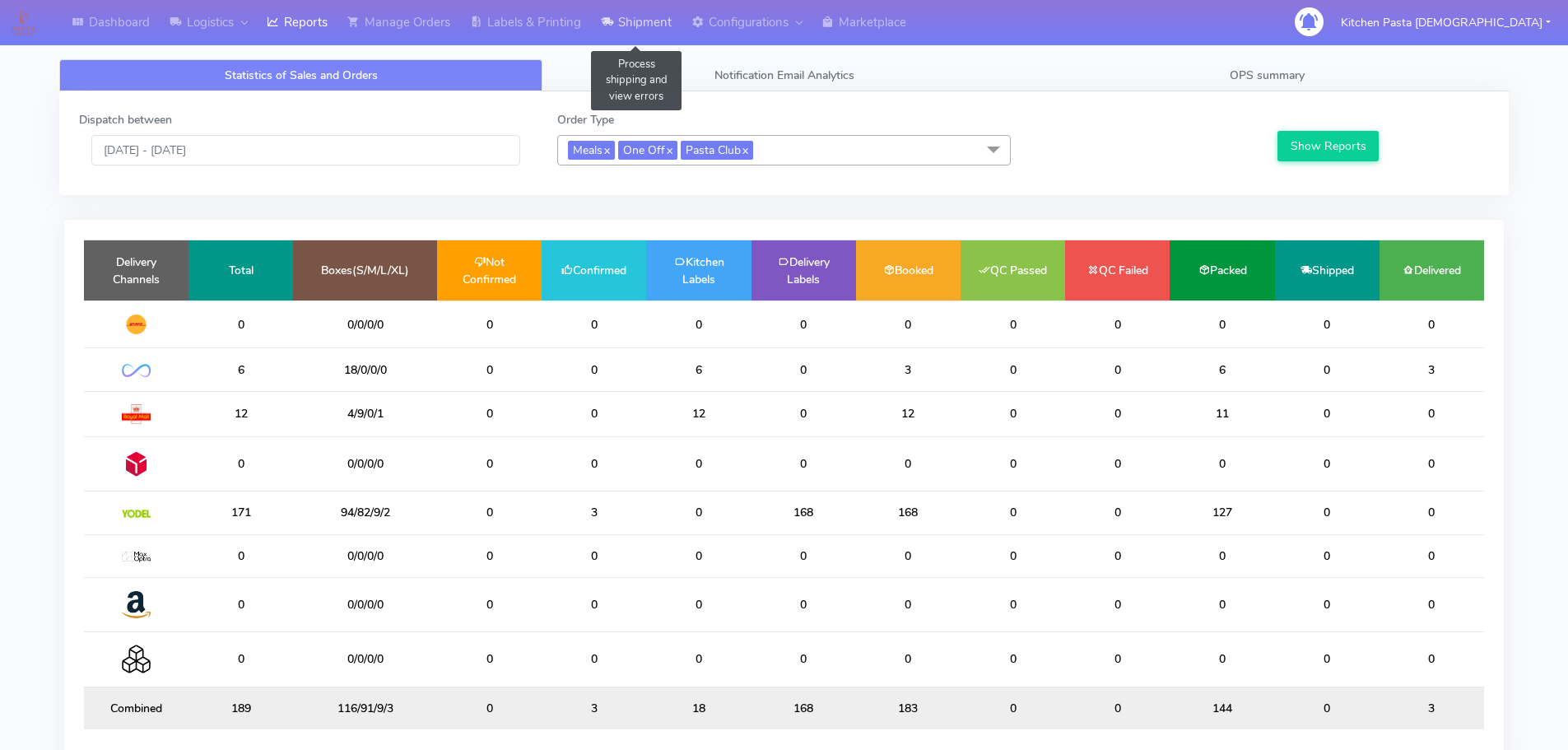
click at [622, 29] on link "Shipment" at bounding box center [636, 23] width 90 height 45
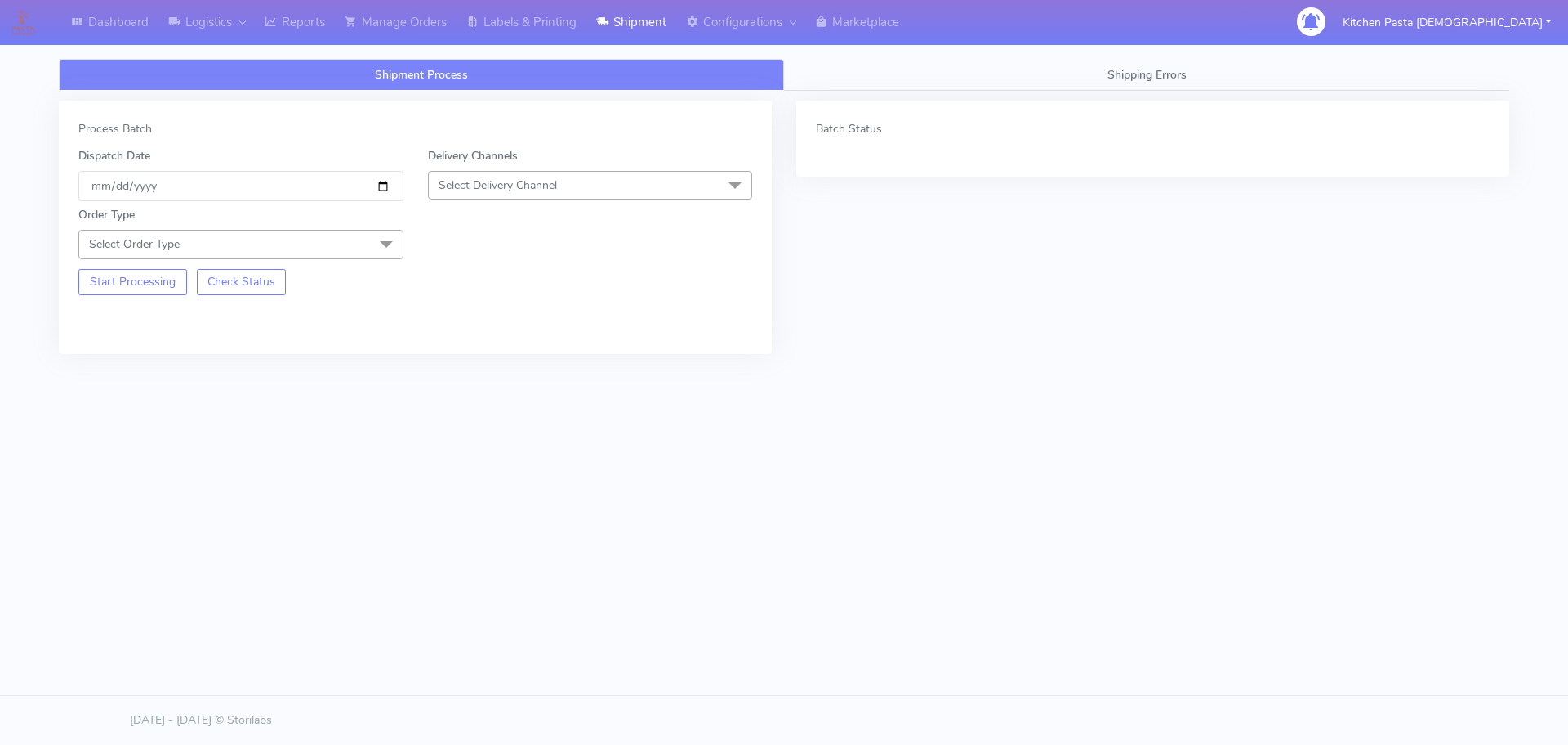
drag, startPoint x: 457, startPoint y: 187, endPoint x: 459, endPoint y: 225, distance: 38.1
click at [458, 187] on span "Select Delivery Channel" at bounding box center [498, 185] width 119 height 16
click at [473, 364] on div "Yodel" at bounding box center [590, 370] width 307 height 18
click at [399, 242] on span at bounding box center [387, 246] width 33 height 31
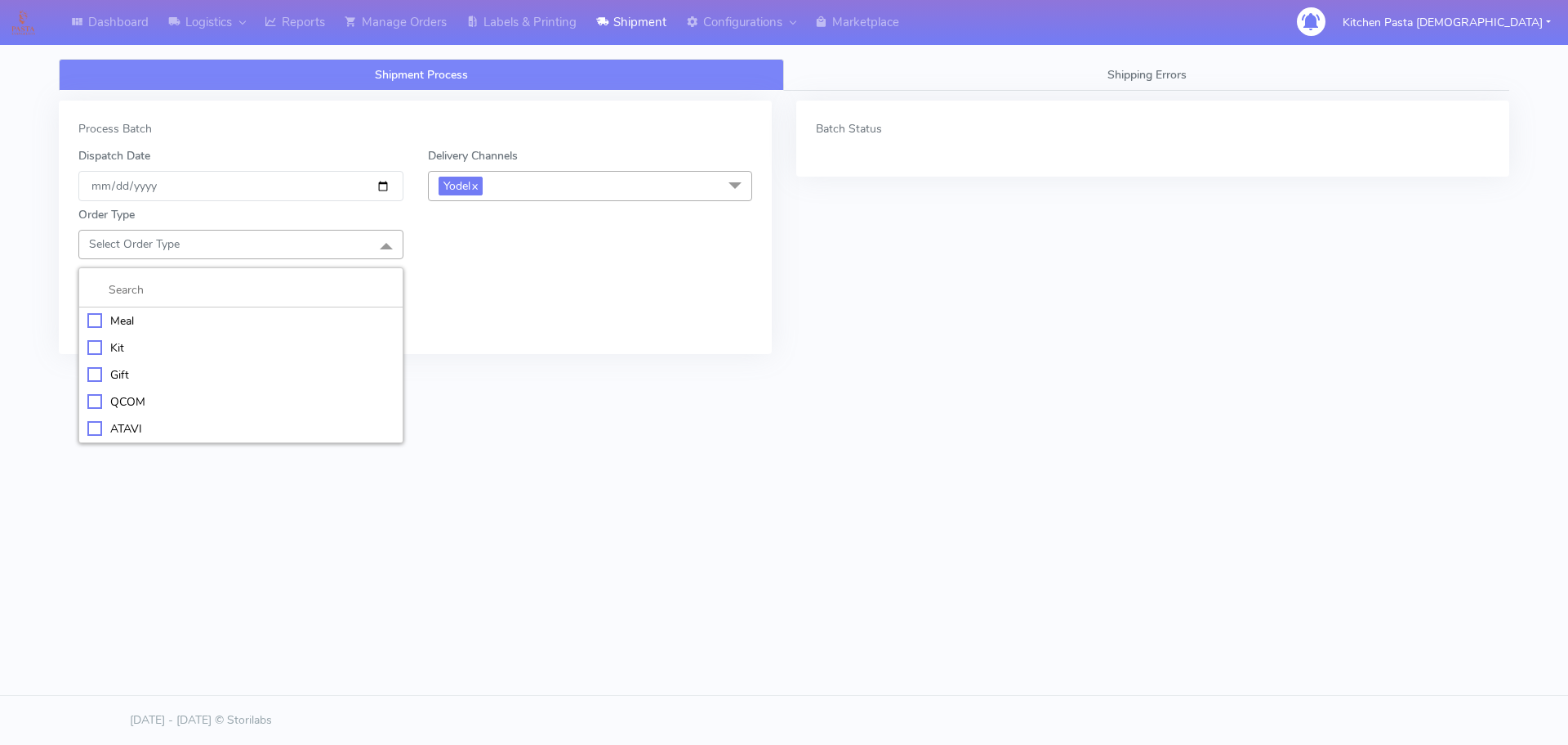
click at [244, 313] on div "Meal" at bounding box center [241, 321] width 307 height 18
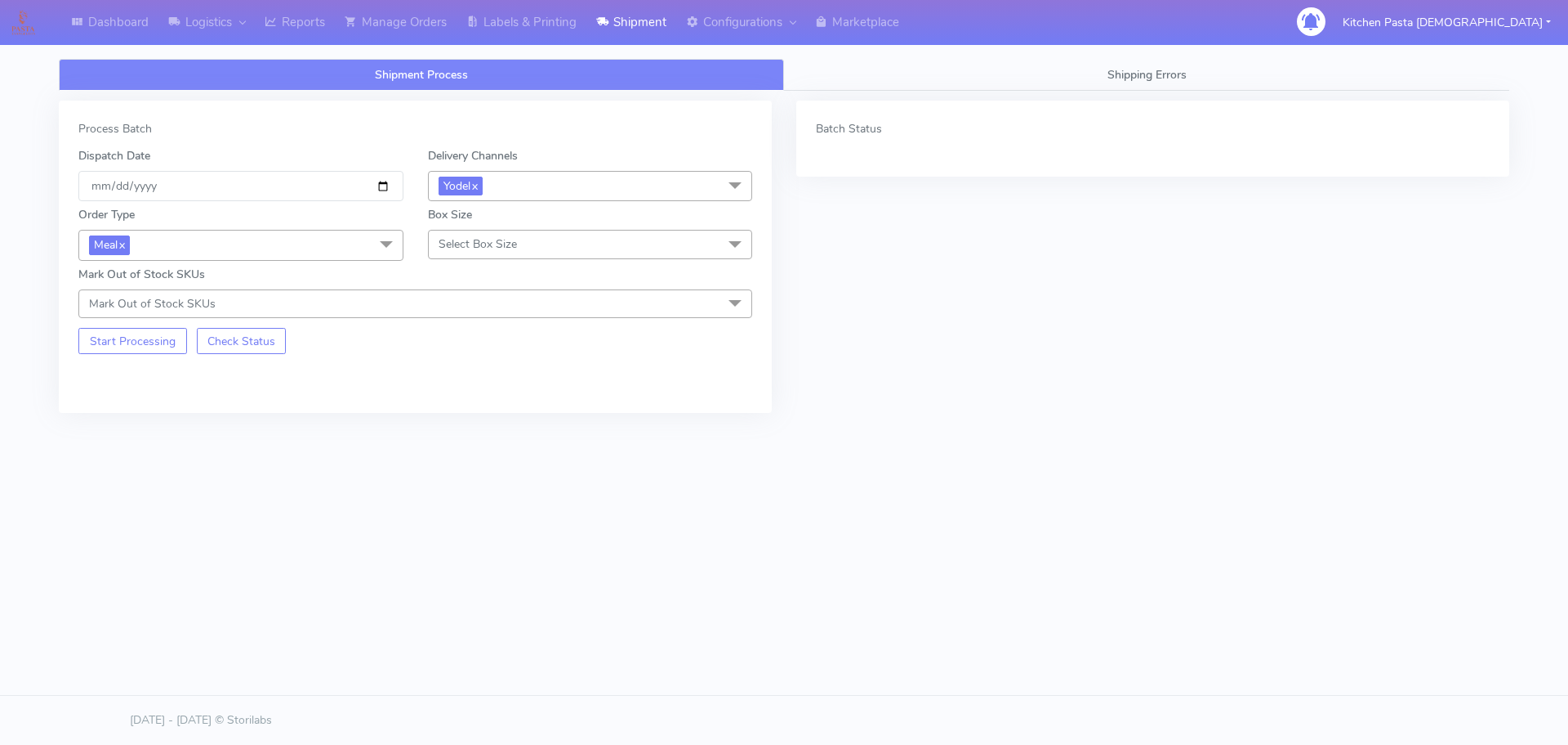
click at [450, 245] on span "Select Box Size" at bounding box center [478, 244] width 78 height 16
drag, startPoint x: 478, startPoint y: 421, endPoint x: 455, endPoint y: 421, distance: 23.0
click at [478, 420] on div "Mega" at bounding box center [590, 429] width 307 height 18
click at [143, 340] on button "Start Processing" at bounding box center [132, 340] width 108 height 26
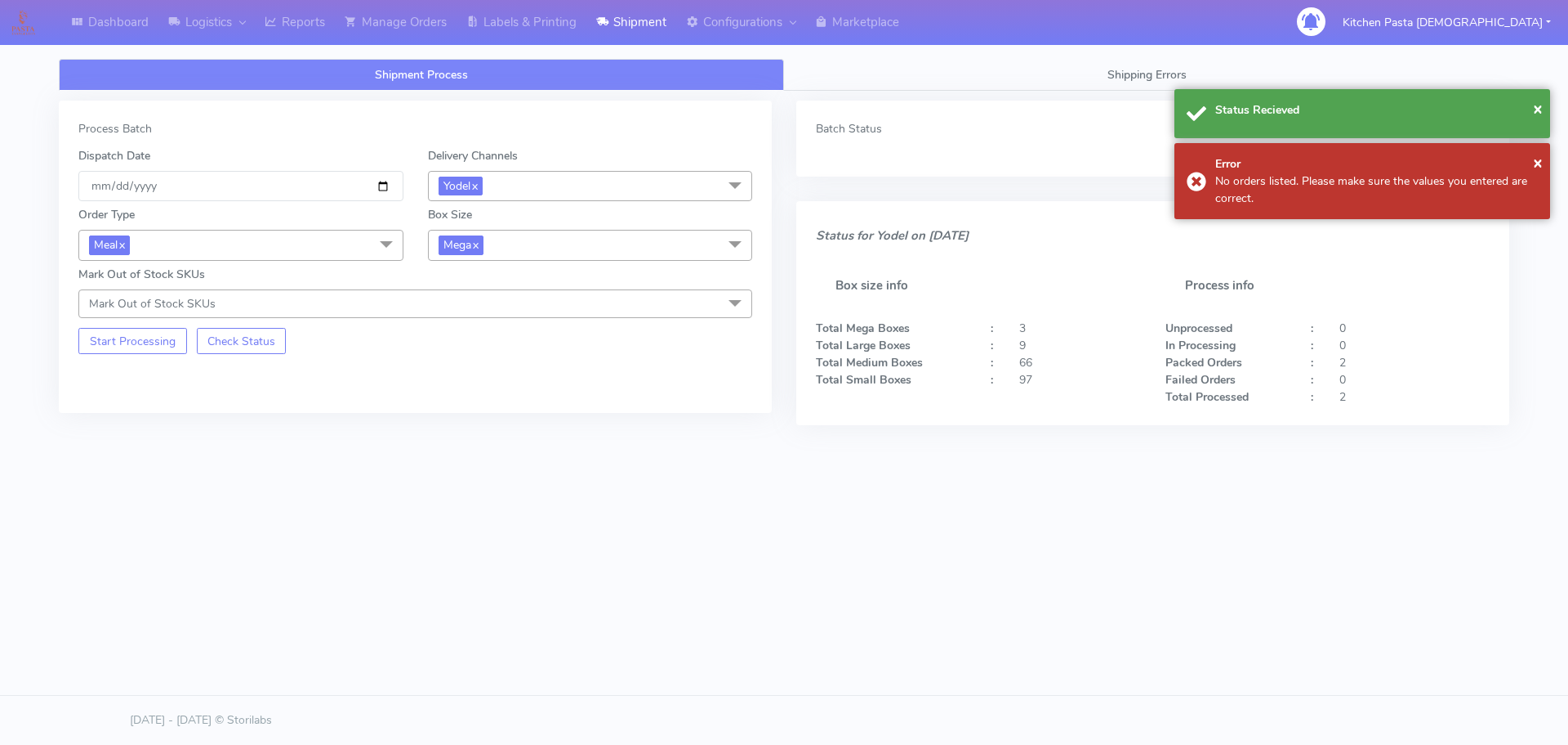
drag, startPoint x: 526, startPoint y: 245, endPoint x: 454, endPoint y: 459, distance: 225.8
click at [526, 247] on span "Mega x" at bounding box center [591, 245] width 325 height 30
click at [473, 395] on div "Large" at bounding box center [590, 404] width 307 height 18
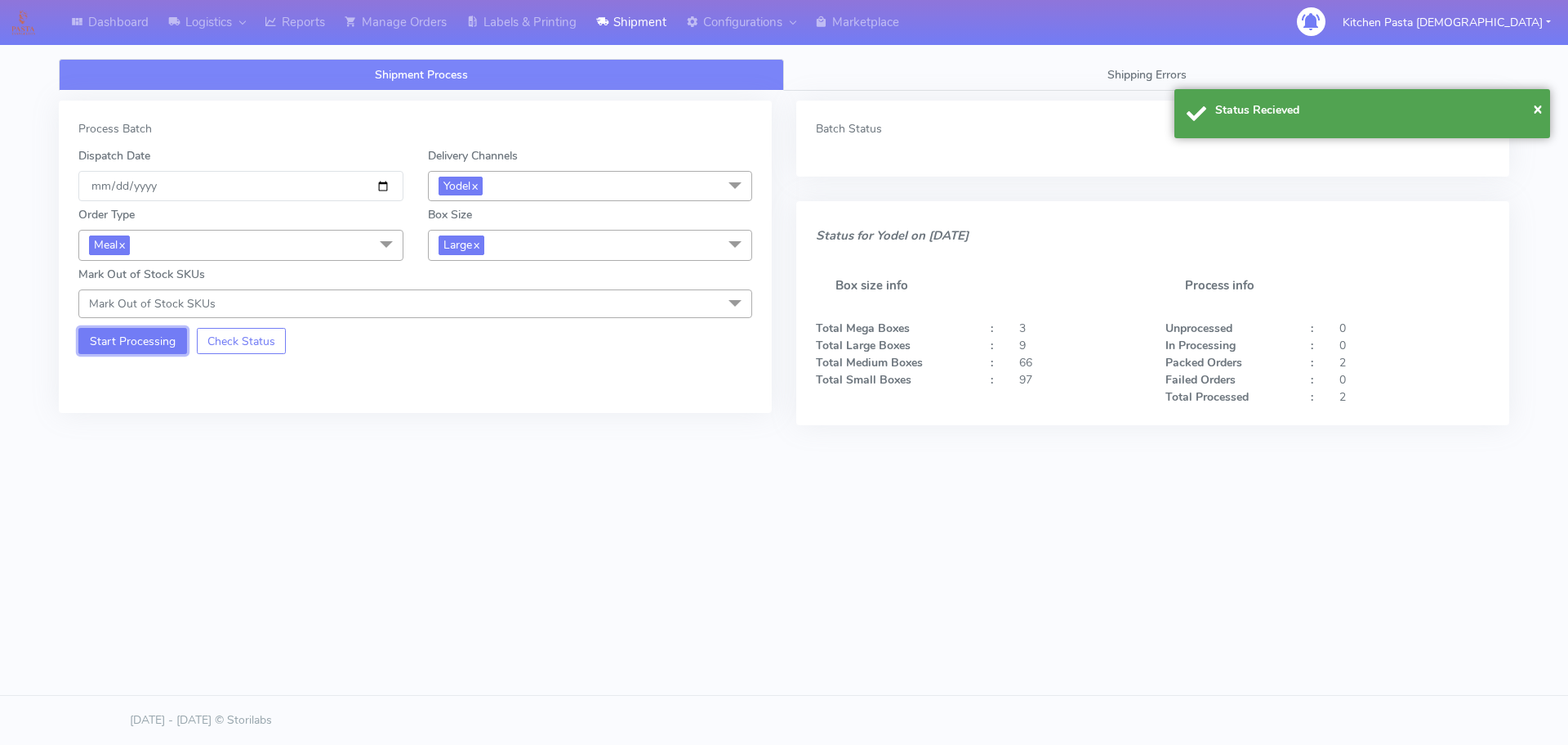
click at [128, 349] on button "Start Processing" at bounding box center [132, 340] width 108 height 26
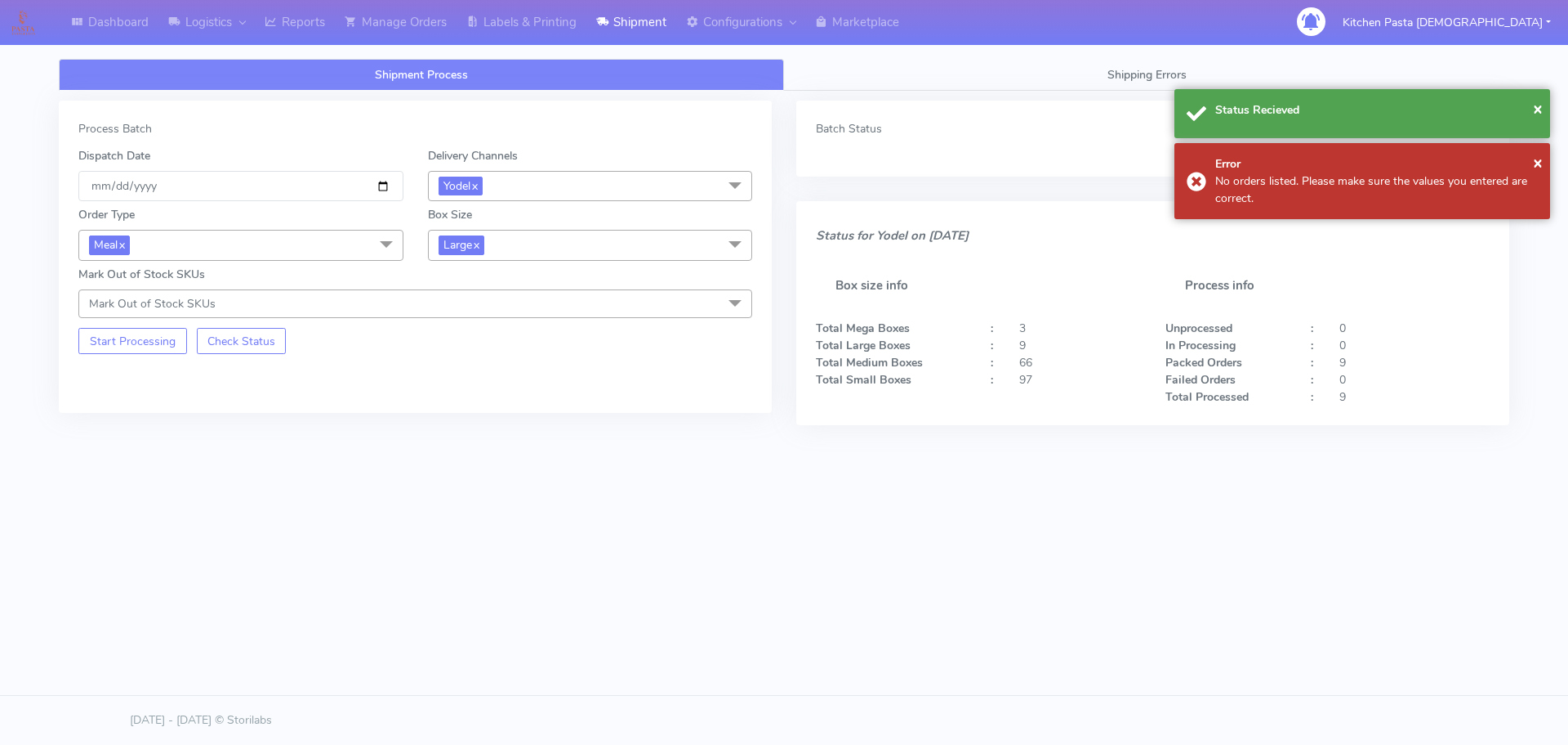
click at [517, 250] on span "Large x" at bounding box center [591, 245] width 325 height 30
click at [490, 376] on div "Medium" at bounding box center [590, 376] width 307 height 18
click at [167, 337] on button "Start Processing" at bounding box center [132, 340] width 108 height 26
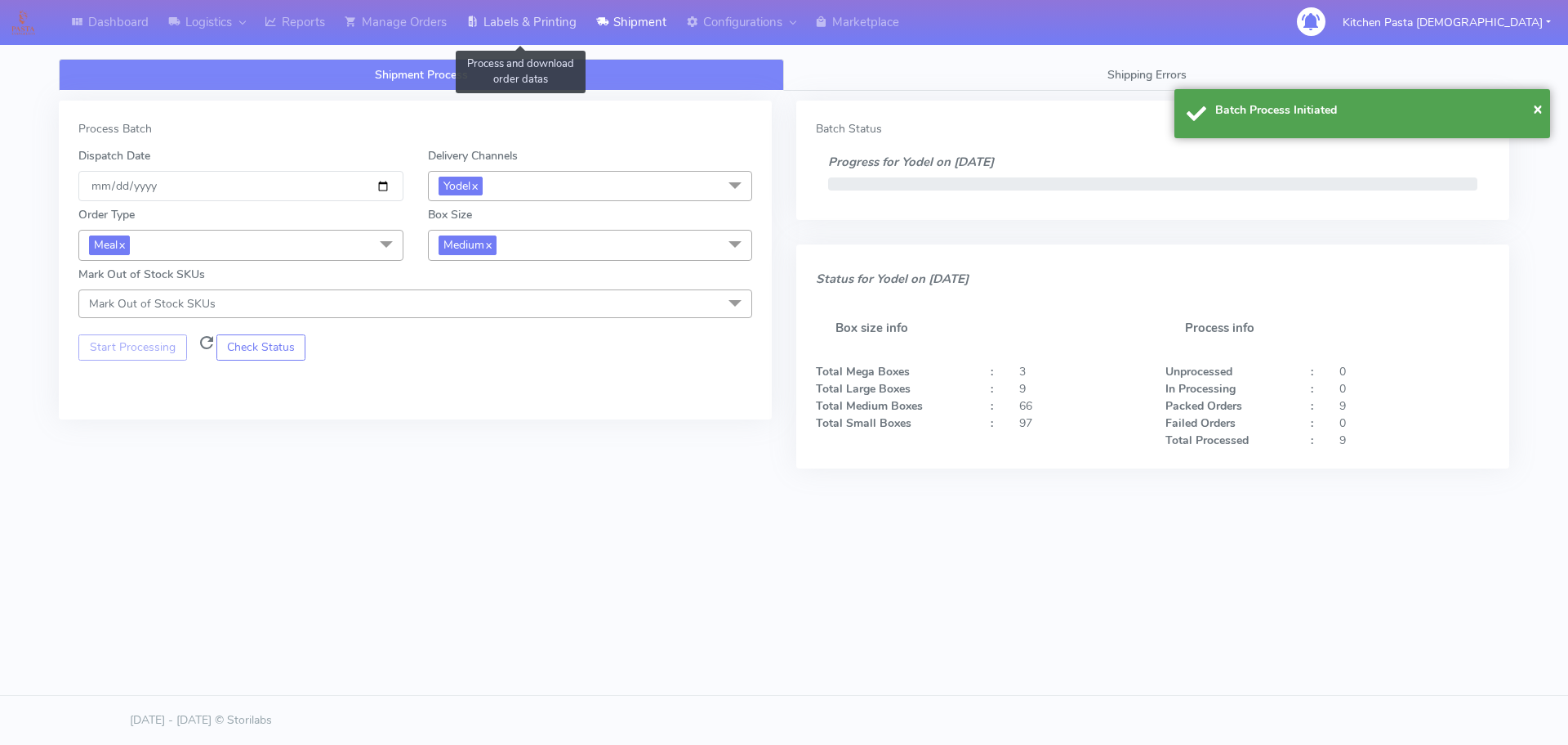
click at [515, 12] on link "Labels & Printing" at bounding box center [521, 22] width 130 height 45
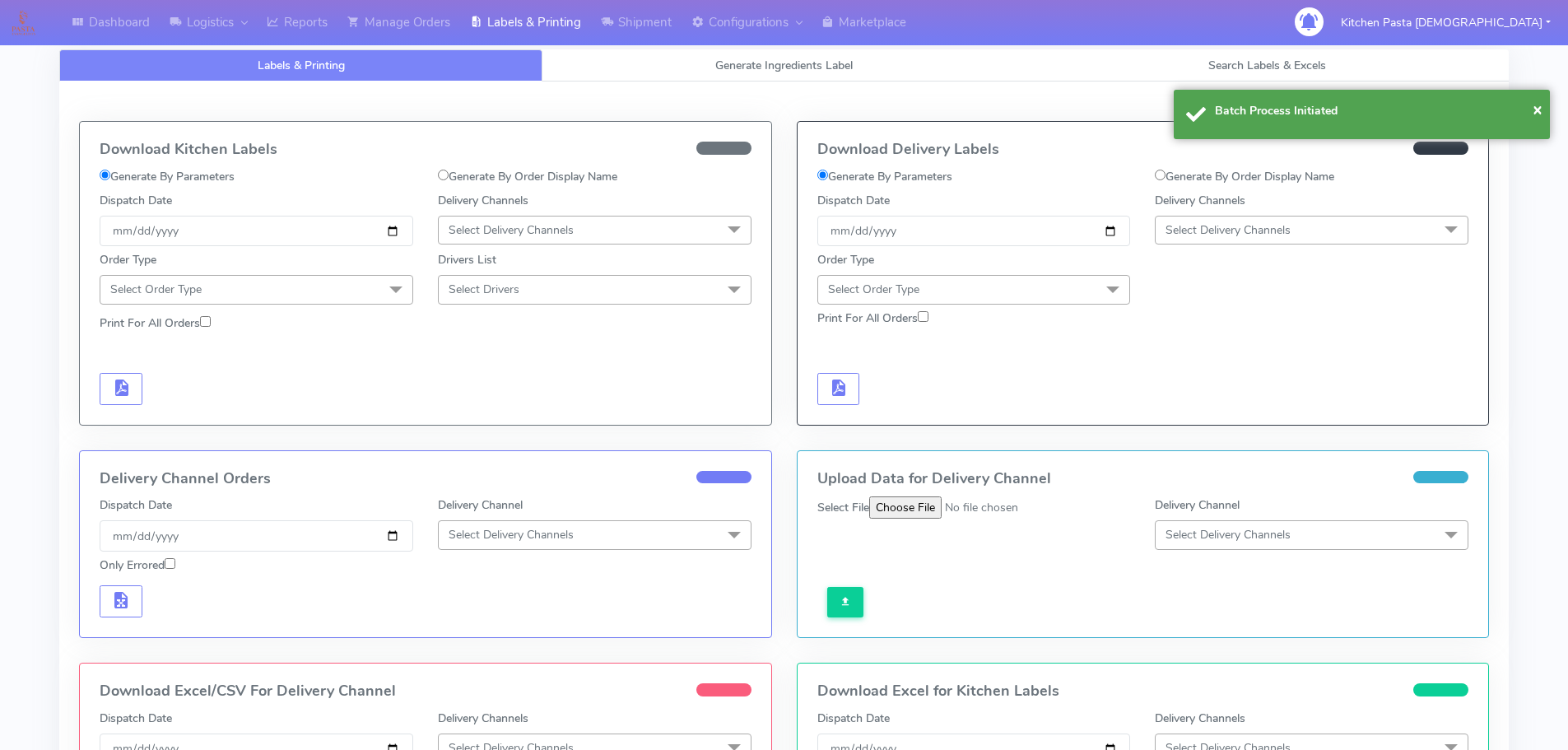
click at [1326, 226] on span "Select Delivery Channels" at bounding box center [1311, 230] width 313 height 28
click at [1189, 424] on li "Yodel" at bounding box center [1312, 415] width 312 height 27
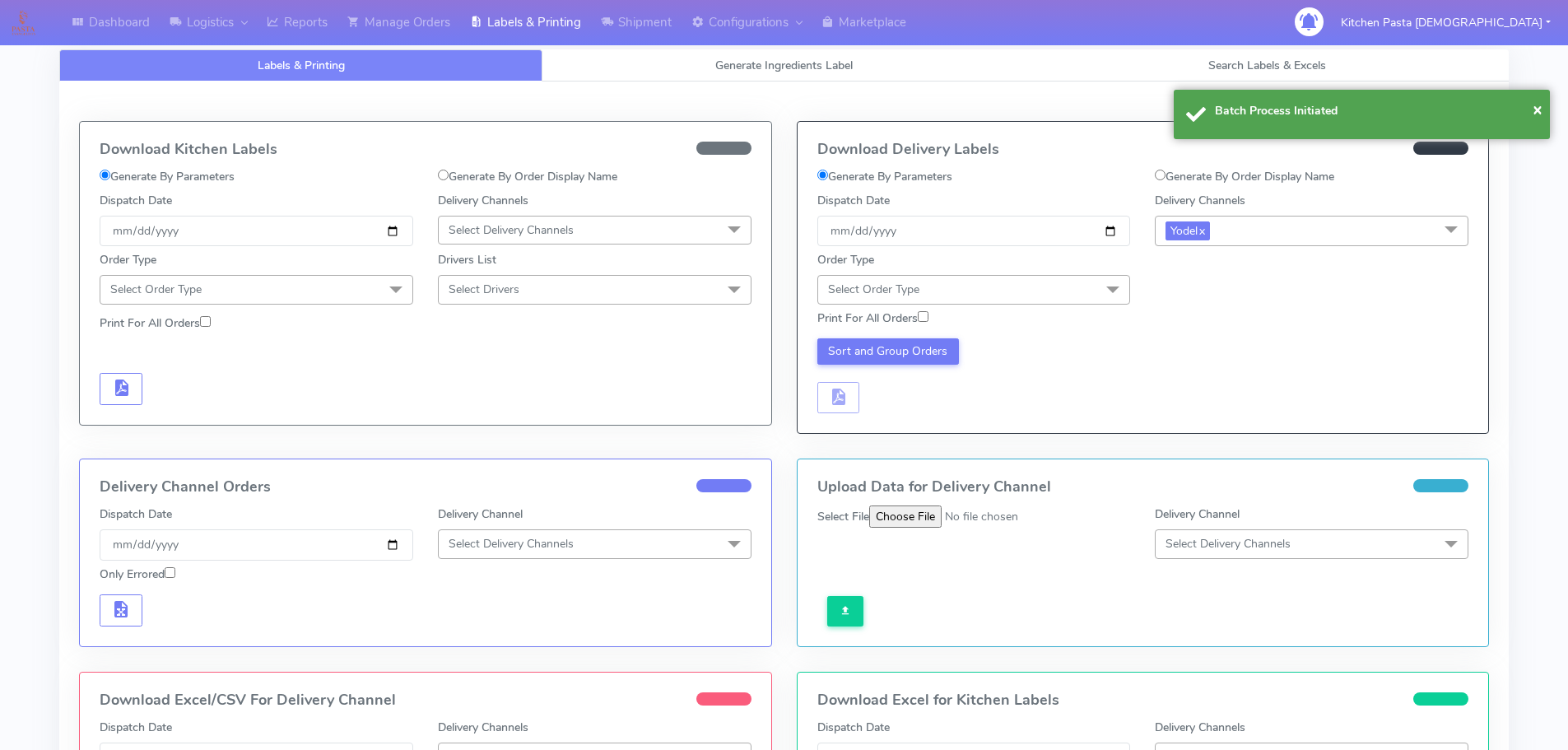
click at [1083, 292] on span "Select Order Type" at bounding box center [973, 289] width 313 height 28
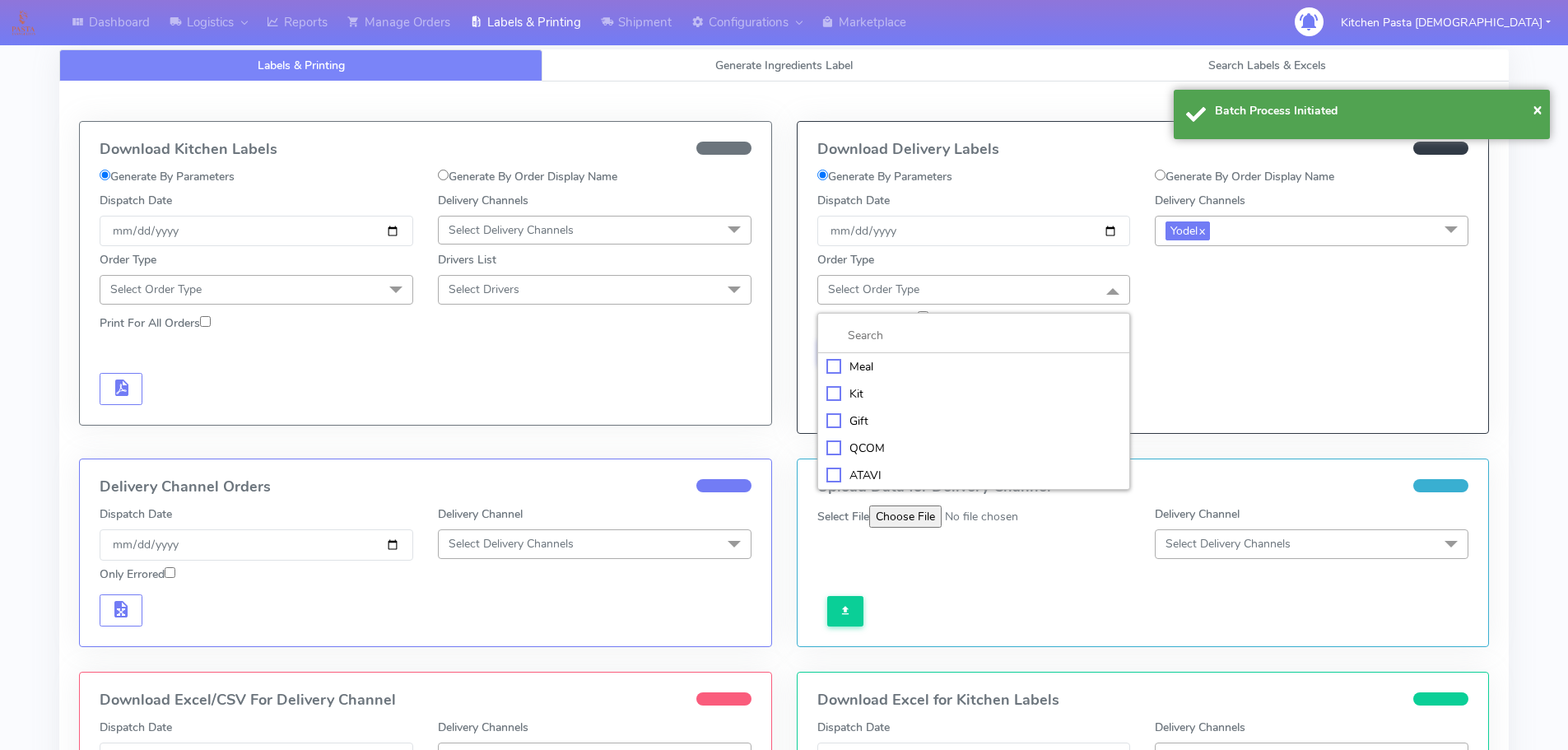
click at [945, 367] on div "Meal" at bounding box center [974, 367] width 296 height 18
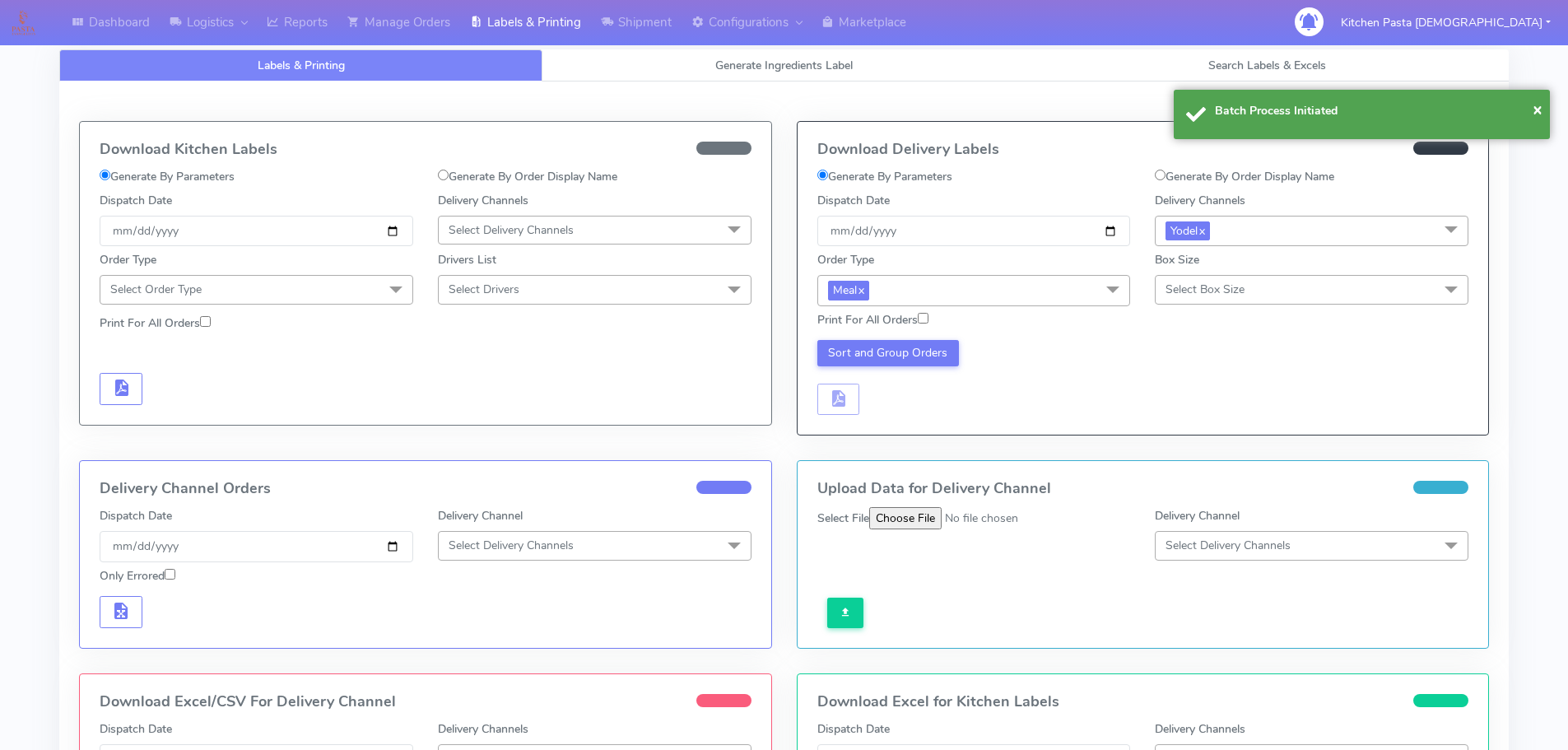
click at [1234, 304] on div "Box Size Select Box Size Small Small-PR-1 Medium Large Mega" at bounding box center [1311, 278] width 338 height 54
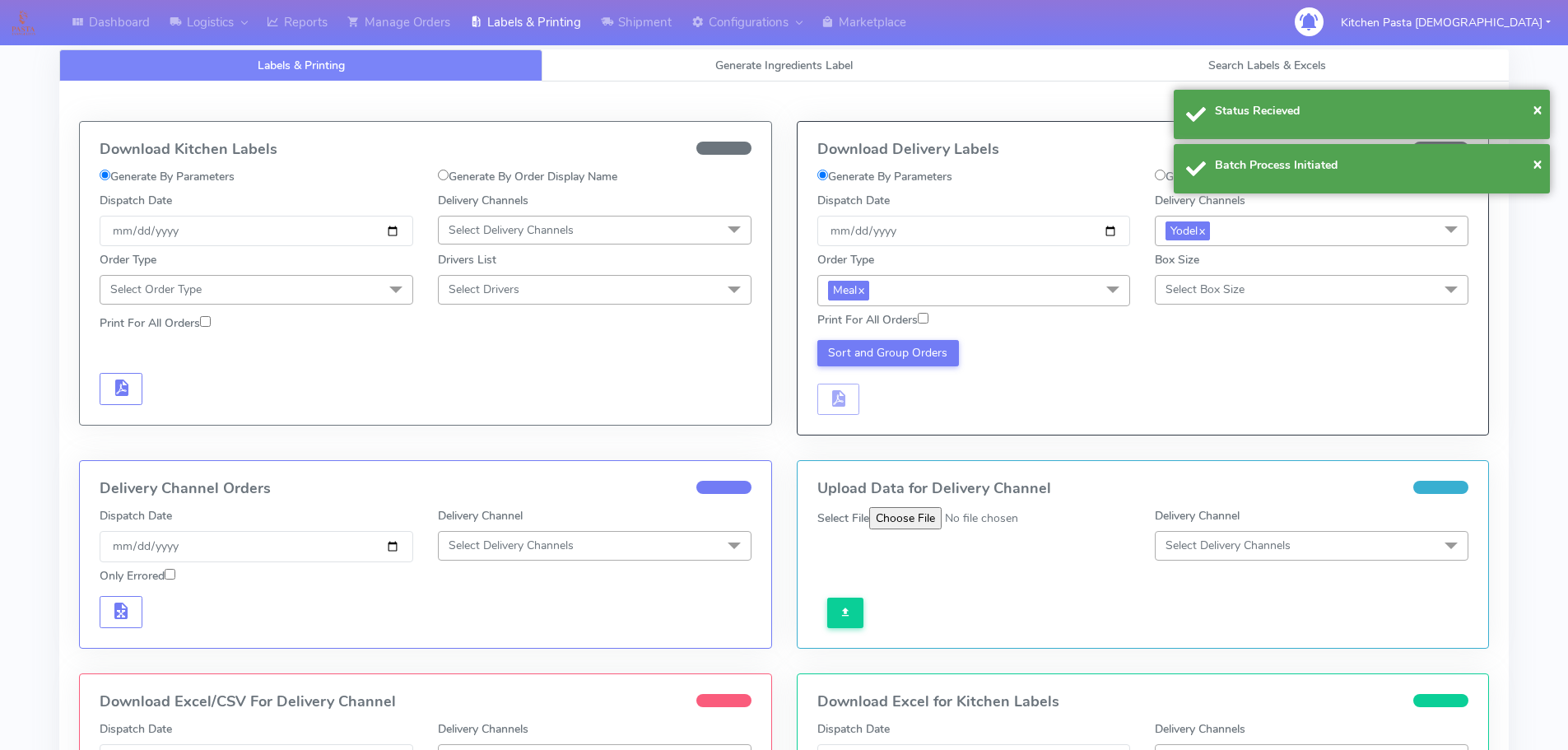
click at [1225, 295] on span "Select Box Size" at bounding box center [1205, 290] width 79 height 16
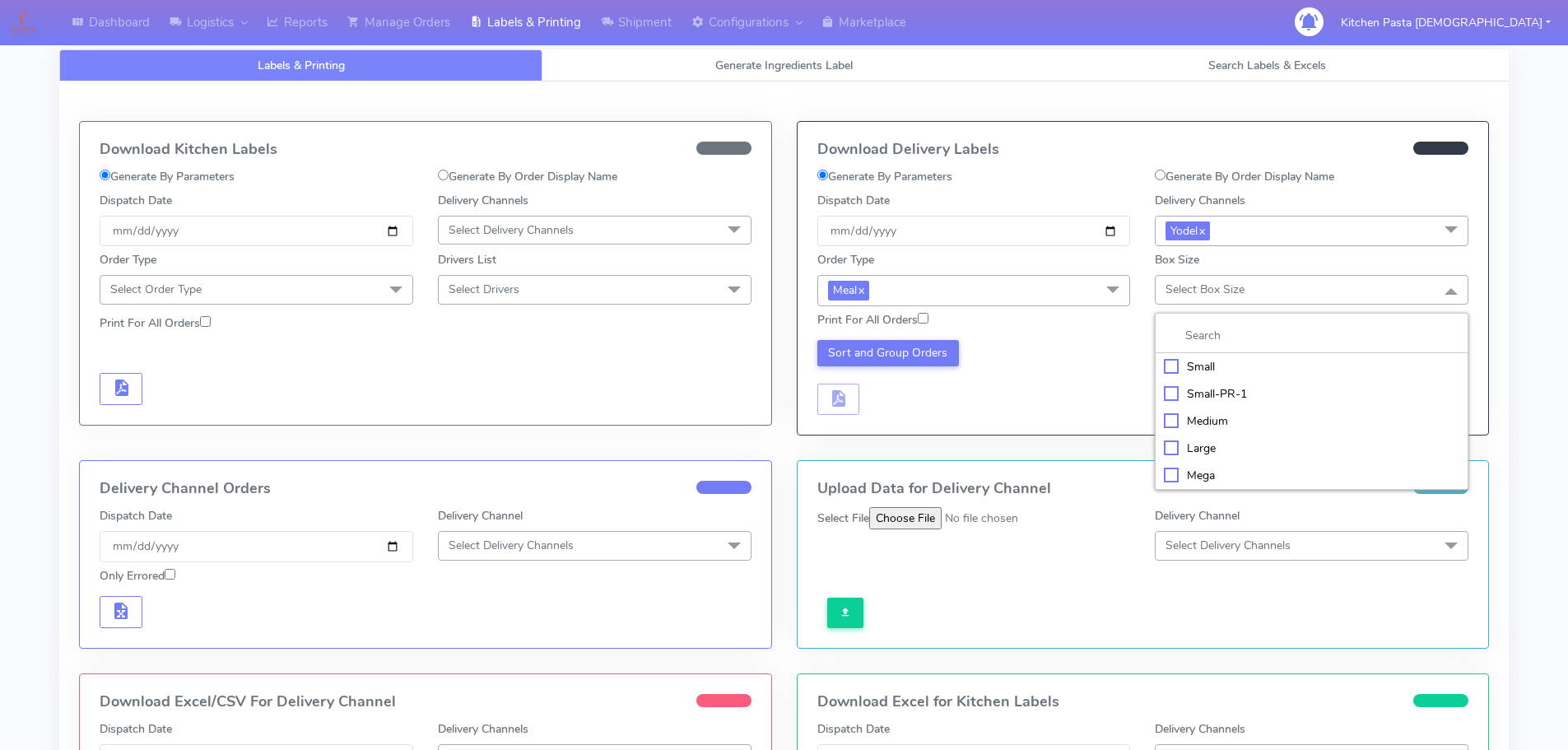
click at [1217, 422] on div "Medium" at bounding box center [1311, 421] width 296 height 18
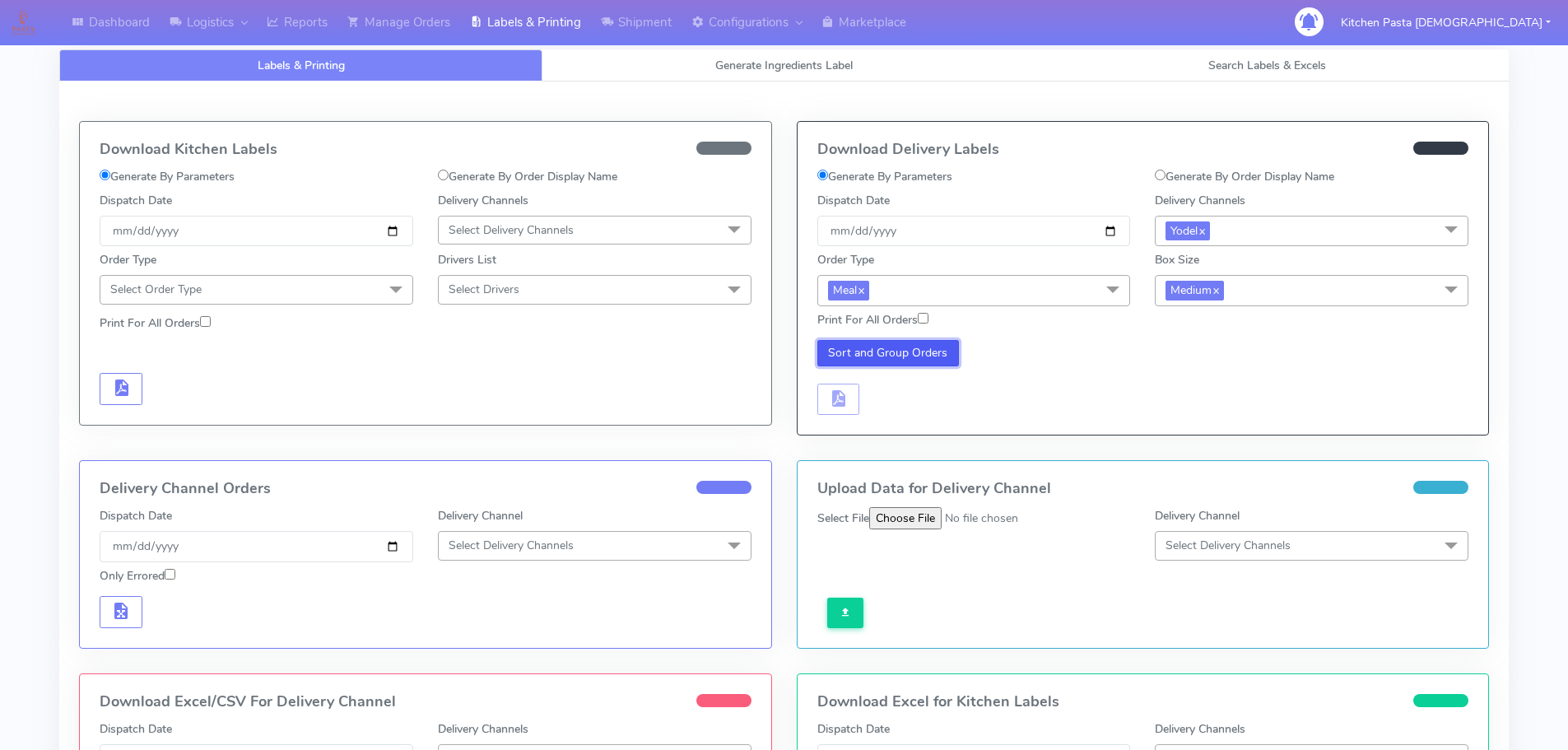
drag, startPoint x: 913, startPoint y: 353, endPoint x: 897, endPoint y: 364, distance: 19.4
click at [915, 353] on button "Sort and Group Orders" at bounding box center [888, 352] width 142 height 27
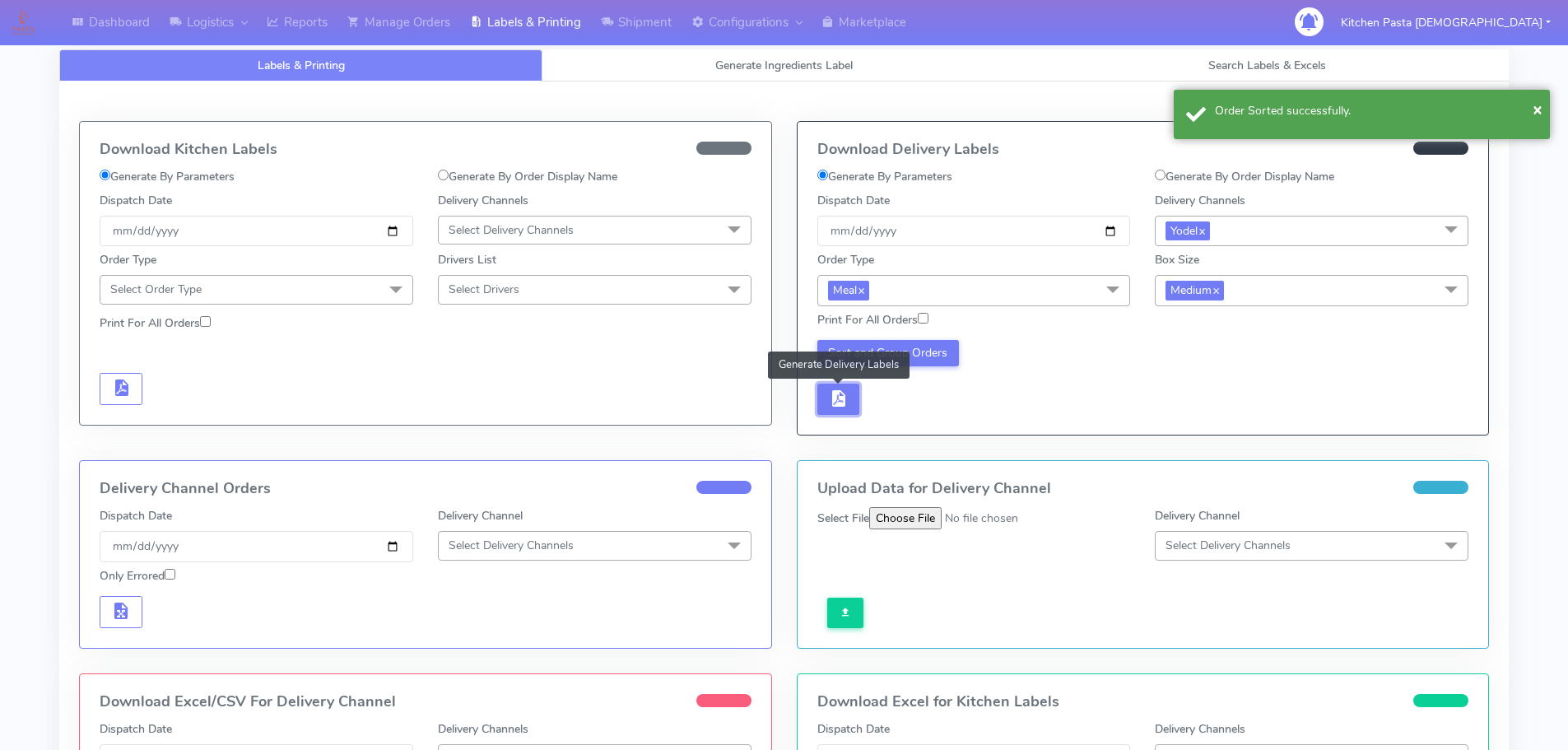
click at [841, 394] on span "button" at bounding box center [838, 402] width 20 height 16
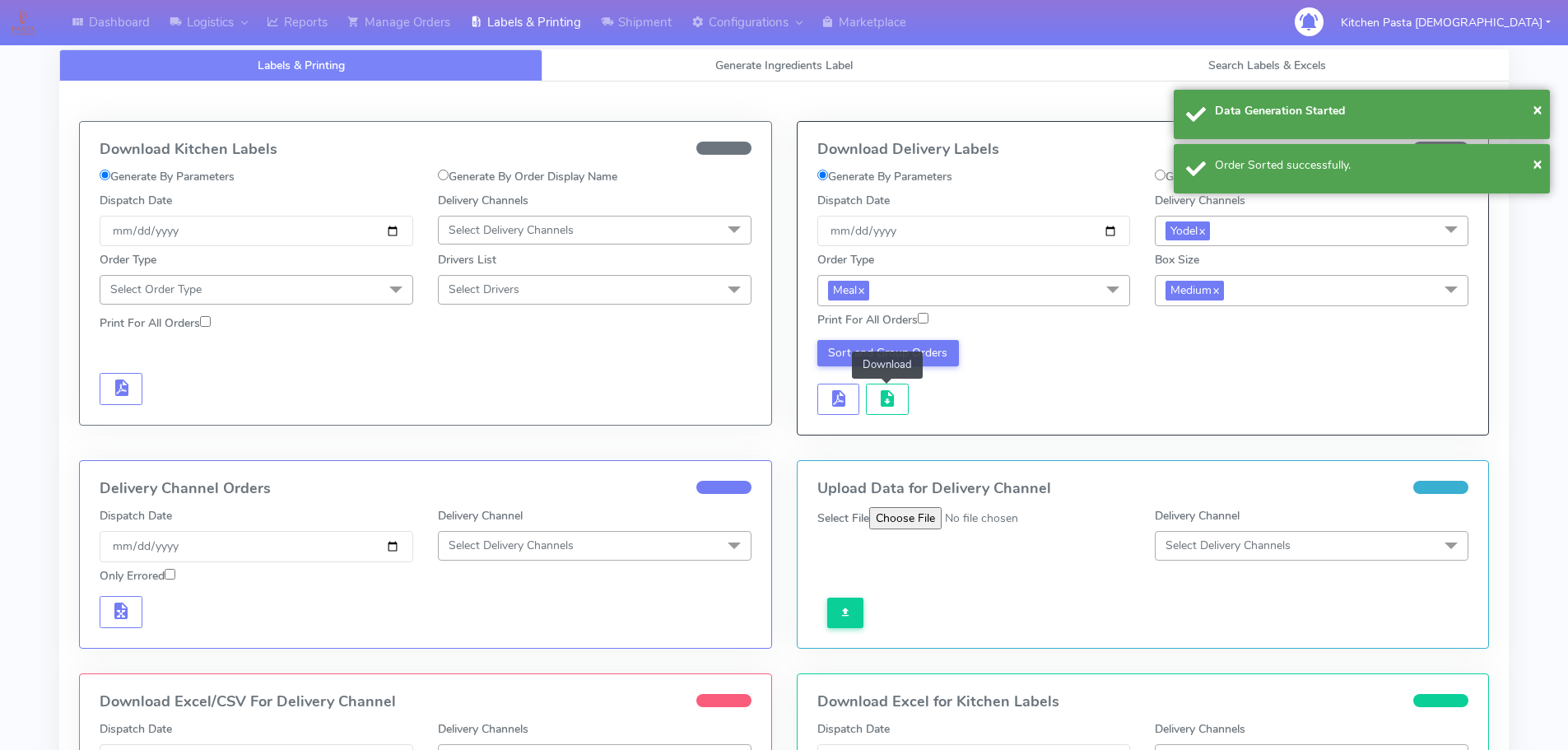
click at [877, 394] on span "button" at bounding box center [887, 402] width 20 height 16
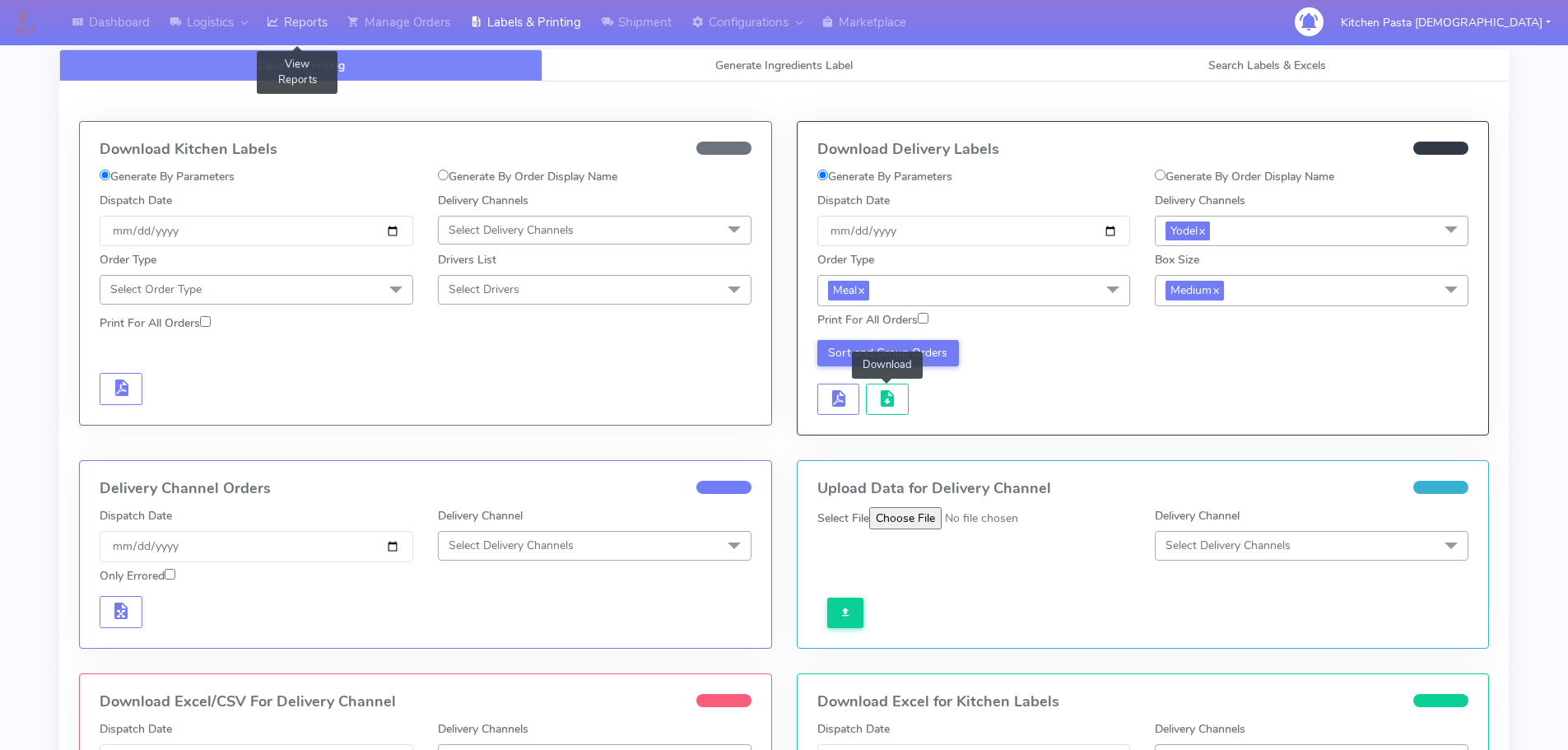
click at [311, 9] on link "Reports" at bounding box center [297, 23] width 81 height 45
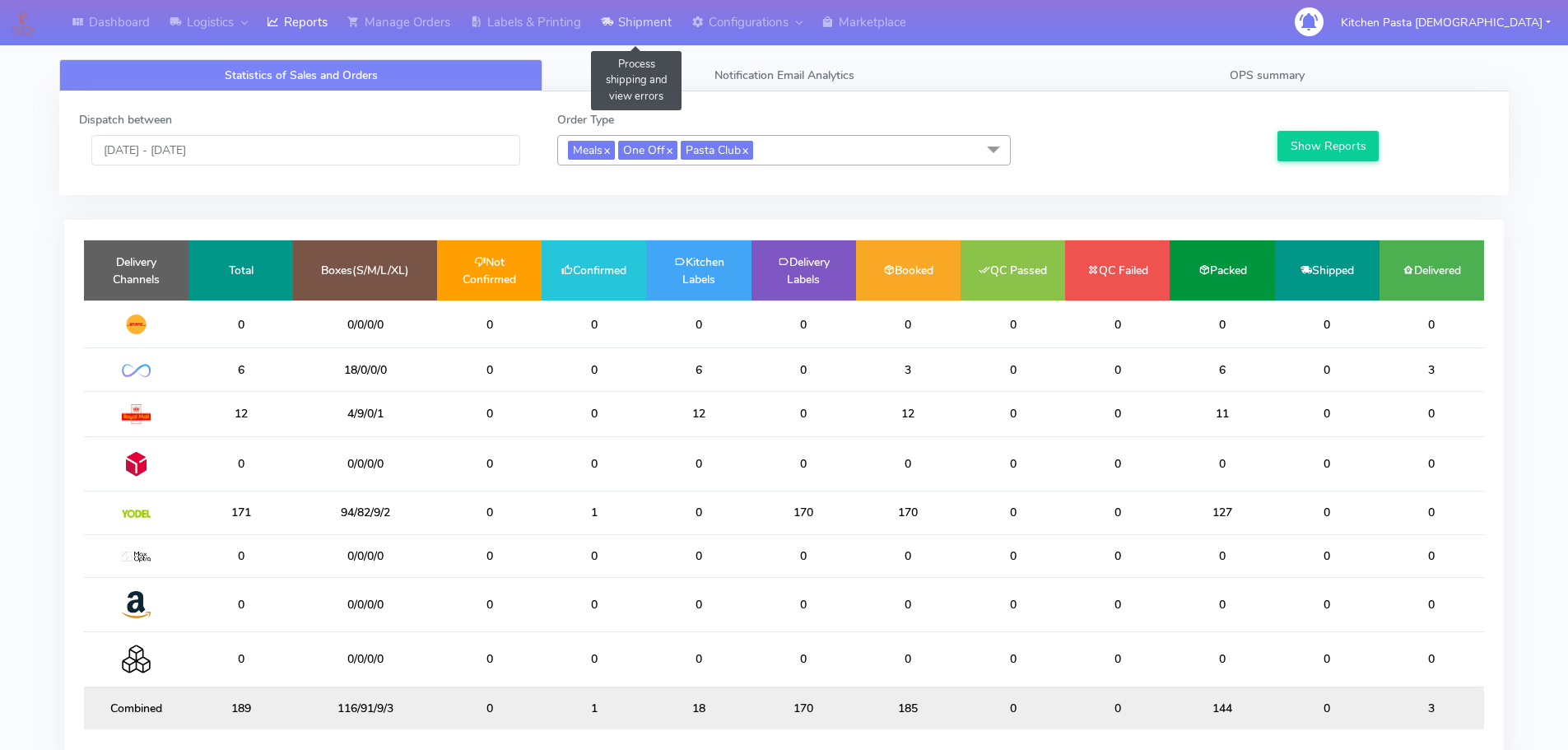
click at [669, 23] on link "Shipment" at bounding box center [636, 23] width 90 height 45
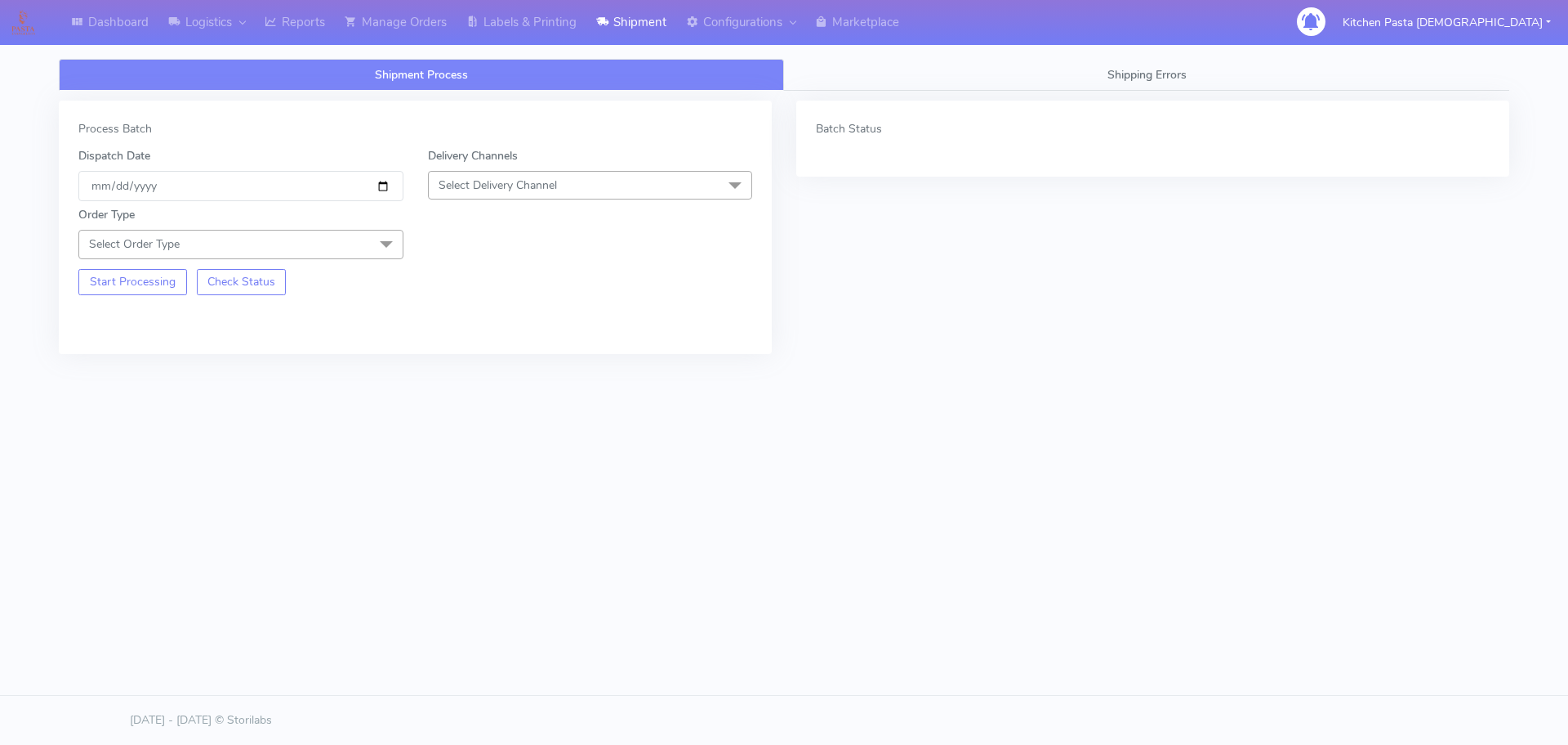
click at [449, 195] on span "Select Delivery Channel" at bounding box center [591, 184] width 325 height 28
click at [468, 378] on li "Yodel" at bounding box center [591, 370] width 324 height 27
click at [361, 247] on span "Select Order Type" at bounding box center [241, 244] width 325 height 28
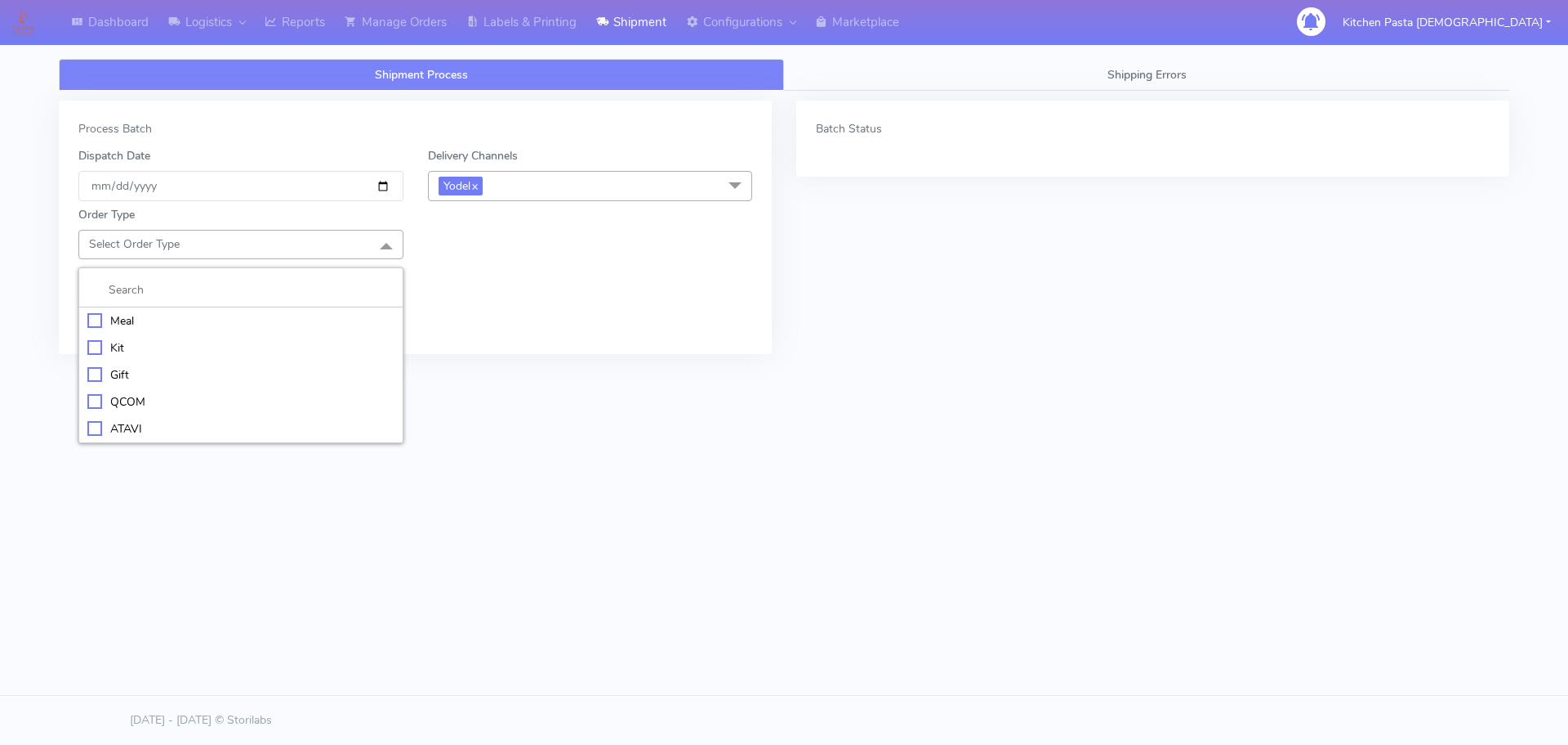
click at [232, 326] on div "Meal" at bounding box center [241, 321] width 307 height 18
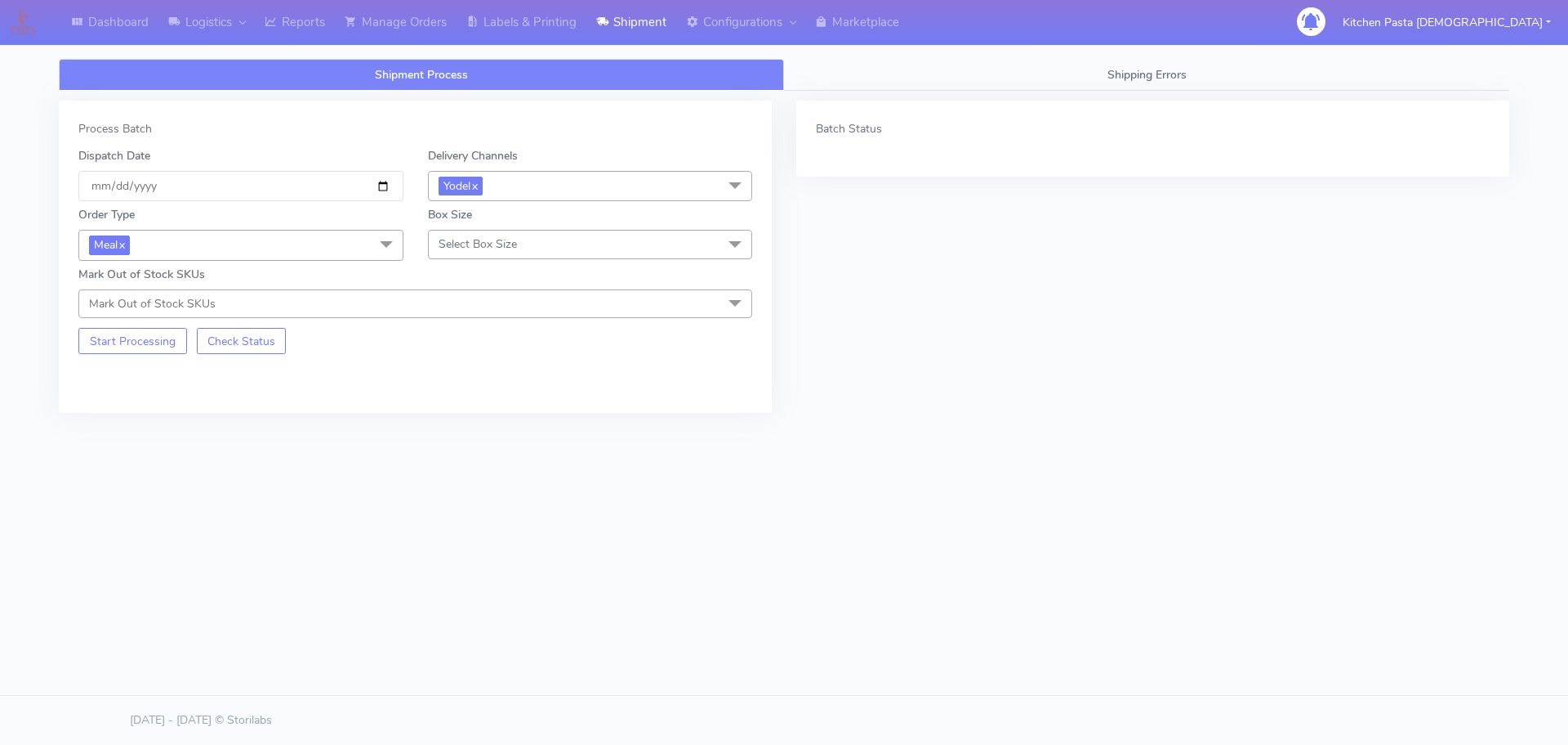
click at [472, 237] on span "Select Box Size" at bounding box center [478, 244] width 78 height 16
click at [494, 313] on div "Small" at bounding box center [590, 321] width 307 height 18
click at [139, 343] on button "Start Processing" at bounding box center [132, 340] width 108 height 26
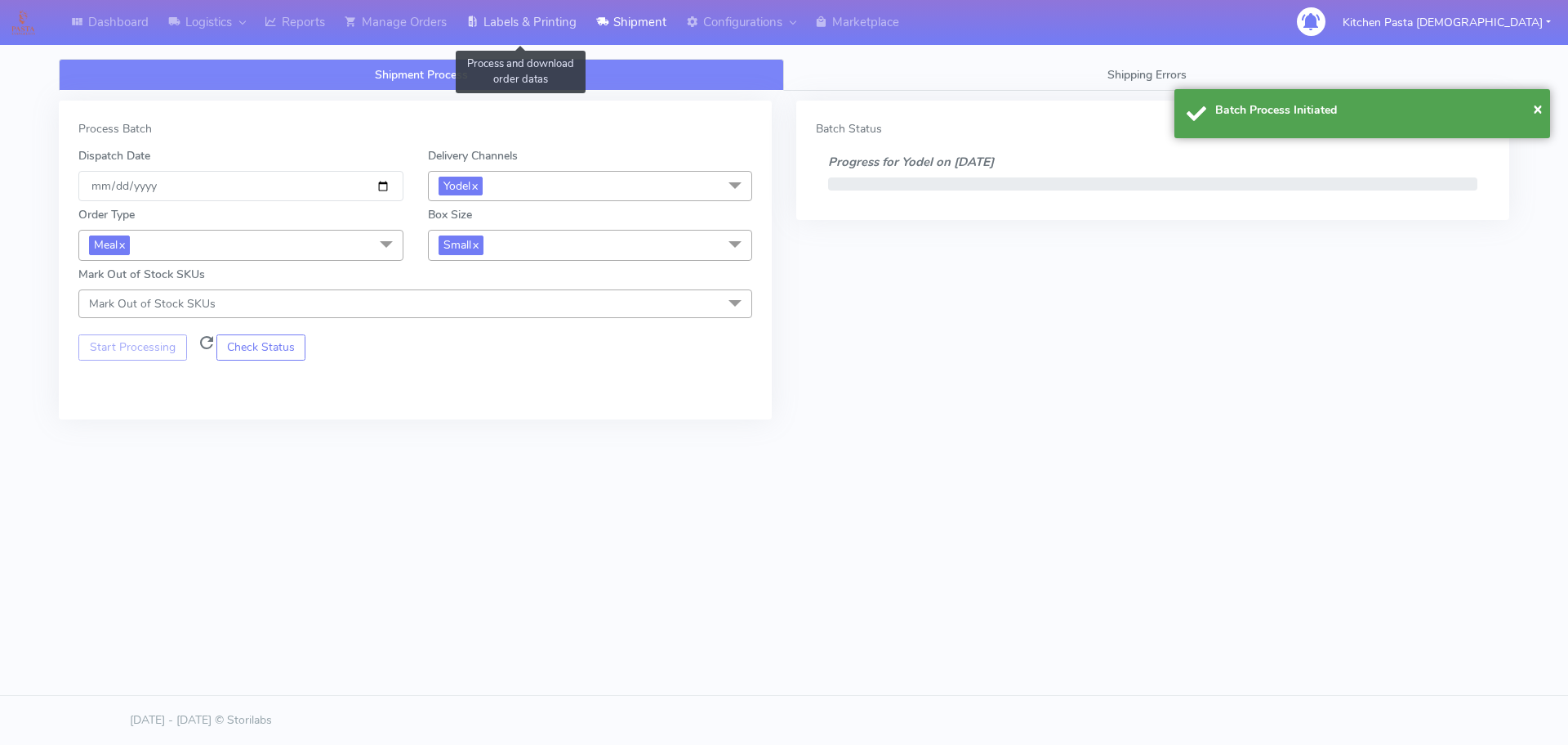
click at [514, 21] on link "Labels & Printing" at bounding box center [521, 22] width 130 height 45
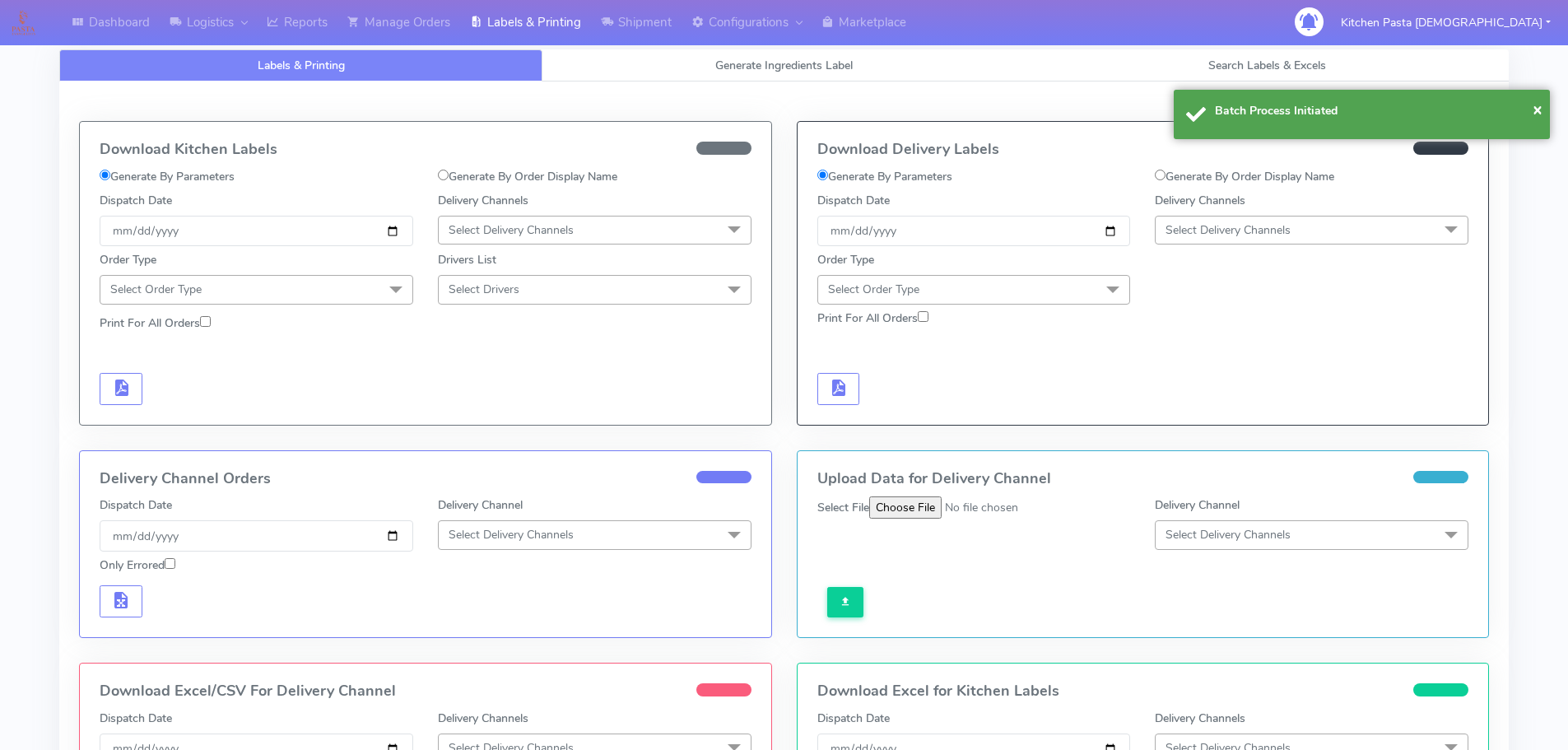
click at [1271, 213] on div "Delivery Channels Select Delivery Channels DHL OnFleet Royal Mail DPD Yodel Max…" at bounding box center [1311, 218] width 338 height 54
click at [1272, 219] on span "Select Delivery Channels" at bounding box center [1311, 230] width 313 height 28
click at [1209, 404] on li "Yodel" at bounding box center [1312, 415] width 312 height 27
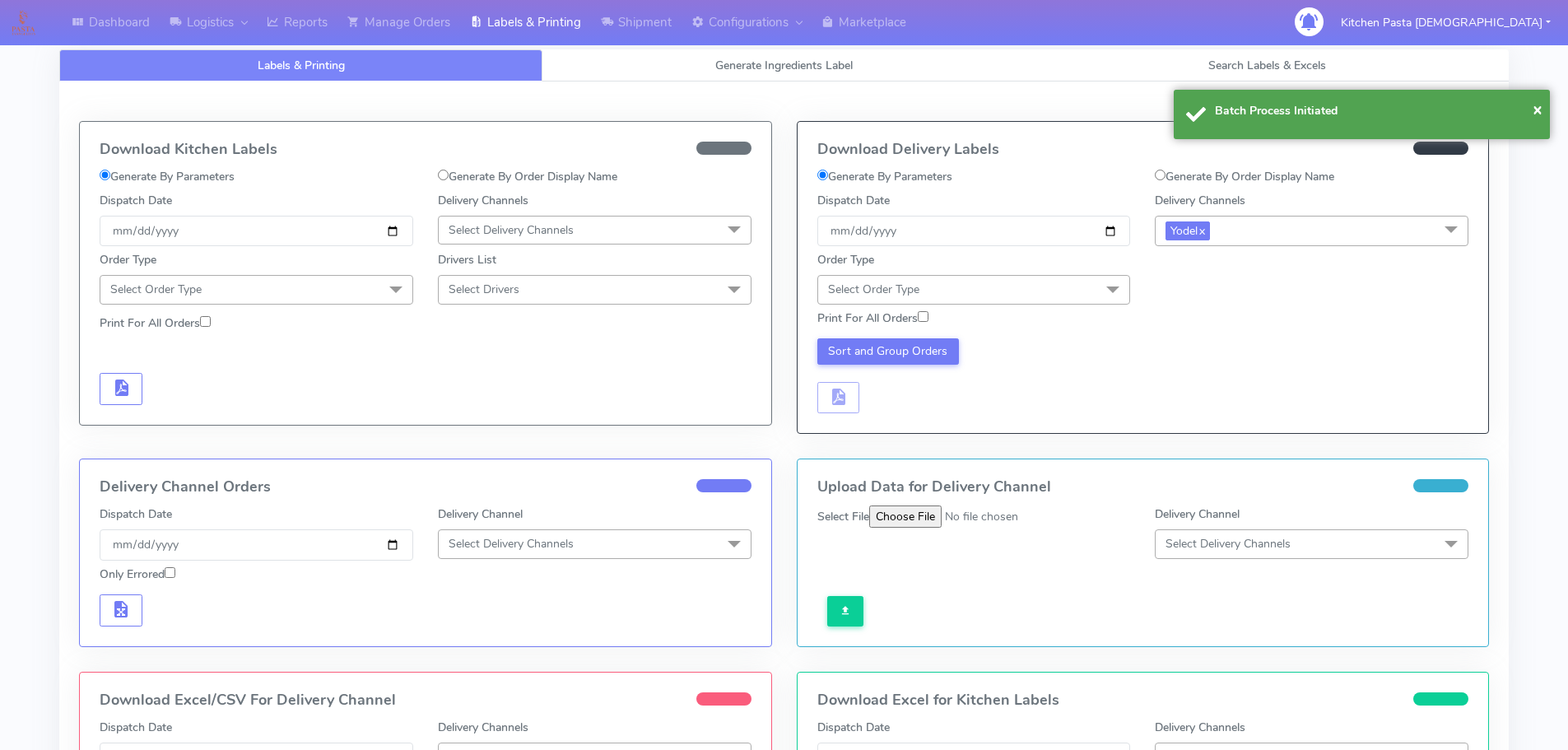
click at [1080, 289] on span "Select Order Type" at bounding box center [973, 289] width 313 height 28
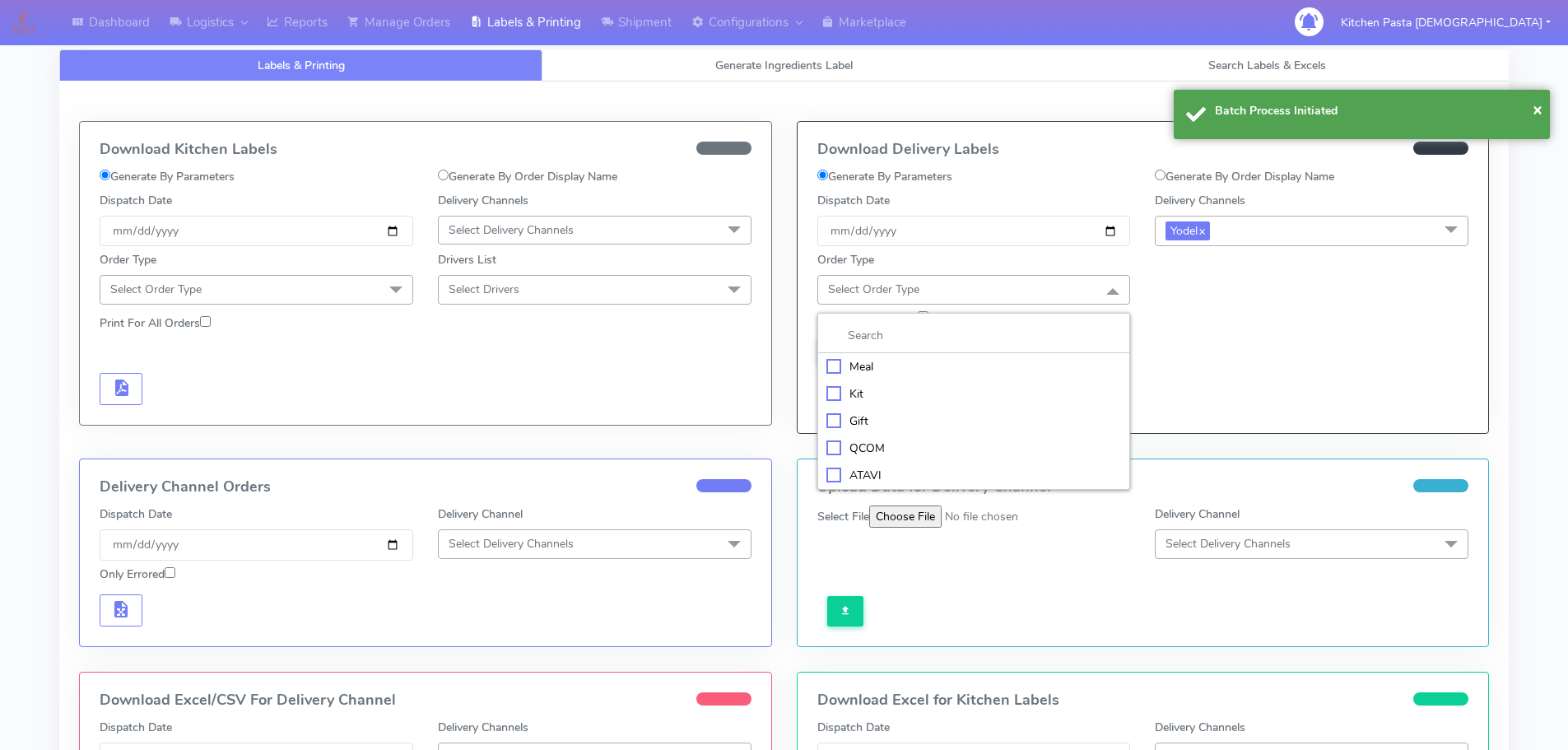
click at [946, 361] on div "Meal" at bounding box center [974, 367] width 296 height 18
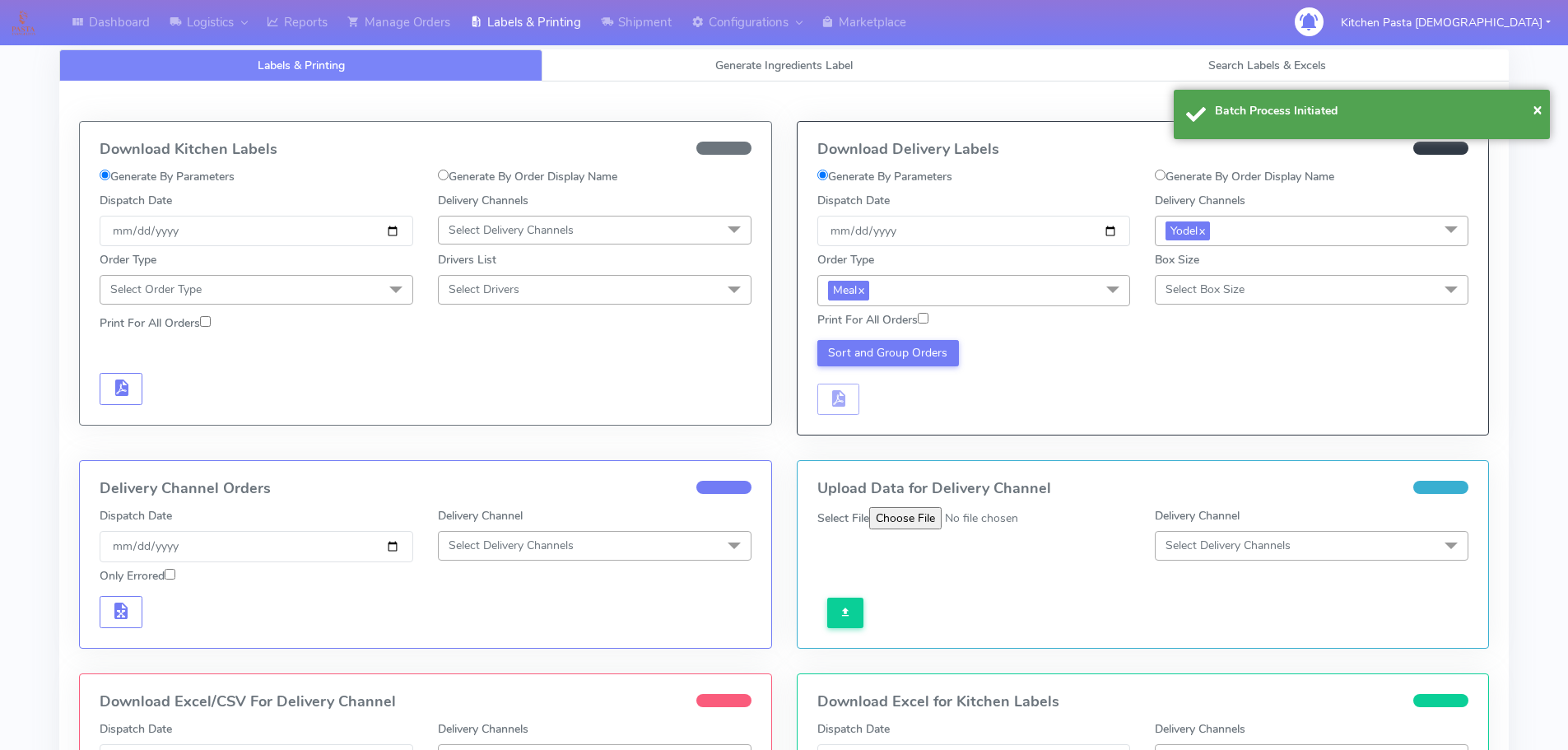
click at [1207, 286] on span "Select Box Size" at bounding box center [1205, 290] width 79 height 16
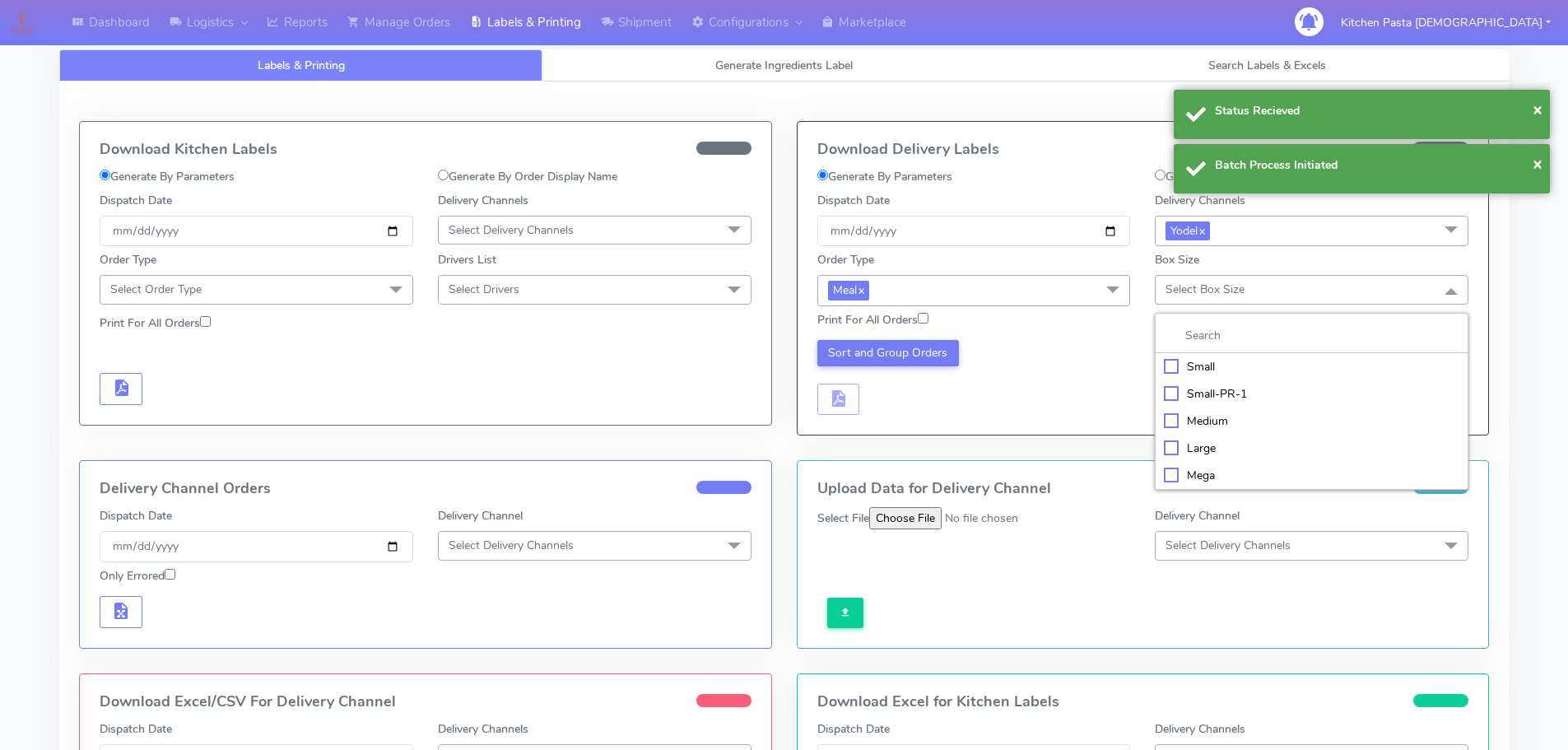
click at [1187, 366] on div "Small" at bounding box center [1311, 367] width 296 height 18
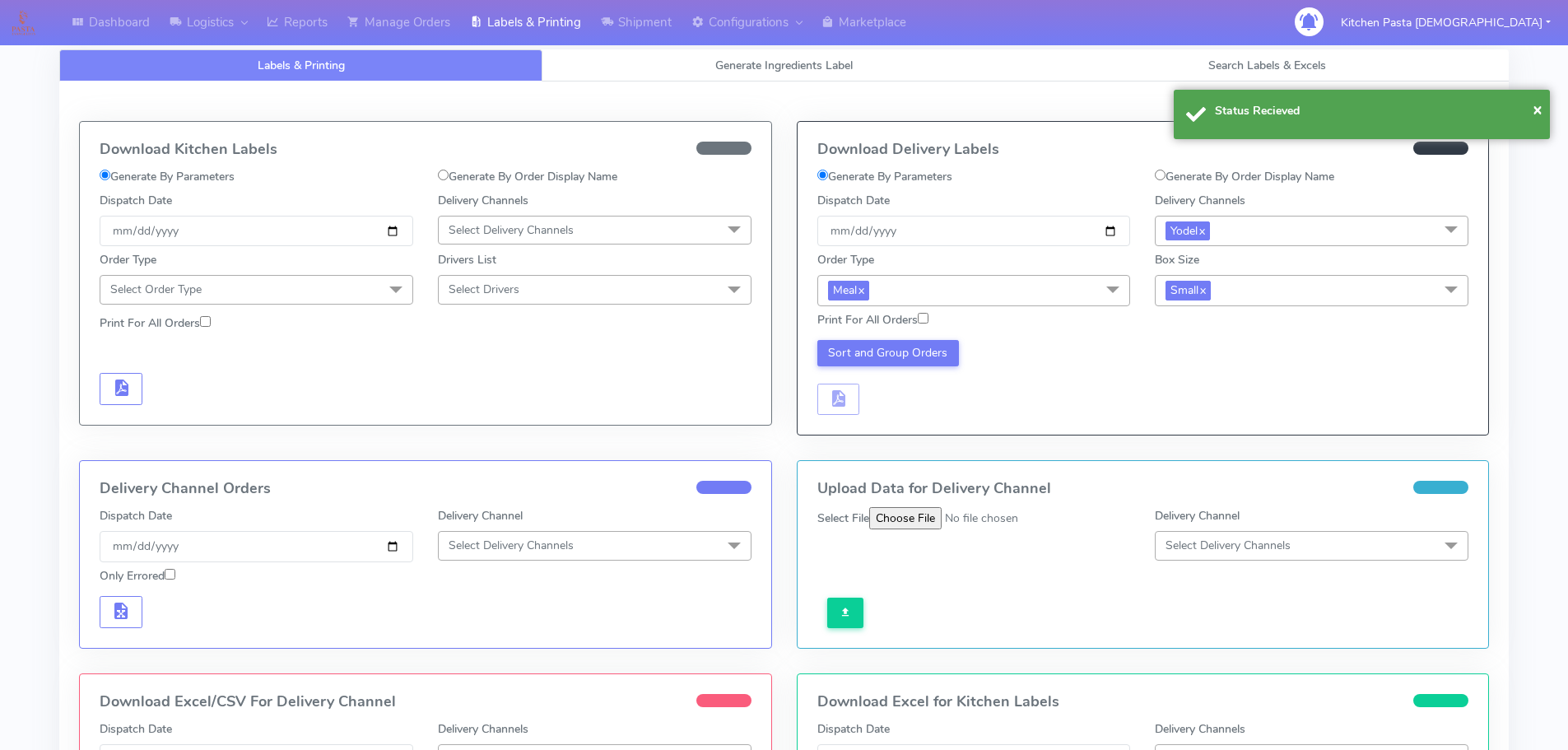
click at [907, 367] on div "Sort and Group Orders" at bounding box center [974, 377] width 338 height 76
drag, startPoint x: 886, startPoint y: 365, endPoint x: 888, endPoint y: 351, distance: 14.1
click at [886, 358] on button "Sort and Group Orders" at bounding box center [888, 352] width 142 height 27
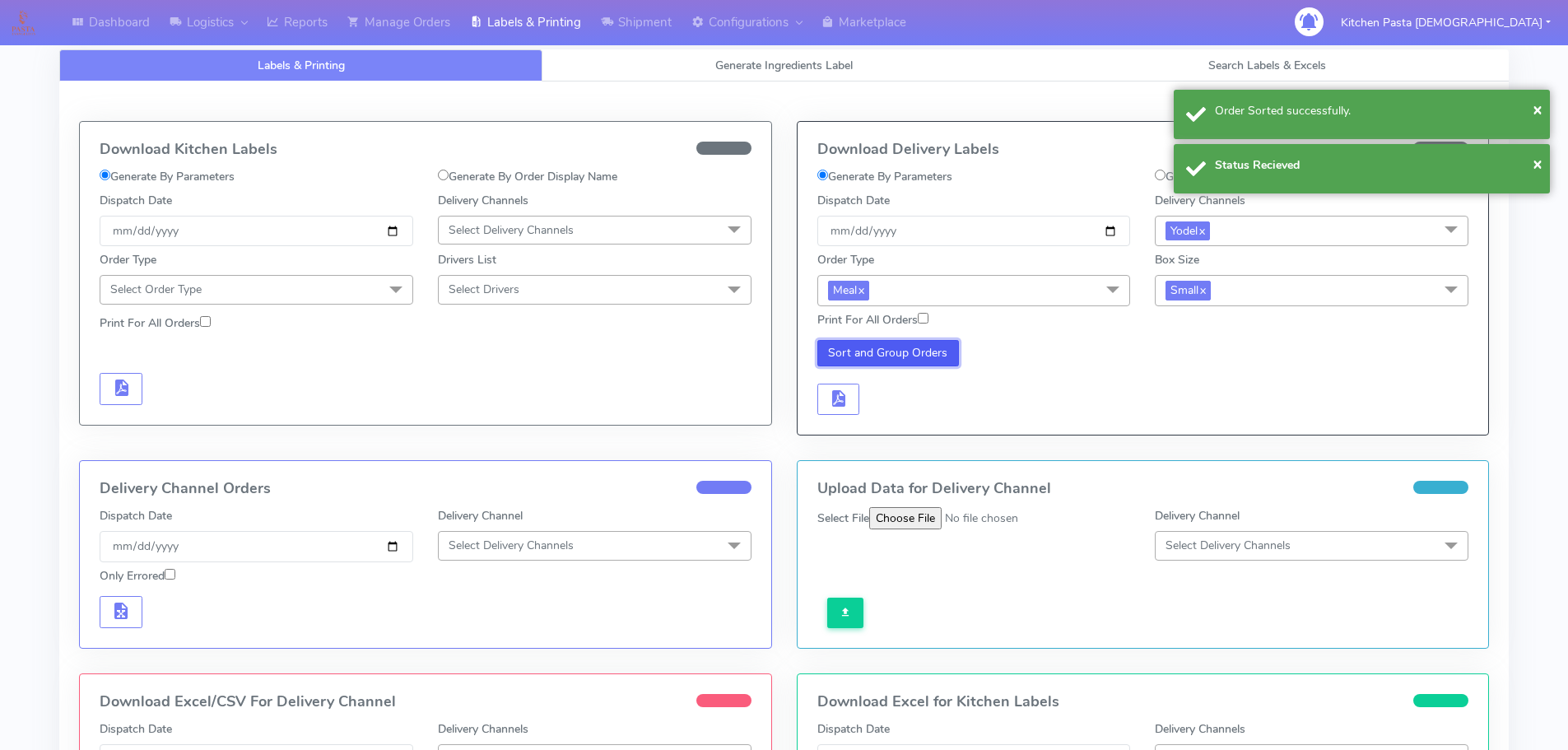
click at [888, 351] on button "Sort and Group Orders" at bounding box center [888, 352] width 142 height 27
click at [847, 402] on span "button" at bounding box center [838, 402] width 20 height 16
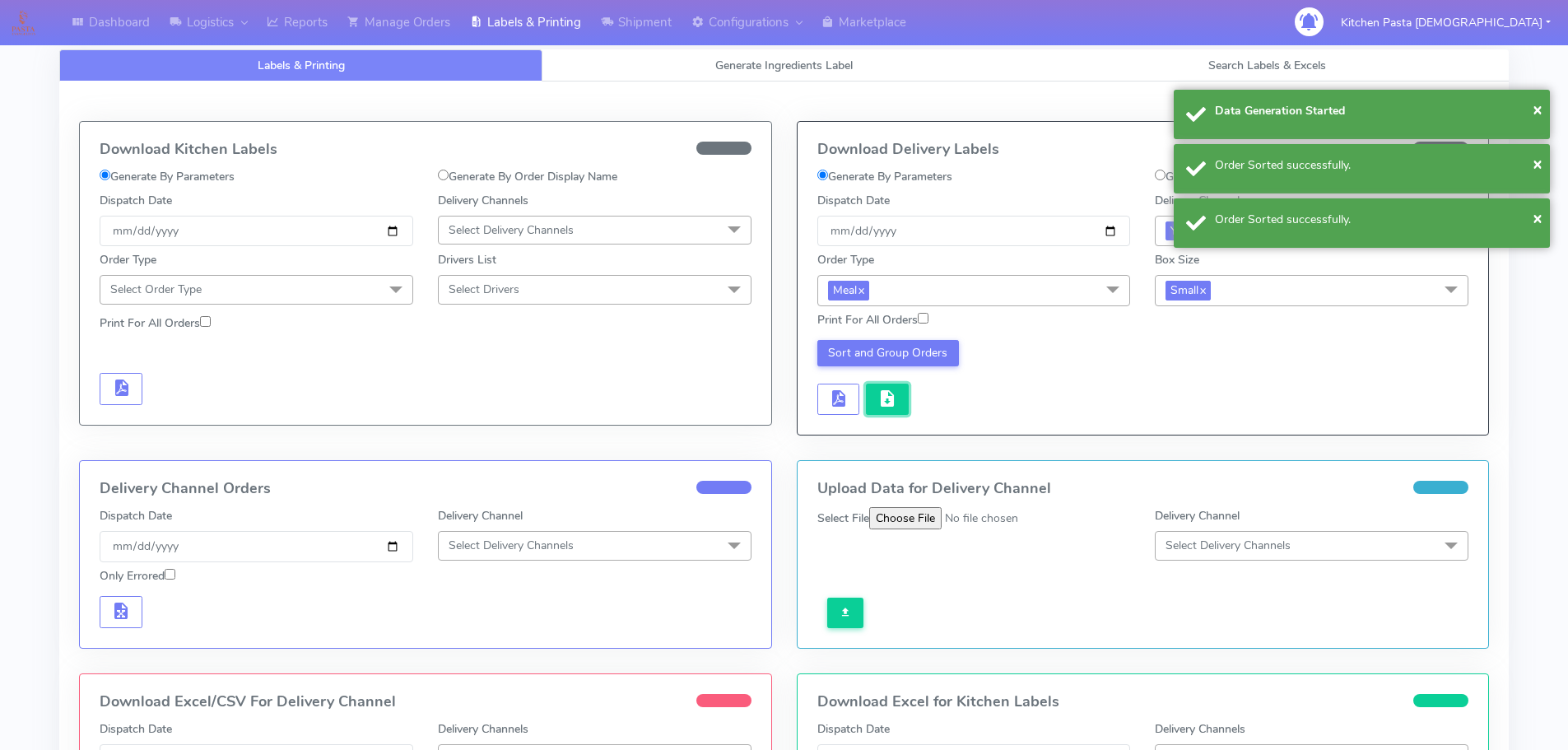
click at [872, 400] on button "button" at bounding box center [888, 400] width 43 height 32
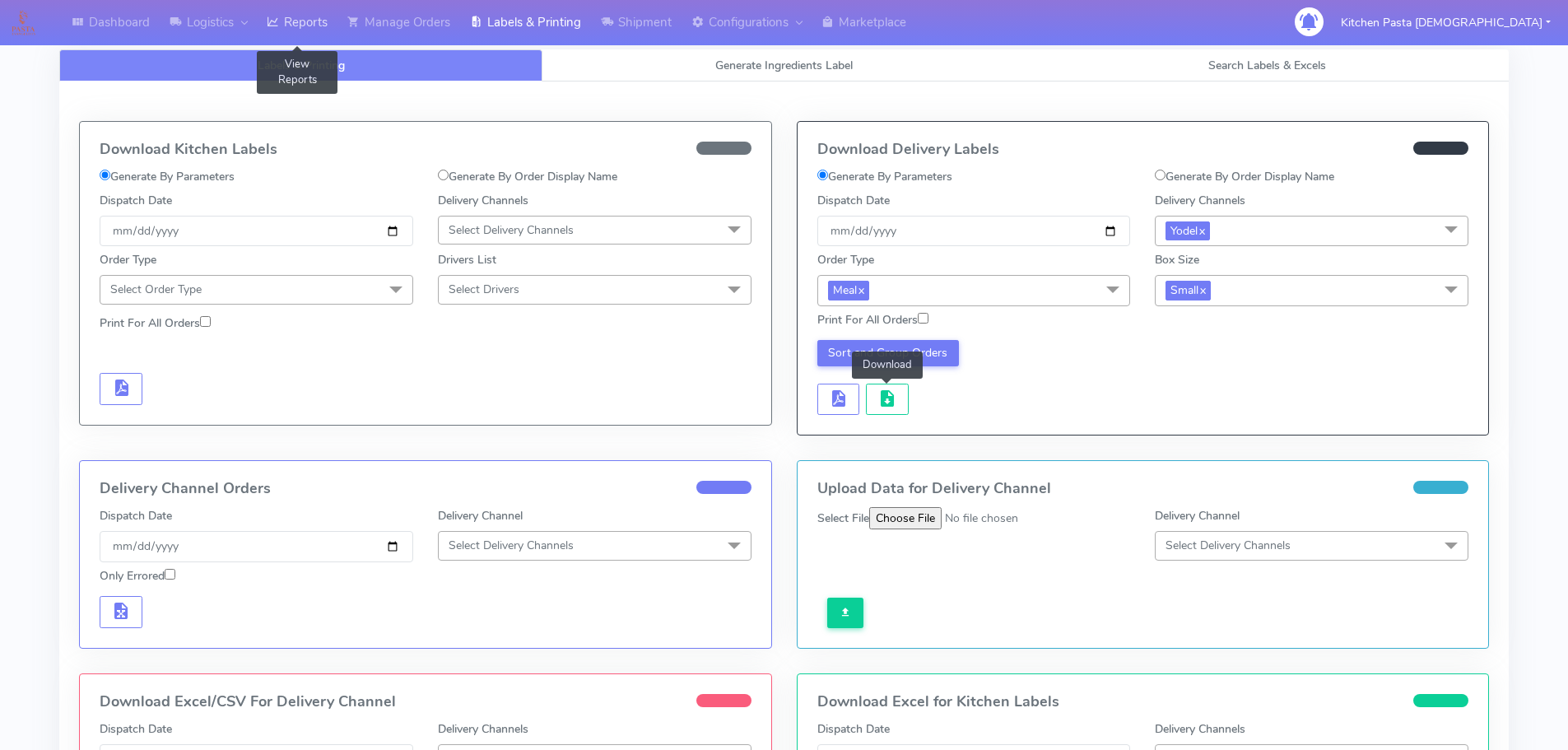
click at [312, 23] on link "Reports" at bounding box center [297, 23] width 81 height 45
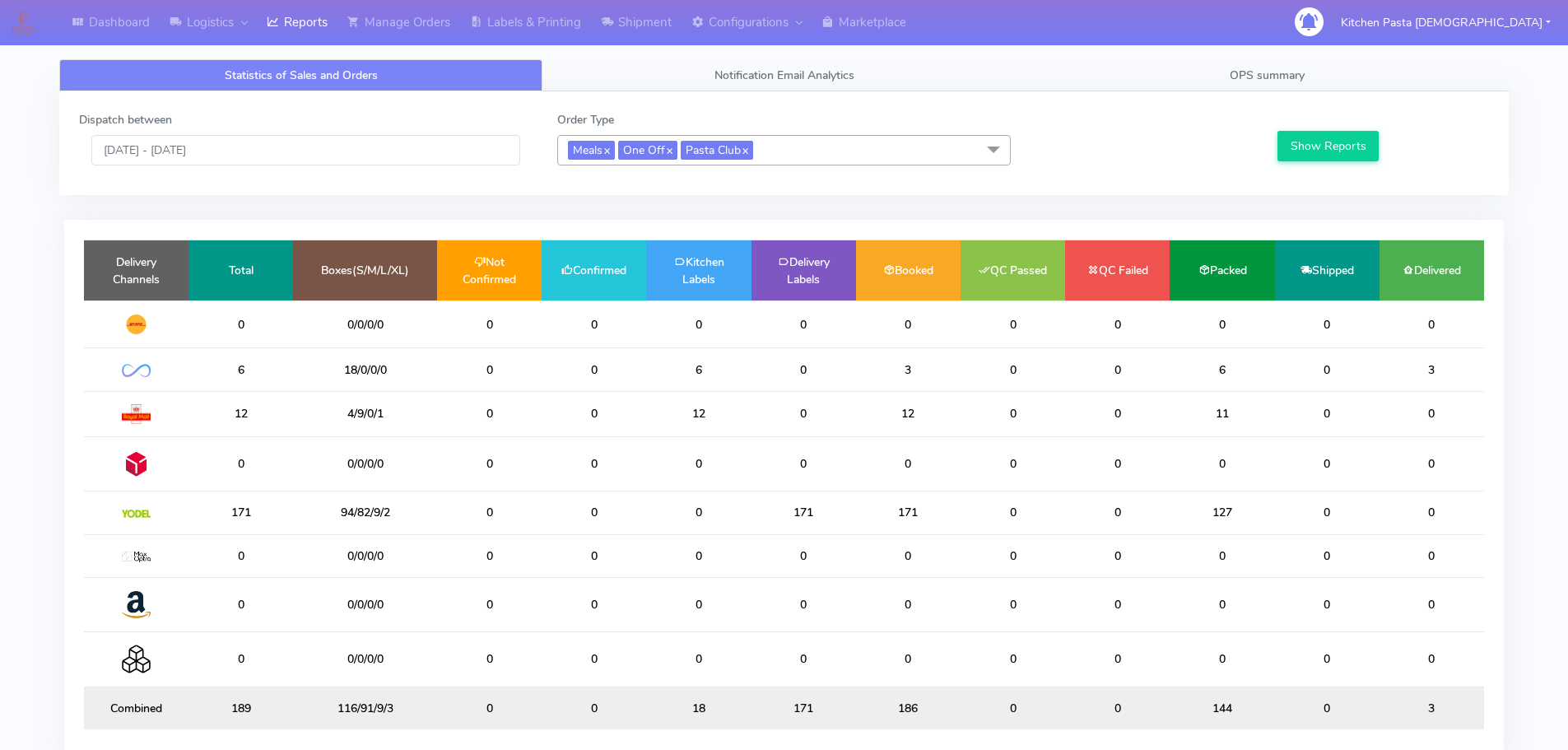
click at [854, 152] on span "Meals x One Off x Pasta Club x" at bounding box center [784, 149] width 454 height 30
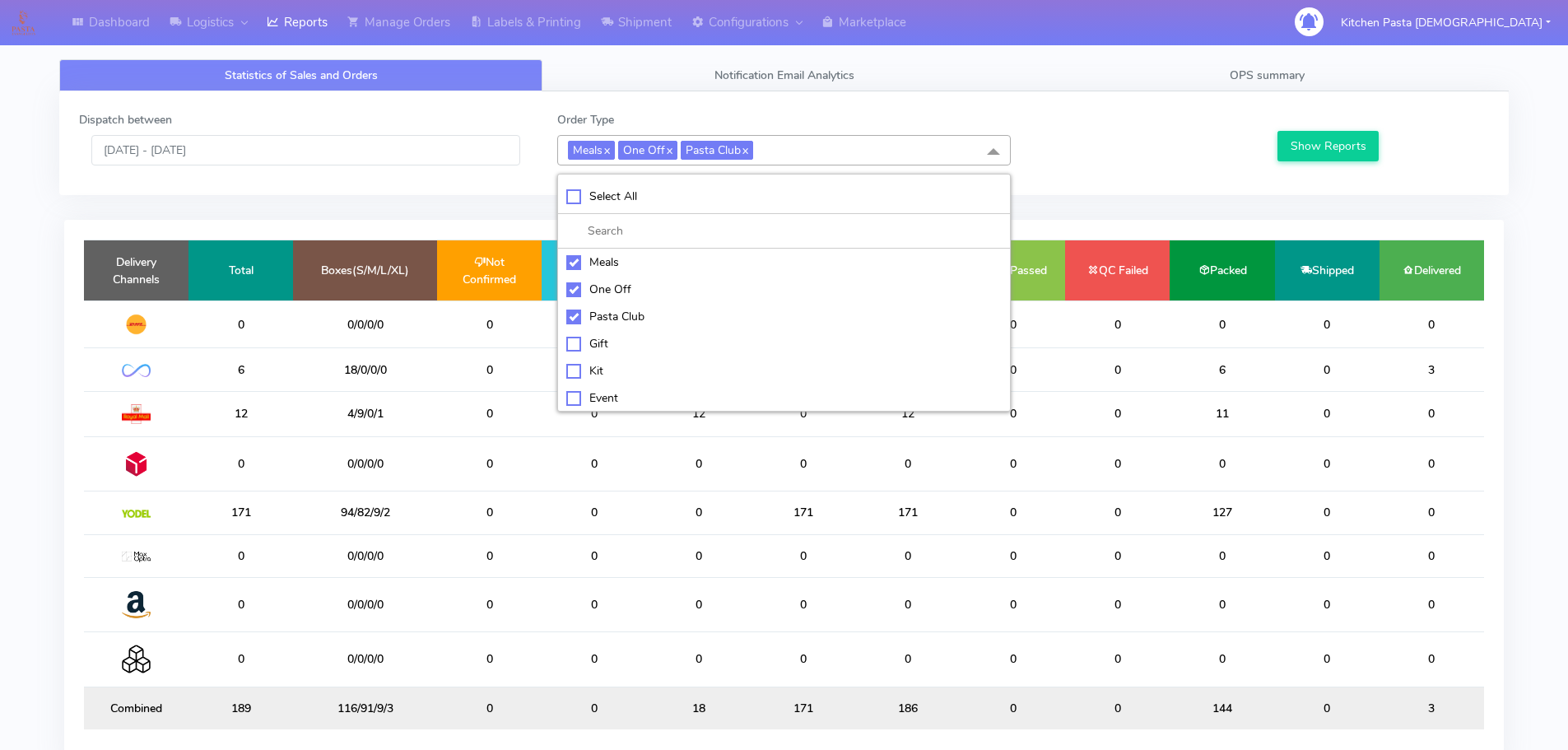
click at [616, 271] on div "Meals" at bounding box center [784, 262] width 435 height 18
checkbox input "false"
click at [616, 292] on div "One Off" at bounding box center [784, 290] width 435 height 18
checkbox input "false"
click at [620, 318] on div "Pasta Club" at bounding box center [784, 316] width 435 height 18
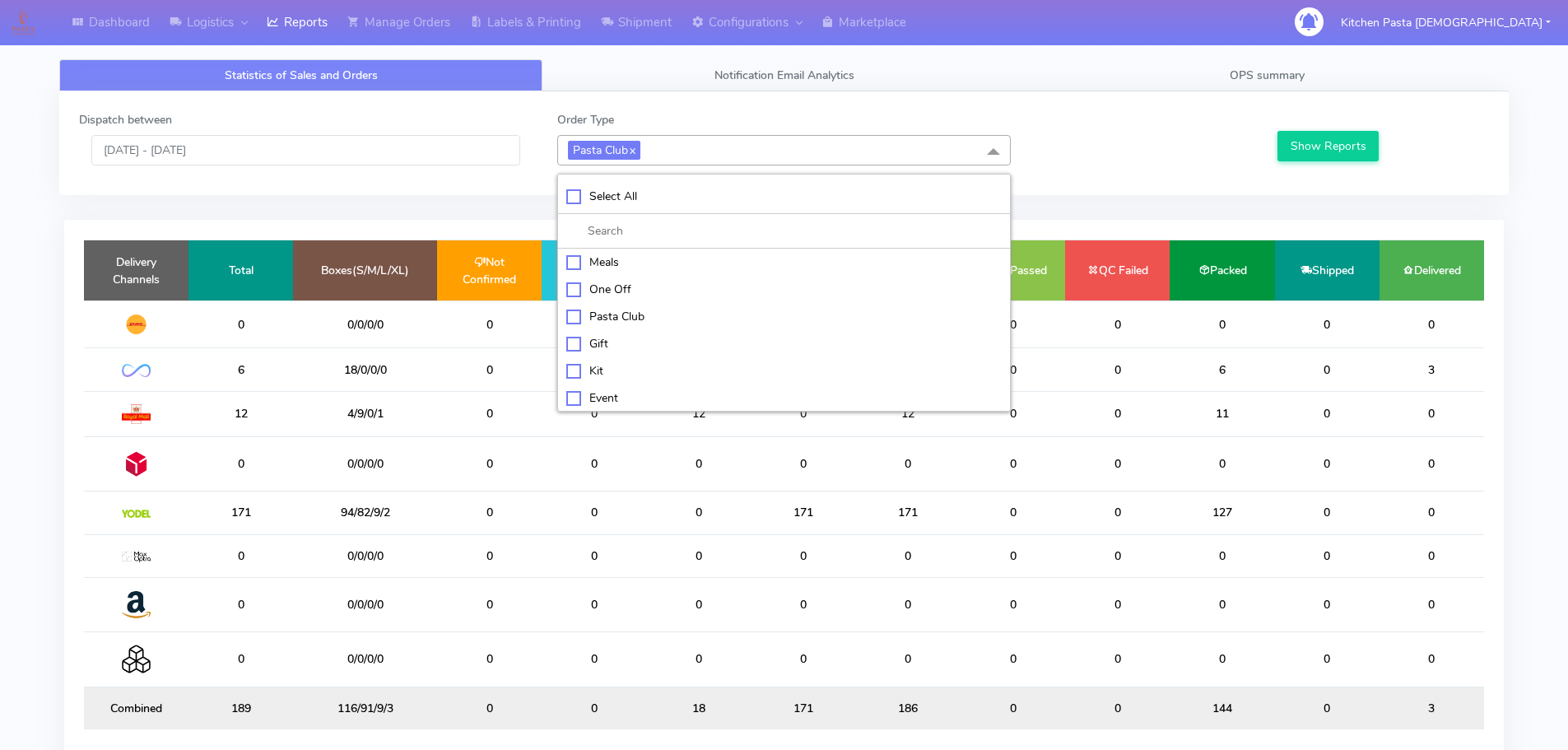
checkbox input "false"
click at [587, 374] on div "Kit" at bounding box center [784, 369] width 435 height 18
checkbox input "true"
click at [1334, 139] on button "Show Reports" at bounding box center [1327, 145] width 101 height 30
